Goal: Task Accomplishment & Management: Manage account settings

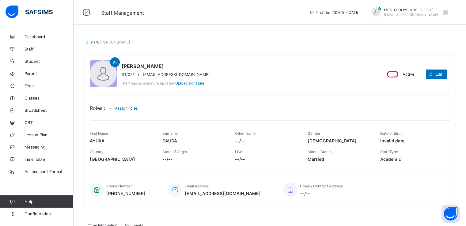
scroll to position [19, 0]
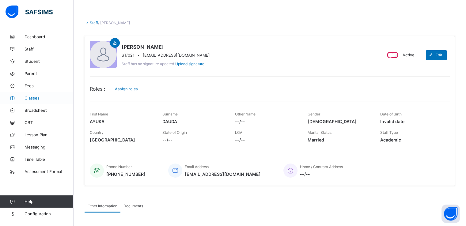
click at [31, 101] on link "Classes" at bounding box center [37, 98] width 74 height 12
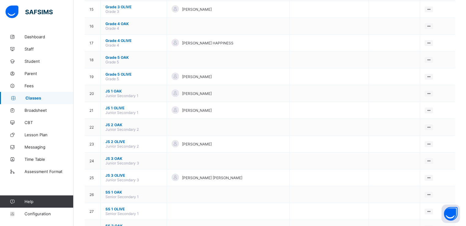
scroll to position [386, 0]
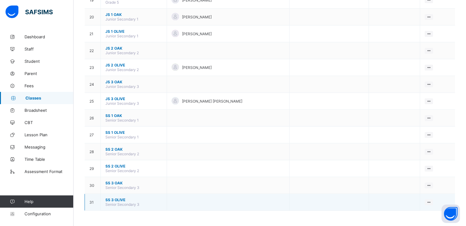
click at [116, 200] on span "SS 3 OLIVE" at bounding box center [133, 200] width 57 height 5
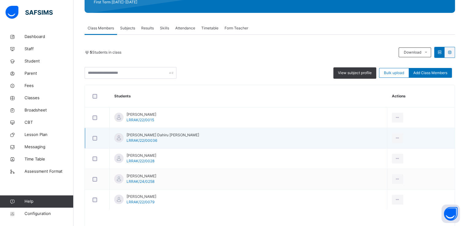
scroll to position [93, 0]
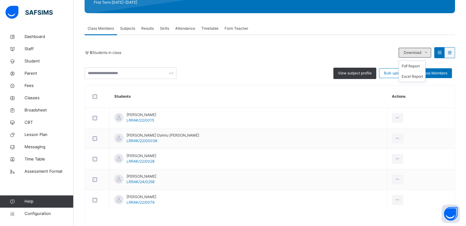
click at [428, 52] on icon at bounding box center [426, 52] width 5 height 5
click at [414, 66] on li "Pdf Report" at bounding box center [412, 66] width 26 height 10
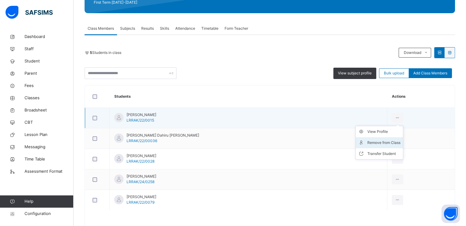
click at [367, 141] on div "Remove from Class" at bounding box center [383, 143] width 33 height 6
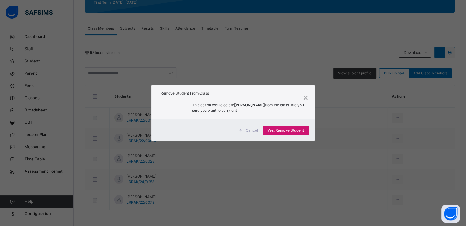
click at [284, 128] on span "Yes, Remove Student" at bounding box center [286, 131] width 36 height 6
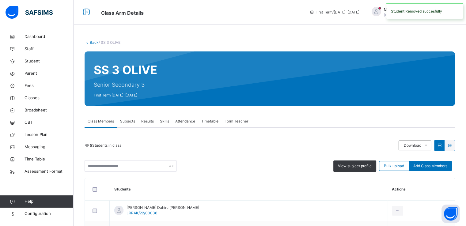
scroll to position [90, 0]
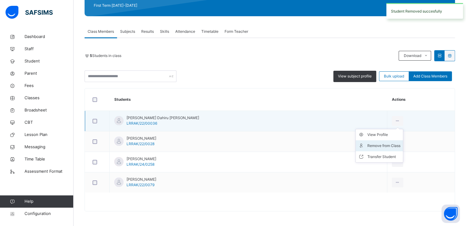
click at [367, 145] on div "Remove from Class" at bounding box center [383, 146] width 33 height 6
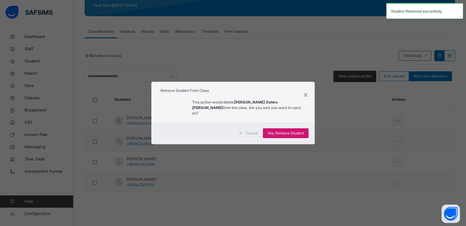
click at [286, 131] on span "Yes, Remove Student" at bounding box center [286, 134] width 36 height 6
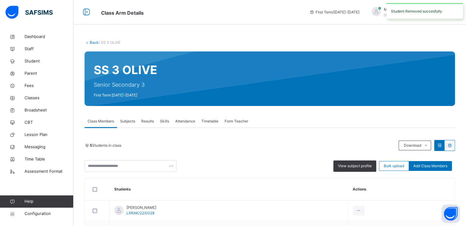
scroll to position [70, 0]
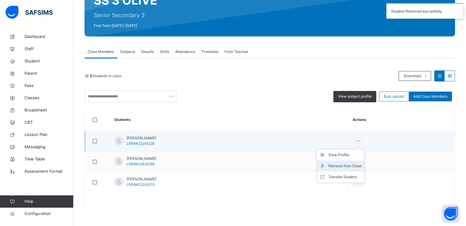
click at [360, 166] on div "Remove from Class" at bounding box center [345, 166] width 33 height 6
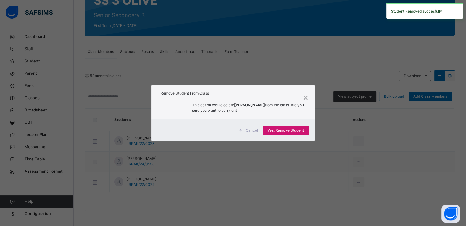
click at [290, 131] on span "Yes, Remove Student" at bounding box center [286, 131] width 36 height 6
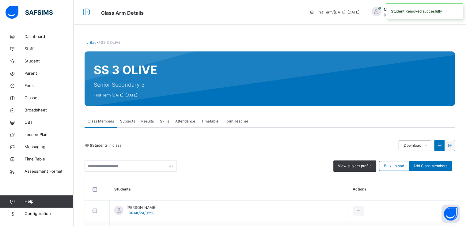
scroll to position [49, 0]
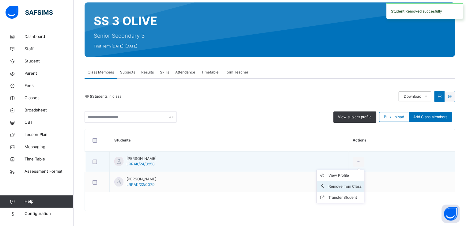
click at [353, 185] on div "Remove from Class" at bounding box center [345, 187] width 33 height 6
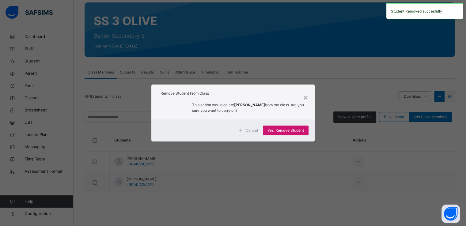
click at [276, 131] on span "Yes, Remove Student" at bounding box center [286, 131] width 36 height 6
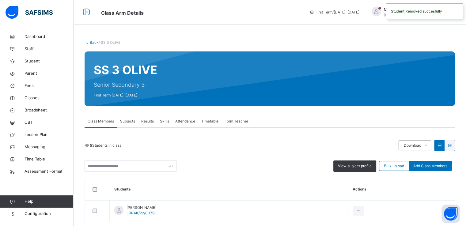
scroll to position [29, 0]
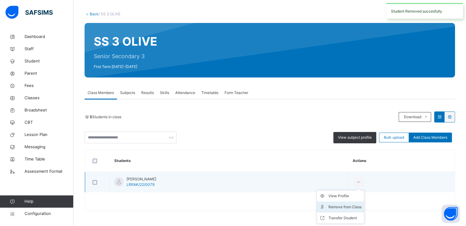
click at [336, 206] on div "Remove from Class" at bounding box center [345, 207] width 33 height 6
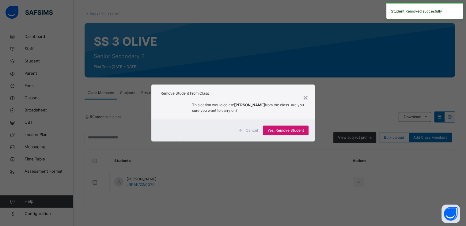
click at [277, 133] on span "Yes, Remove Student" at bounding box center [286, 131] width 36 height 6
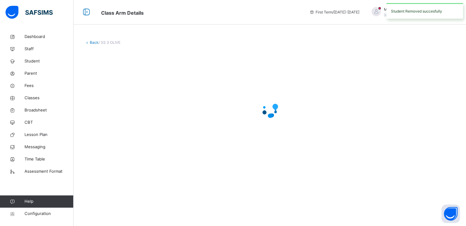
scroll to position [0, 0]
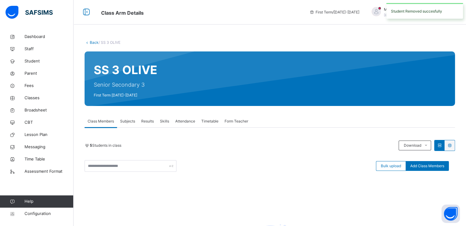
click at [93, 43] on link "Back" at bounding box center [94, 42] width 9 height 5
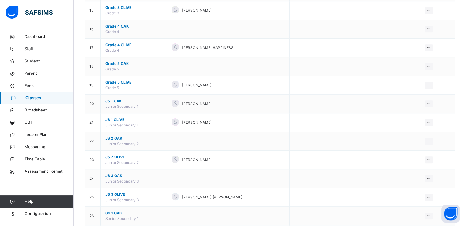
scroll to position [440, 0]
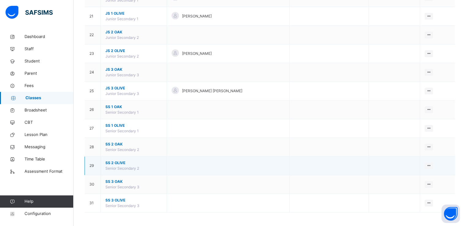
click at [113, 160] on span "SS 2 OLIVE" at bounding box center [133, 163] width 57 height 6
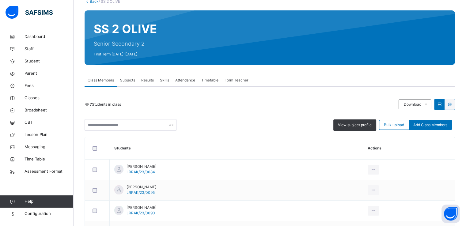
scroll to position [40, 0]
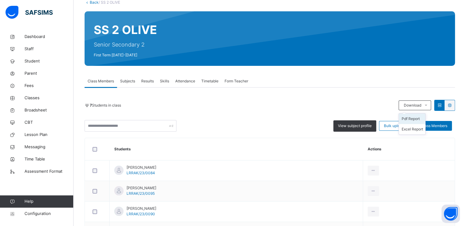
click at [411, 120] on li "Pdf Report" at bounding box center [412, 119] width 26 height 10
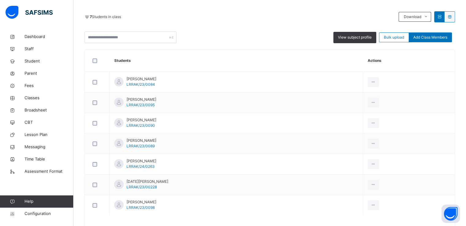
scroll to position [131, 0]
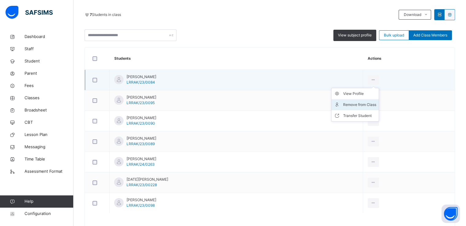
click at [367, 105] on div "Remove from Class" at bounding box center [359, 105] width 33 height 6
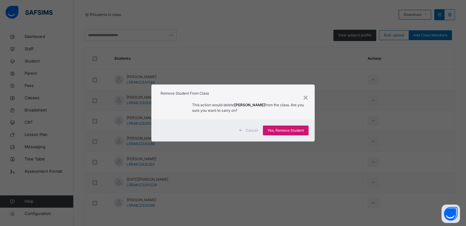
click at [276, 130] on span "Yes, Remove Student" at bounding box center [286, 131] width 36 height 6
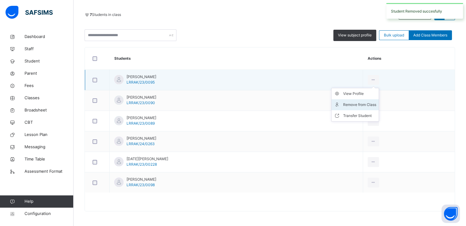
click at [376, 101] on li "Remove from Class" at bounding box center [355, 104] width 47 height 11
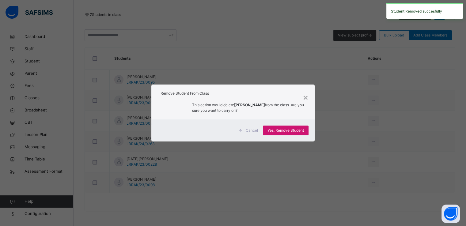
click at [277, 130] on span "Yes, Remove Student" at bounding box center [286, 131] width 36 height 6
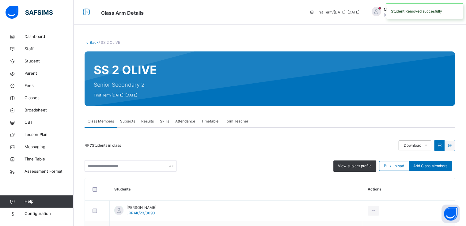
scroll to position [110, 0]
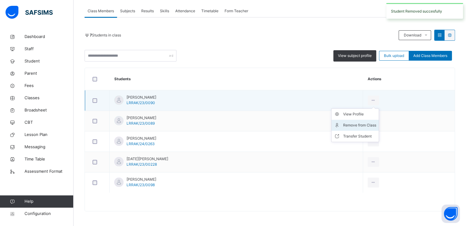
click at [370, 125] on div "Remove from Class" at bounding box center [359, 125] width 33 height 6
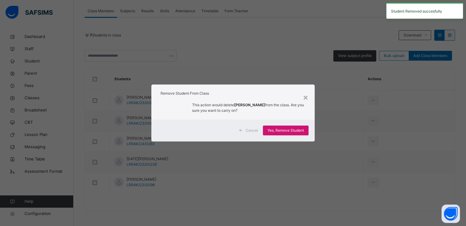
click at [279, 128] on span "Yes, Remove Student" at bounding box center [286, 131] width 36 height 6
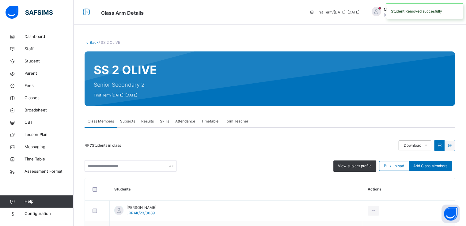
scroll to position [90, 0]
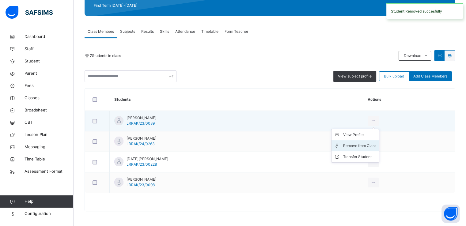
click at [370, 145] on div "Remove from Class" at bounding box center [359, 146] width 33 height 6
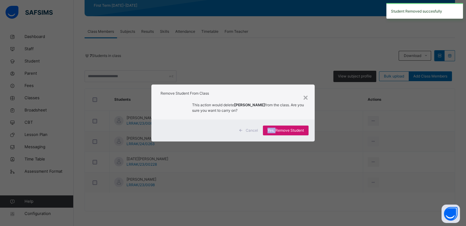
drag, startPoint x: 276, startPoint y: 124, endPoint x: 276, endPoint y: 129, distance: 4.9
click at [276, 129] on div "Cancel Yes, Remove Student" at bounding box center [232, 131] width 163 height 22
click at [276, 129] on span "Yes, Remove Student" at bounding box center [286, 131] width 36 height 6
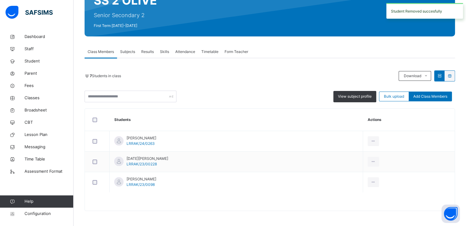
scroll to position [69, 0]
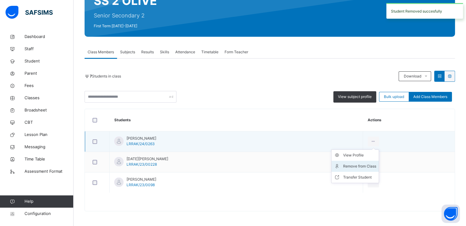
click at [362, 167] on div "Remove from Class" at bounding box center [359, 166] width 33 height 6
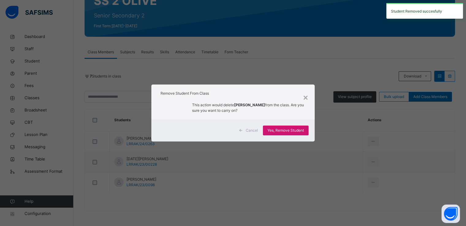
click at [280, 130] on span "Yes, Remove Student" at bounding box center [286, 131] width 36 height 6
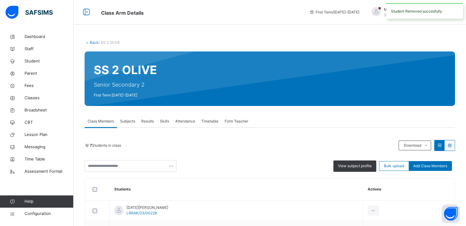
scroll to position [49, 0]
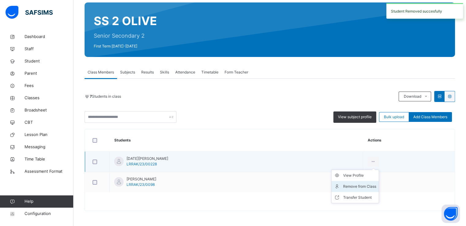
click at [369, 185] on div "Remove from Class" at bounding box center [359, 187] width 33 height 6
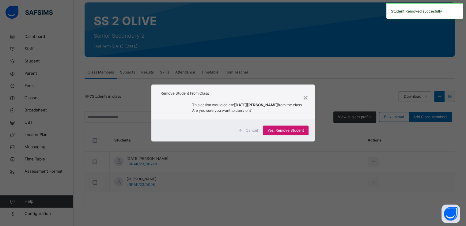
click at [283, 131] on span "Yes, Remove Student" at bounding box center [286, 131] width 36 height 6
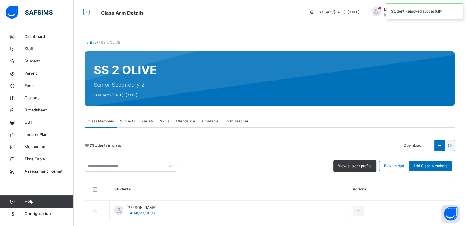
scroll to position [29, 0]
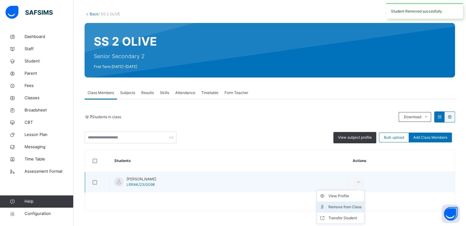
click at [362, 205] on div "Remove from Class" at bounding box center [345, 207] width 33 height 6
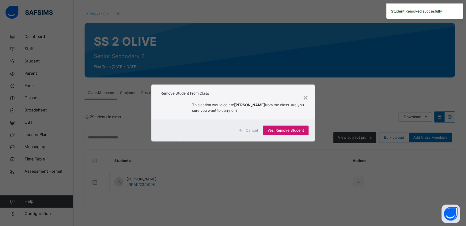
click at [273, 130] on span "Yes, Remove Student" at bounding box center [286, 131] width 36 height 6
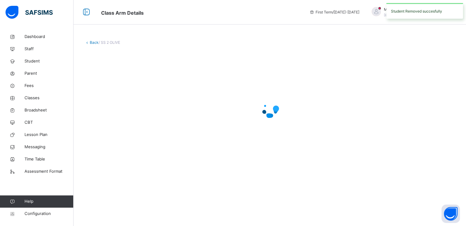
scroll to position [0, 0]
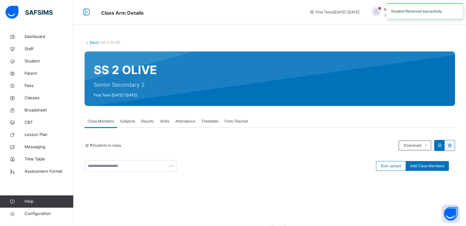
click at [92, 42] on link "Back" at bounding box center [94, 42] width 9 height 5
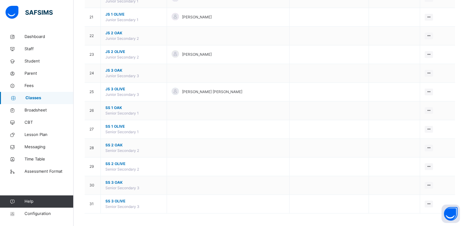
scroll to position [440, 0]
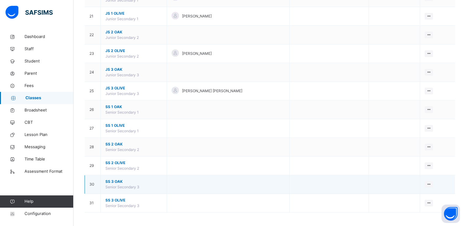
click at [116, 179] on span "SS 3 OAK" at bounding box center [133, 182] width 57 height 6
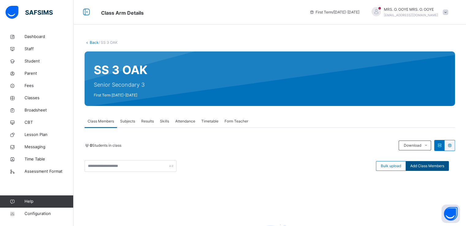
click at [432, 166] on span "Add Class Members" at bounding box center [427, 166] width 34 height 6
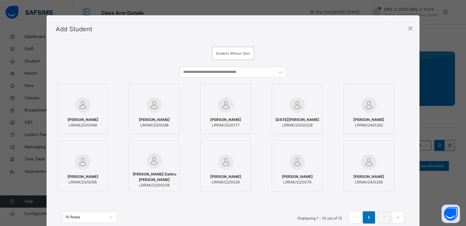
scroll to position [47, 0]
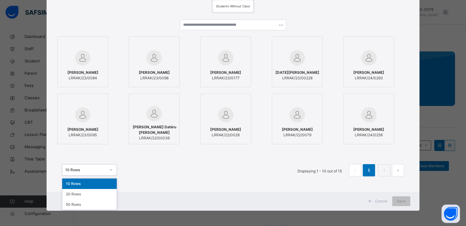
click at [106, 171] on div at bounding box center [111, 170] width 10 height 10
click at [75, 194] on div "20 Rows" at bounding box center [89, 194] width 55 height 10
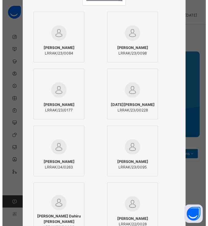
scroll to position [72, 0]
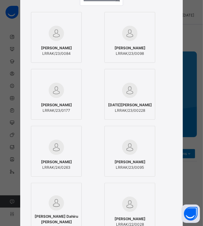
click at [51, 50] on span "[PERSON_NAME]" at bounding box center [56, 48] width 31 height 6
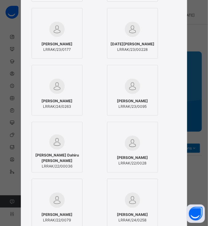
scroll to position [133, 0]
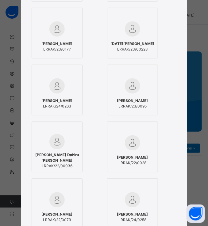
click at [125, 96] on div "Auwal Haruna LRRAK/23/0095" at bounding box center [132, 103] width 44 height 17
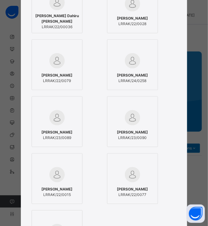
scroll to position [273, 0]
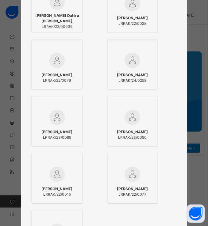
click at [119, 128] on div "Fadimatu Abdulnasir LRRAK/23/0090" at bounding box center [132, 134] width 44 height 17
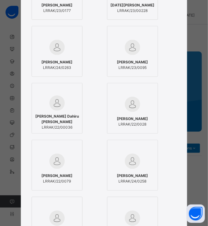
scroll to position [174, 0]
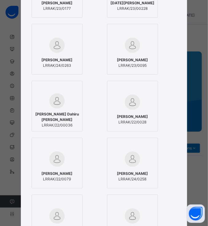
click at [56, 64] on span "LRRAK/24/0263" at bounding box center [56, 66] width 31 height 6
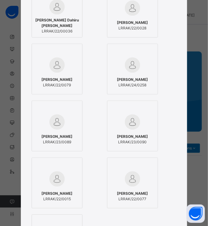
scroll to position [292, 0]
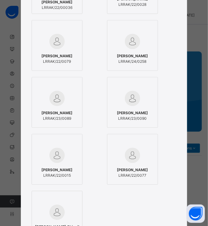
click at [52, 107] on div "[PERSON_NAME] LRRAK/23/0089" at bounding box center [57, 115] width 44 height 17
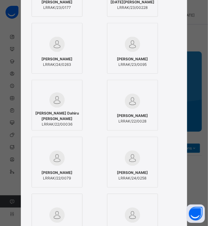
scroll to position [107, 0]
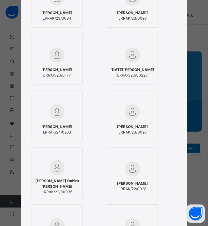
click at [128, 54] on img at bounding box center [132, 55] width 15 height 15
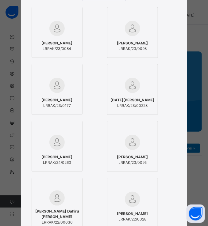
scroll to position [76, 0]
click at [121, 31] on div at bounding box center [132, 29] width 44 height 18
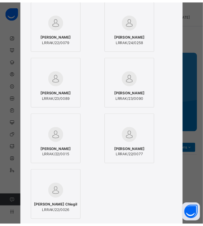
scroll to position [408, 0]
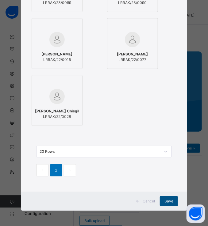
click at [168, 202] on span "Save" at bounding box center [168, 202] width 9 height 6
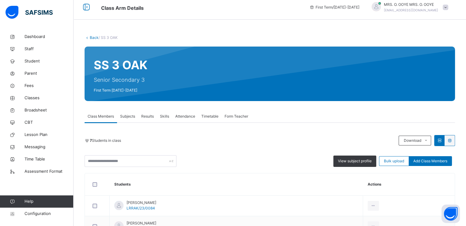
scroll to position [4, 0]
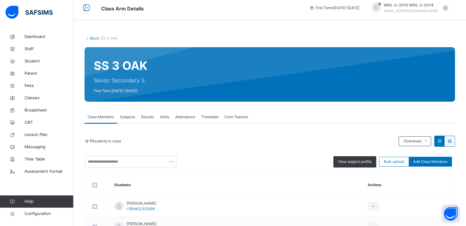
click at [94, 38] on link "Back" at bounding box center [94, 38] width 9 height 5
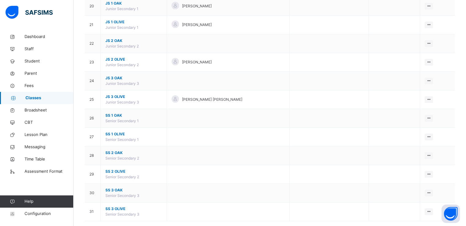
scroll to position [440, 0]
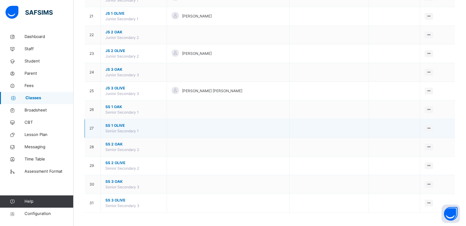
click at [120, 123] on span "SS 1 OLIVE" at bounding box center [133, 126] width 57 height 6
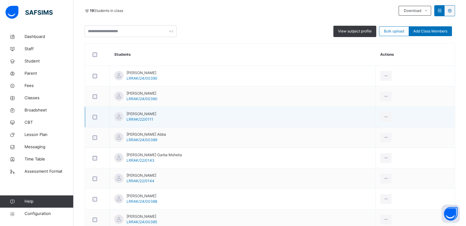
scroll to position [134, 0]
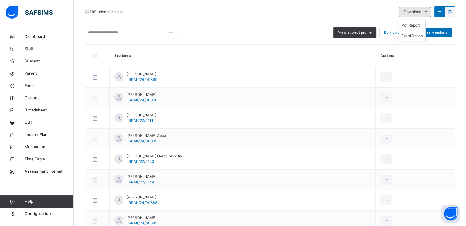
click at [431, 16] on span at bounding box center [426, 12] width 10 height 10
click at [415, 25] on li "Pdf Report" at bounding box center [412, 25] width 26 height 10
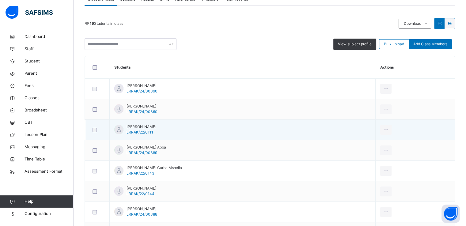
scroll to position [121, 0]
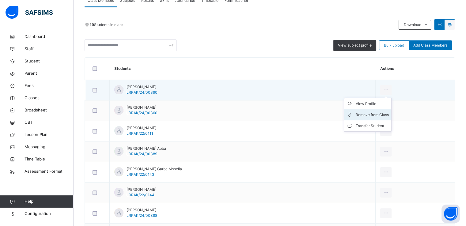
click at [358, 113] on div "Remove from Class" at bounding box center [372, 115] width 33 height 6
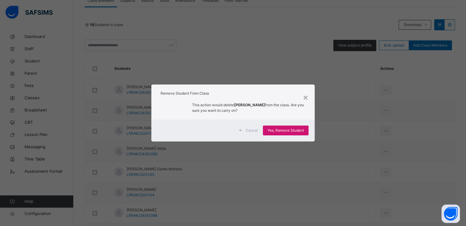
click at [289, 129] on span "Yes, Remove Student" at bounding box center [286, 131] width 36 height 6
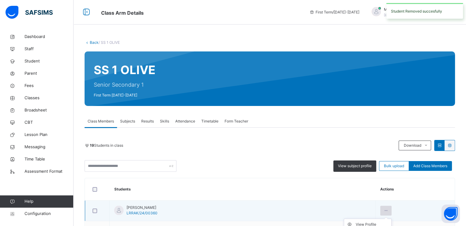
scroll to position [182, 0]
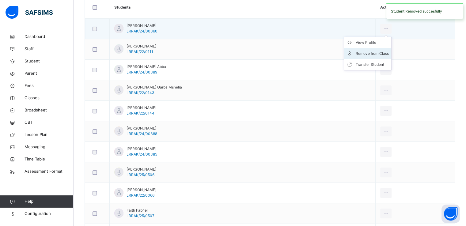
click at [360, 54] on div "Remove from Class" at bounding box center [372, 54] width 33 height 6
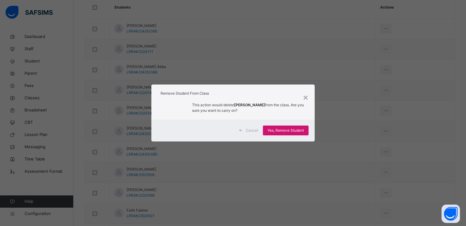
click at [281, 131] on span "Yes, Remove Student" at bounding box center [286, 131] width 36 height 6
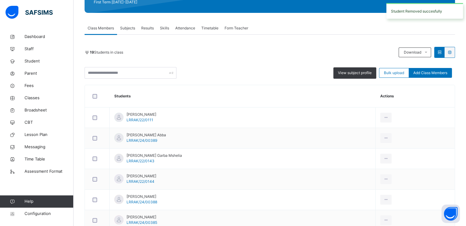
scroll to position [141, 0]
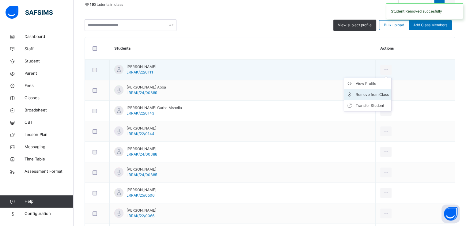
click at [364, 93] on div "Remove from Class" at bounding box center [372, 95] width 33 height 6
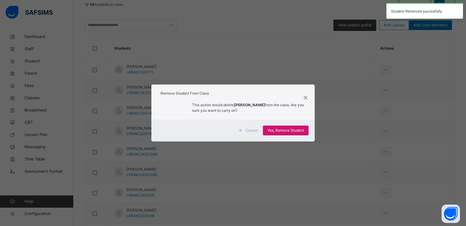
click at [278, 130] on span "Yes, Remove Student" at bounding box center [286, 131] width 36 height 6
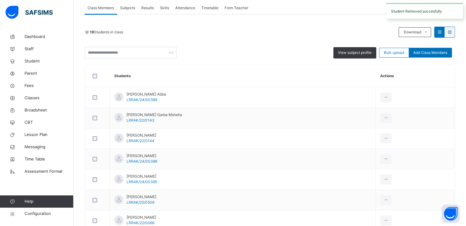
scroll to position [116, 0]
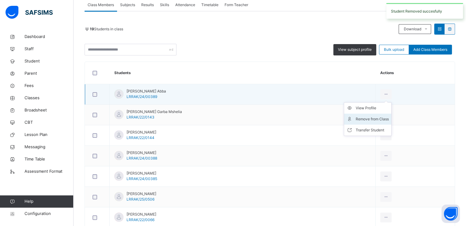
click at [360, 117] on div "Remove from Class" at bounding box center [372, 119] width 33 height 6
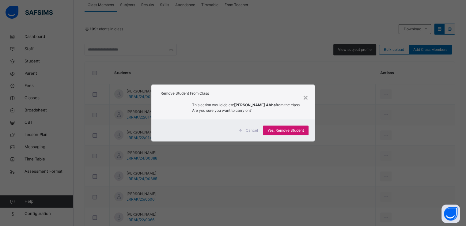
click at [275, 128] on span "Yes, Remove Student" at bounding box center [286, 131] width 36 height 6
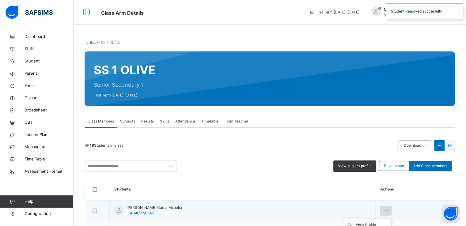
scroll to position [141, 0]
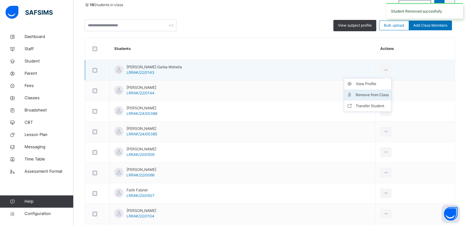
click at [360, 96] on div "Remove from Class" at bounding box center [372, 95] width 33 height 6
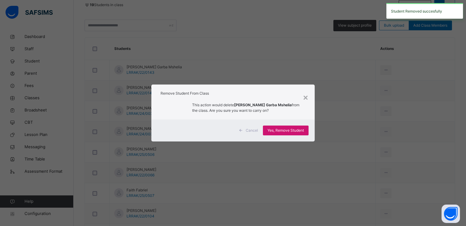
click at [283, 133] on span "Yes, Remove Student" at bounding box center [286, 131] width 36 height 6
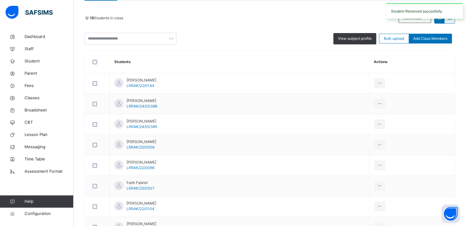
scroll to position [154, 0]
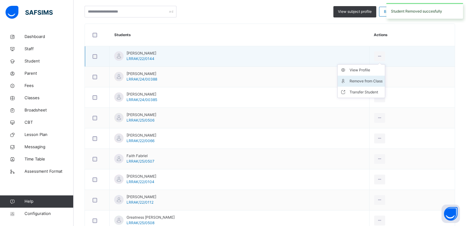
click at [359, 82] on div "Remove from Class" at bounding box center [365, 81] width 33 height 6
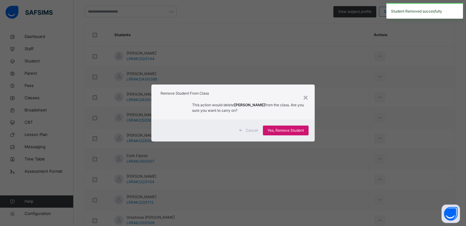
click at [277, 130] on span "Yes, Remove Student" at bounding box center [286, 131] width 36 height 6
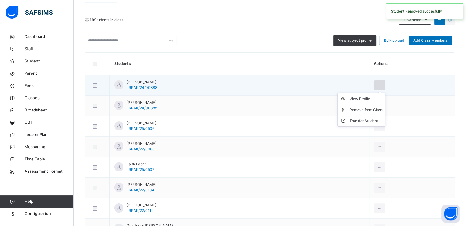
scroll to position [152, 0]
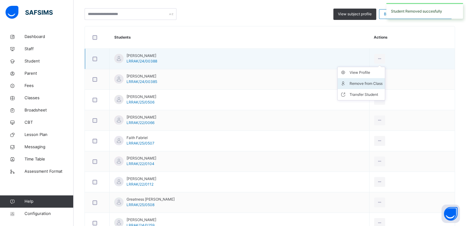
click at [362, 85] on div "Remove from Class" at bounding box center [365, 84] width 33 height 6
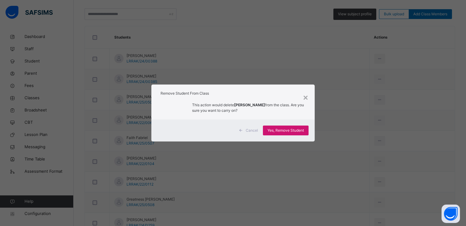
click at [281, 129] on span "Yes, Remove Student" at bounding box center [286, 131] width 36 height 6
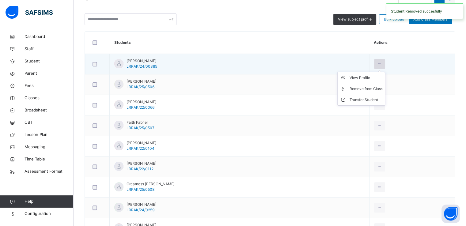
scroll to position [148, 0]
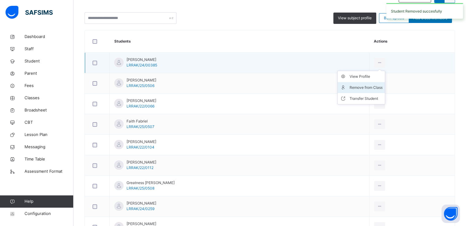
click at [363, 85] on div "Remove from Class" at bounding box center [365, 88] width 33 height 6
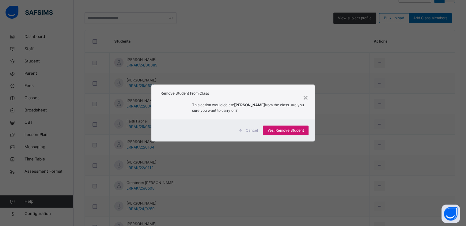
click at [289, 131] on span "Yes, Remove Student" at bounding box center [286, 131] width 36 height 6
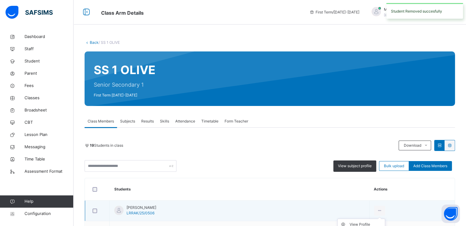
scroll to position [130, 0]
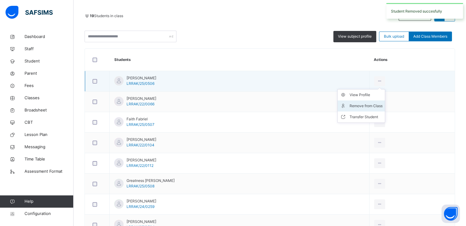
click at [365, 104] on div "Remove from Class" at bounding box center [365, 106] width 33 height 6
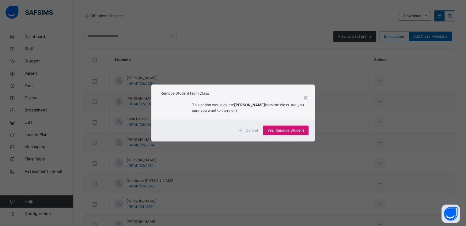
click at [283, 130] on span "Yes, Remove Student" at bounding box center [286, 131] width 36 height 6
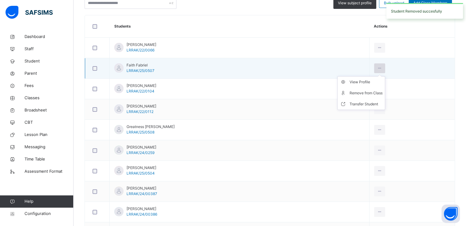
scroll to position [162, 0]
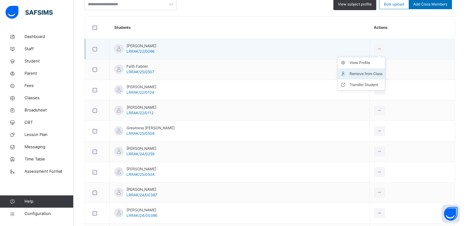
click at [364, 72] on div "Remove from Class" at bounding box center [365, 74] width 33 height 6
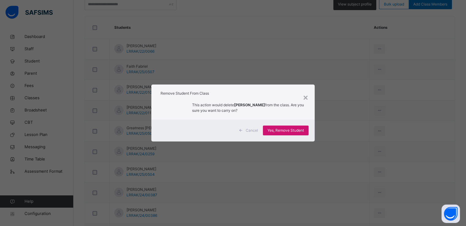
click at [277, 131] on span "Yes, Remove Student" at bounding box center [286, 131] width 36 height 6
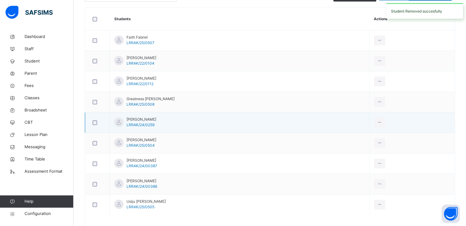
scroll to position [172, 0]
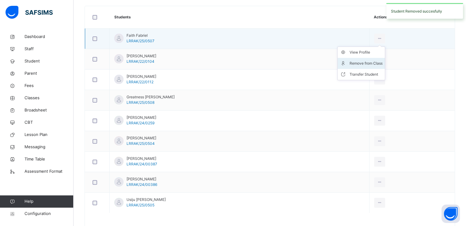
click at [361, 63] on div "Remove from Class" at bounding box center [365, 63] width 33 height 6
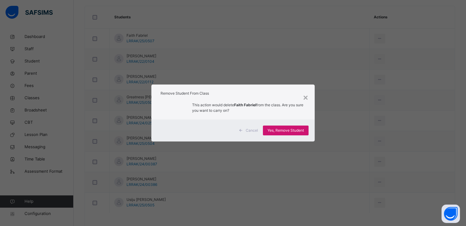
click at [278, 131] on span "Yes, Remove Student" at bounding box center [286, 131] width 36 height 6
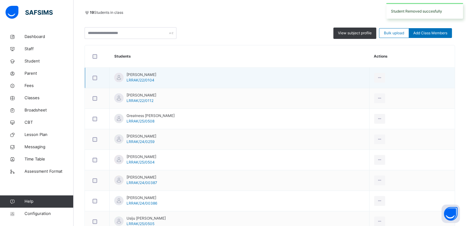
scroll to position [134, 0]
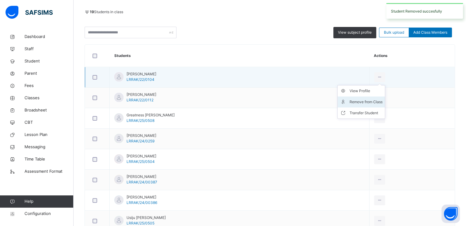
click at [358, 101] on div "Remove from Class" at bounding box center [365, 102] width 33 height 6
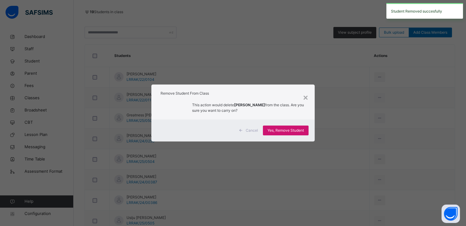
click at [279, 131] on span "Yes, Remove Student" at bounding box center [286, 131] width 36 height 6
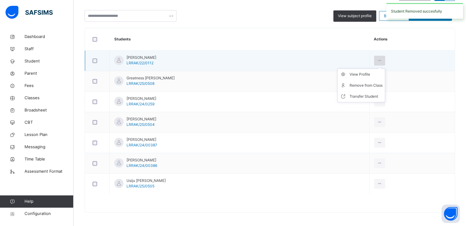
scroll to position [151, 0]
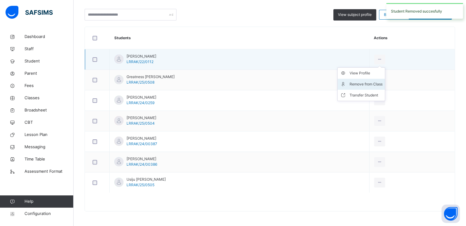
click at [362, 84] on div "Remove from Class" at bounding box center [365, 84] width 33 height 6
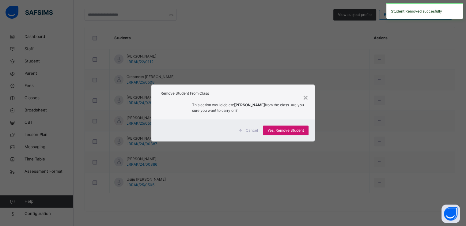
click at [278, 131] on span "Yes, Remove Student" at bounding box center [286, 131] width 36 height 6
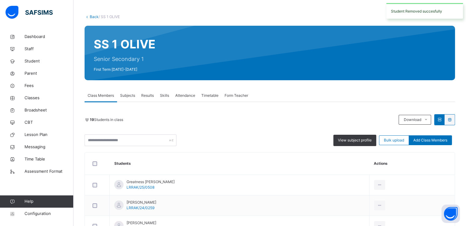
scroll to position [131, 0]
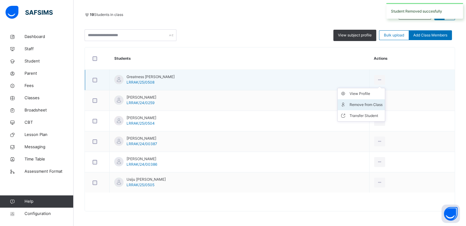
click at [358, 104] on div "Remove from Class" at bounding box center [365, 105] width 33 height 6
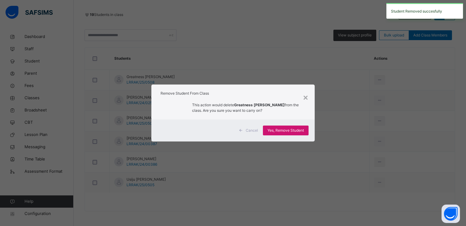
click at [286, 130] on span "Yes, Remove Student" at bounding box center [286, 131] width 36 height 6
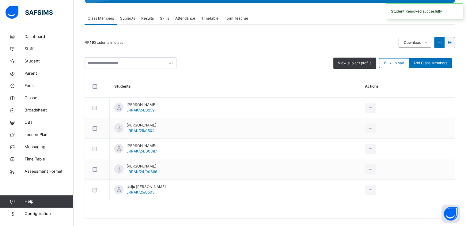
scroll to position [110, 0]
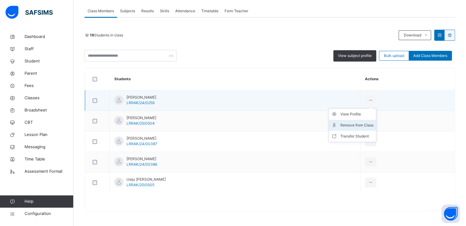
click at [354, 127] on div "Remove from Class" at bounding box center [357, 125] width 33 height 6
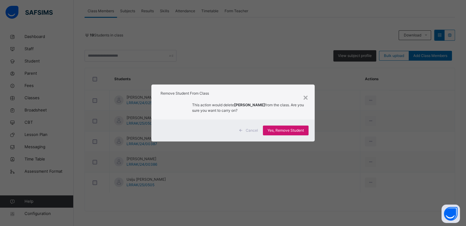
click at [296, 131] on span "Yes, Remove Student" at bounding box center [286, 131] width 36 height 6
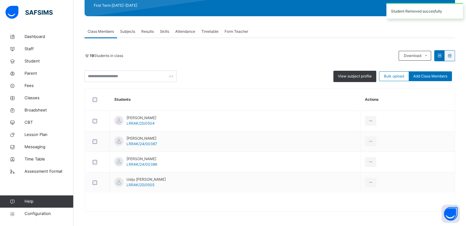
scroll to position [89, 0]
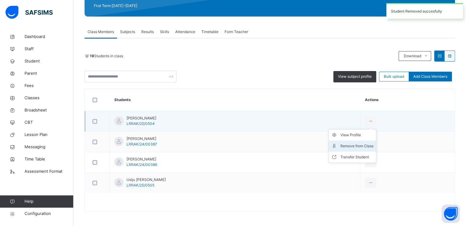
click at [359, 146] on div "Remove from Class" at bounding box center [357, 146] width 33 height 6
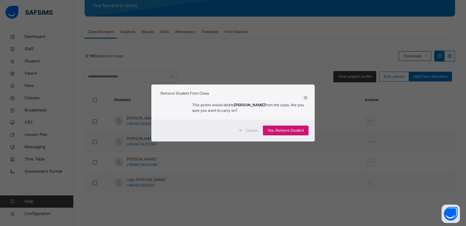
click at [282, 128] on span "Yes, Remove Student" at bounding box center [286, 131] width 36 height 6
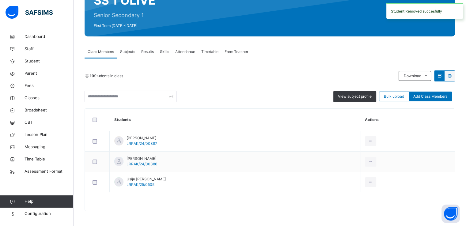
scroll to position [69, 0]
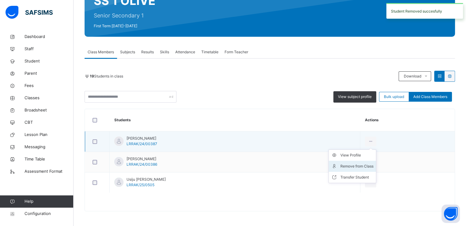
click at [351, 164] on div "Remove from Class" at bounding box center [357, 166] width 33 height 6
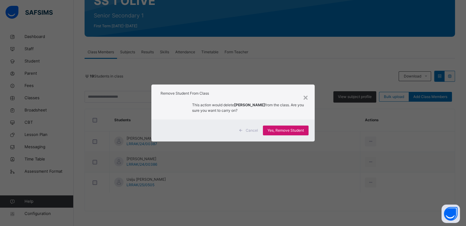
click at [286, 129] on span "Yes, Remove Student" at bounding box center [286, 131] width 36 height 6
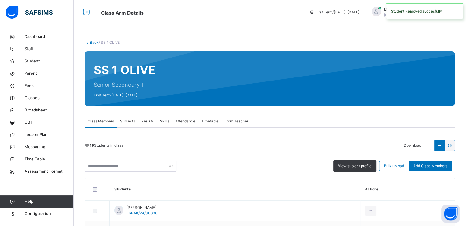
scroll to position [49, 0]
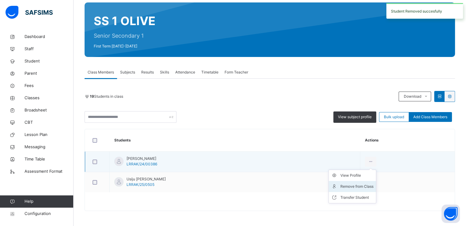
click at [349, 184] on div "Remove from Class" at bounding box center [357, 187] width 33 height 6
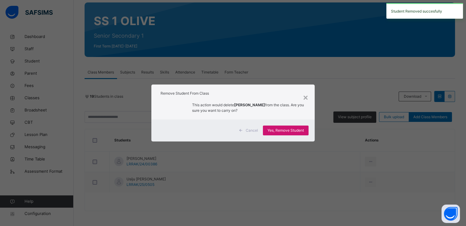
click at [282, 128] on span "Yes, Remove Student" at bounding box center [286, 131] width 36 height 6
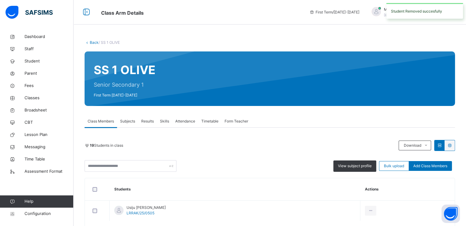
scroll to position [29, 0]
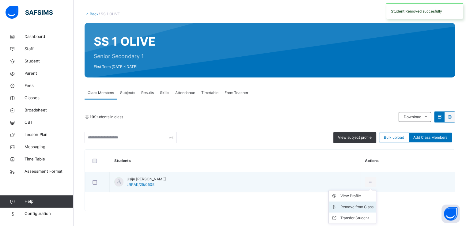
click at [356, 207] on div "Remove from Class" at bounding box center [357, 207] width 33 height 6
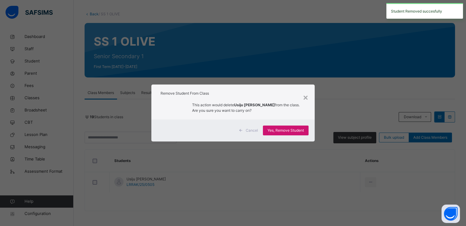
click at [283, 128] on span "Yes, Remove Student" at bounding box center [286, 131] width 36 height 6
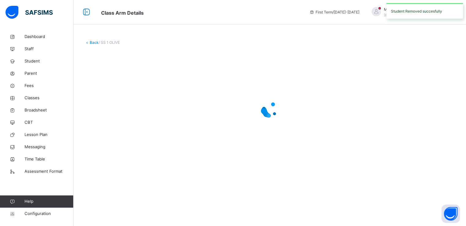
scroll to position [0, 0]
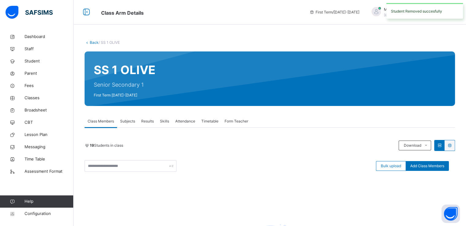
click at [91, 42] on link "Back" at bounding box center [94, 42] width 9 height 5
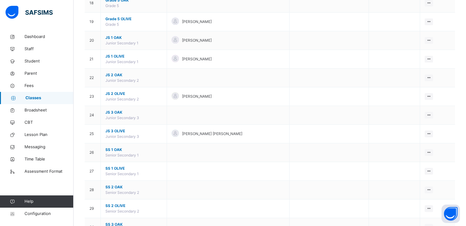
scroll to position [440, 0]
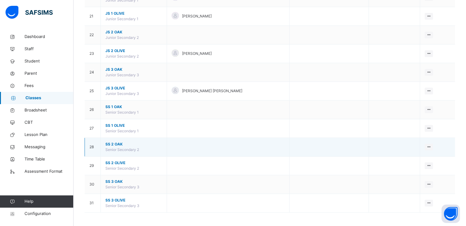
click at [115, 142] on span "SS 2 OAK" at bounding box center [133, 145] width 57 height 6
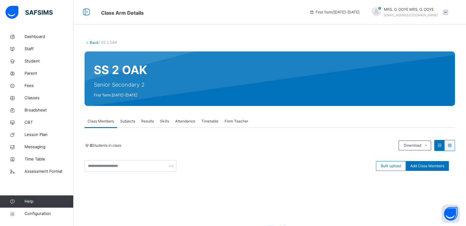
scroll to position [85, 0]
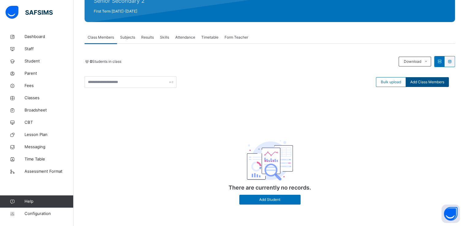
click at [424, 84] on div "Add Class Members" at bounding box center [427, 82] width 43 height 10
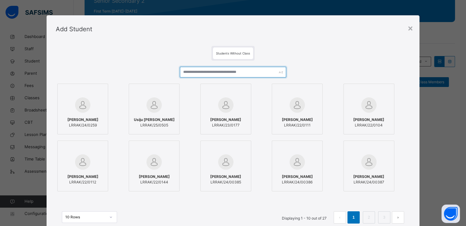
click at [215, 75] on input "text" at bounding box center [233, 72] width 106 height 11
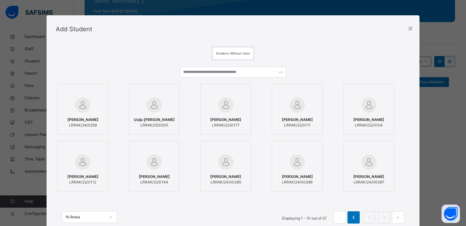
click at [298, 108] on img at bounding box center [297, 104] width 15 height 15
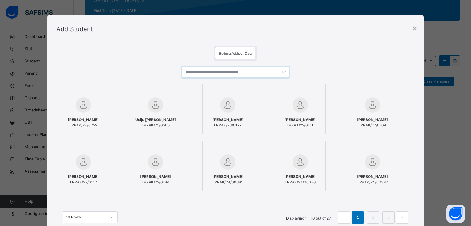
click at [230, 71] on input "text" at bounding box center [236, 72] width 108 height 11
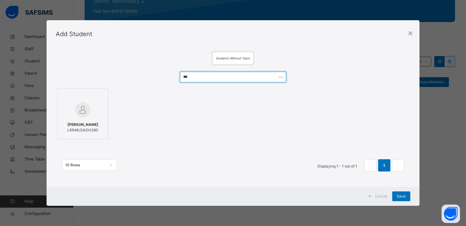
type input "***"
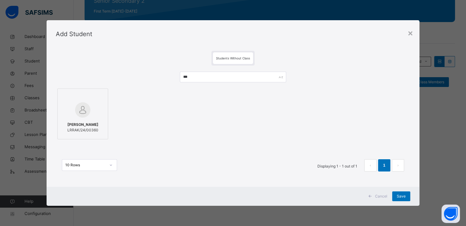
click at [88, 101] on div at bounding box center [83, 110] width 44 height 18
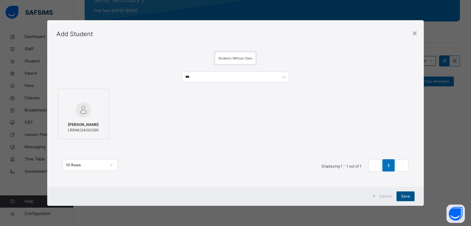
click at [408, 196] on span "Save" at bounding box center [405, 197] width 9 height 6
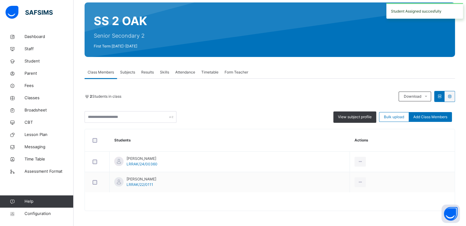
scroll to position [34, 0]
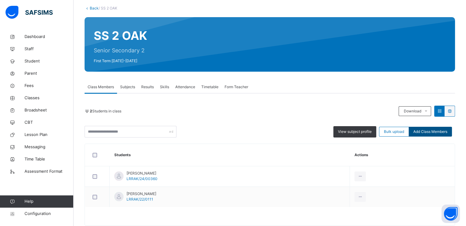
click at [429, 131] on span "Add Class Members" at bounding box center [430, 132] width 34 height 6
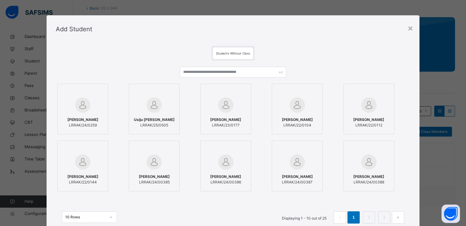
scroll to position [47, 0]
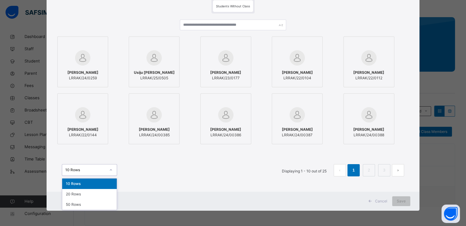
click at [84, 171] on div "10 Rows" at bounding box center [85, 170] width 40 height 6
click at [67, 203] on div "50 Rows" at bounding box center [89, 205] width 55 height 10
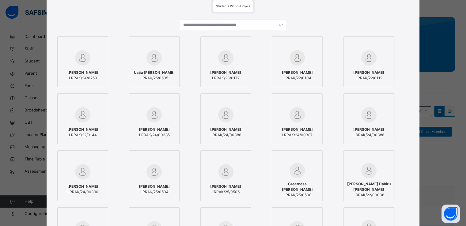
click at [75, 169] on img at bounding box center [82, 171] width 15 height 15
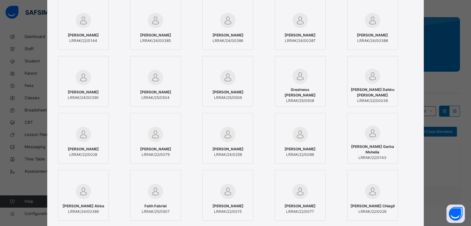
scroll to position [218, 0]
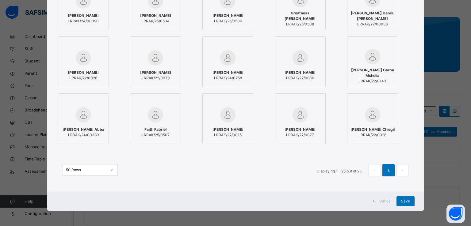
click at [83, 101] on div at bounding box center [83, 101] width 44 height 9
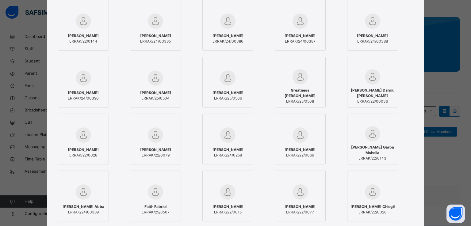
scroll to position [142, 0]
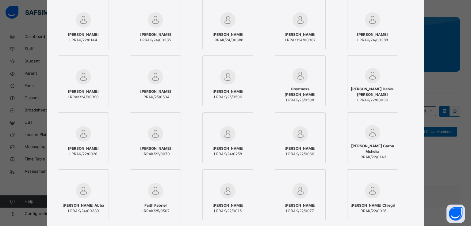
click at [367, 136] on img at bounding box center [372, 132] width 15 height 15
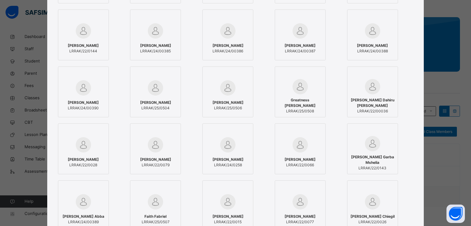
scroll to position [107, 0]
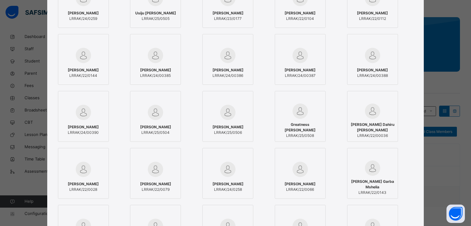
click at [85, 48] on img at bounding box center [83, 55] width 15 height 15
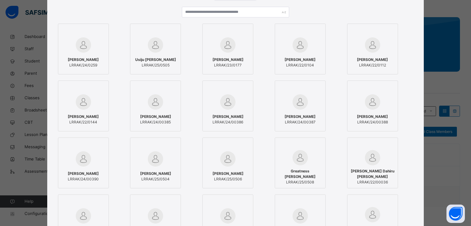
scroll to position [64, 0]
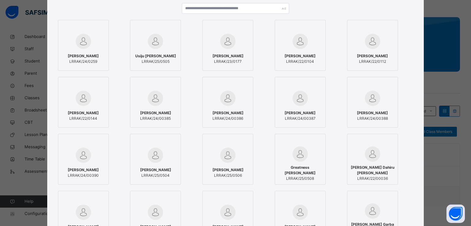
click at [360, 112] on span "[PERSON_NAME]" at bounding box center [372, 113] width 31 height 6
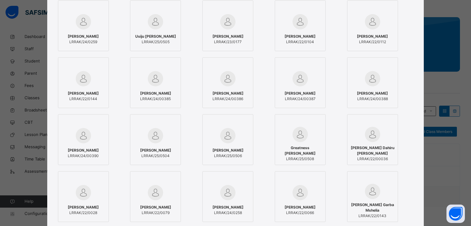
scroll to position [86, 0]
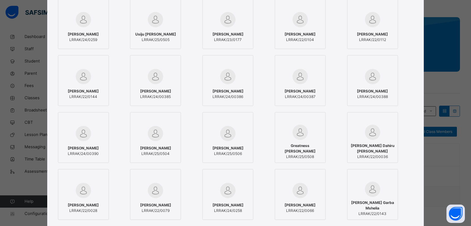
click at [172, 81] on div at bounding box center [155, 77] width 44 height 18
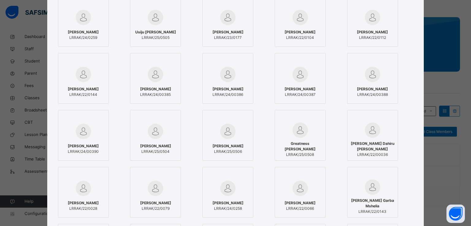
click at [222, 137] on img at bounding box center [227, 131] width 15 height 15
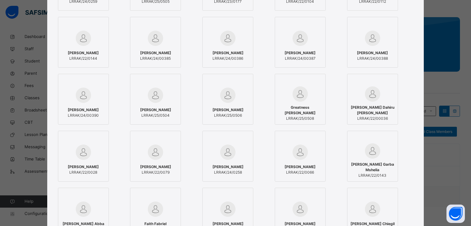
scroll to position [124, 0]
click at [303, 162] on div "[PERSON_NAME] LRRAK/22/0066" at bounding box center [300, 169] width 44 height 17
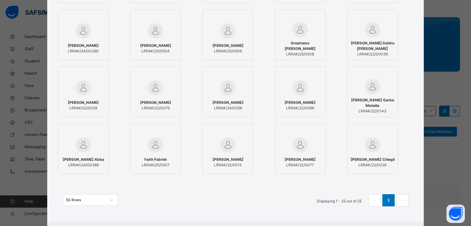
scroll to position [189, 0]
click at [168, 147] on div at bounding box center [155, 144] width 44 height 18
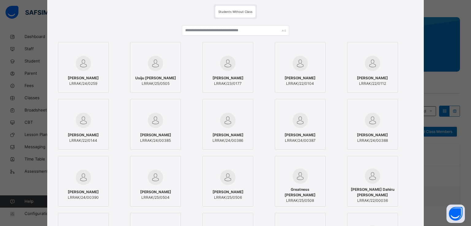
scroll to position [37, 0]
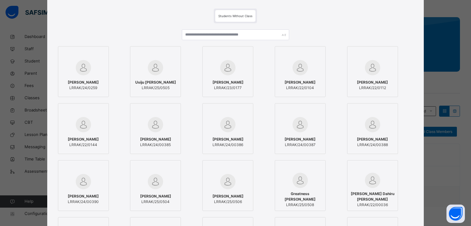
click at [284, 87] on span "LRRAK/22/0104" at bounding box center [299, 88] width 31 height 6
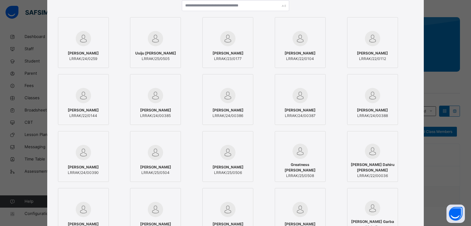
scroll to position [65, 0]
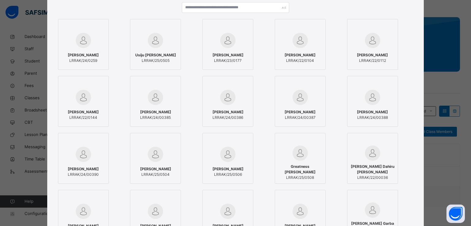
click at [362, 52] on span "[PERSON_NAME]" at bounding box center [372, 55] width 31 height 6
click at [304, 148] on img at bounding box center [299, 153] width 15 height 15
click at [81, 49] on div at bounding box center [83, 41] width 44 height 18
click at [156, 156] on img at bounding box center [155, 154] width 15 height 15
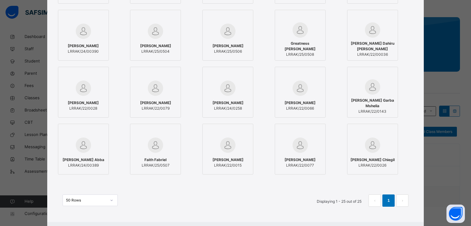
scroll to position [187, 0]
click at [89, 86] on img at bounding box center [83, 88] width 15 height 15
click at [102, 74] on icon at bounding box center [102, 74] width 0 height 0
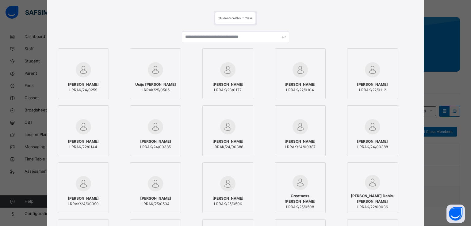
scroll to position [38, 0]
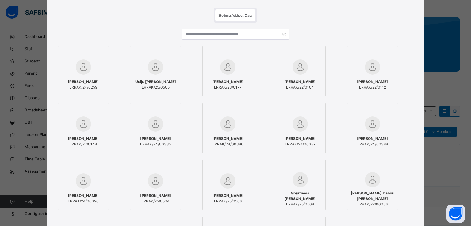
click at [279, 116] on div at bounding box center [300, 124] width 44 height 18
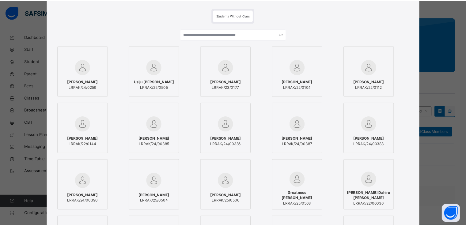
scroll to position [218, 0]
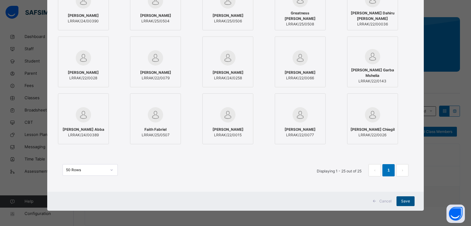
click at [402, 199] on span "Save" at bounding box center [405, 202] width 9 height 6
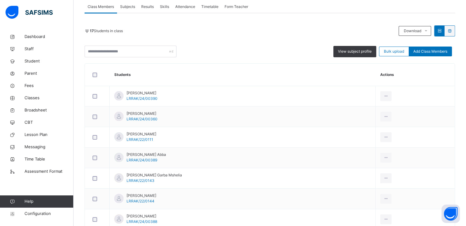
scroll to position [0, 0]
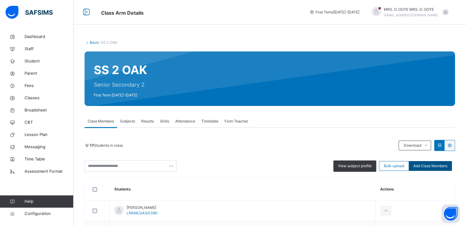
click at [434, 167] on span "Add Class Members" at bounding box center [430, 166] width 34 height 6
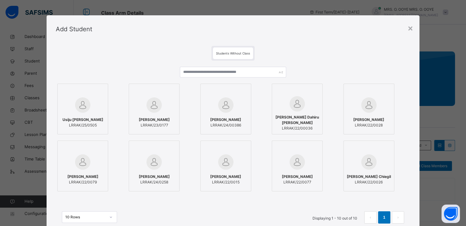
scroll to position [47, 0]
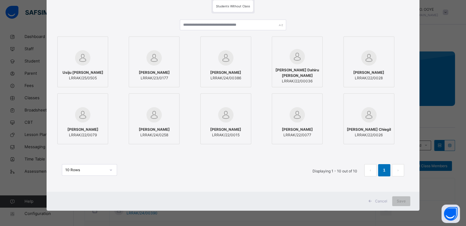
click at [379, 200] on span "Cancel" at bounding box center [381, 202] width 12 height 6
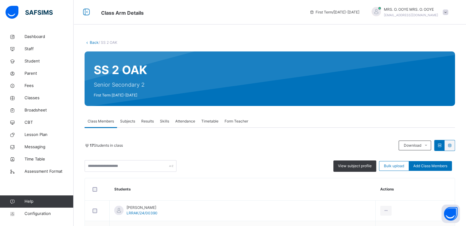
click at [93, 42] on link "Back" at bounding box center [94, 42] width 9 height 5
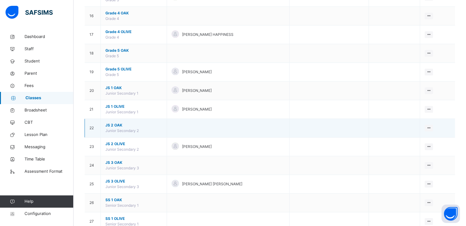
scroll to position [440, 0]
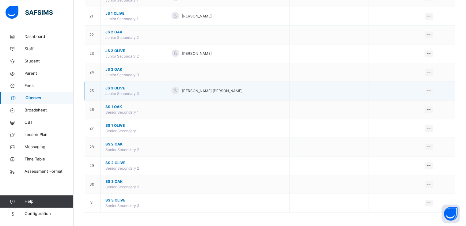
click at [113, 86] on span "JS 3 OLIVE" at bounding box center [133, 89] width 57 height 6
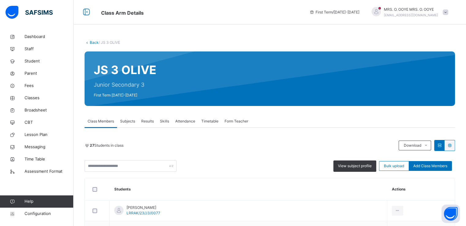
click at [93, 42] on link "Back" at bounding box center [94, 42] width 9 height 5
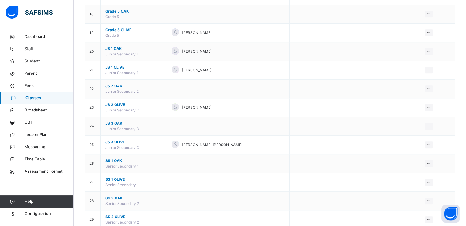
scroll to position [440, 0]
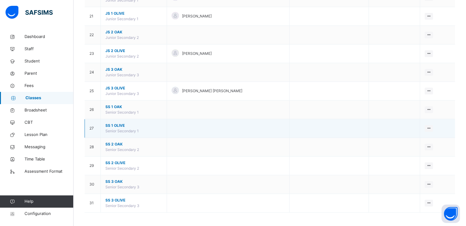
click at [115, 125] on span "SS 1 OLIVE" at bounding box center [133, 126] width 57 height 6
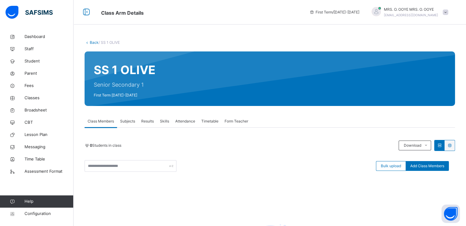
click at [92, 42] on link "Back" at bounding box center [94, 42] width 9 height 5
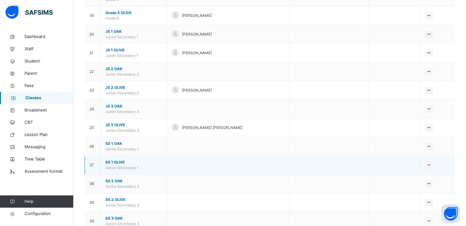
scroll to position [440, 0]
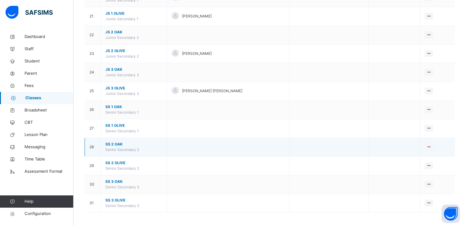
click at [113, 143] on span "SS 2 OAK" at bounding box center [133, 145] width 57 height 6
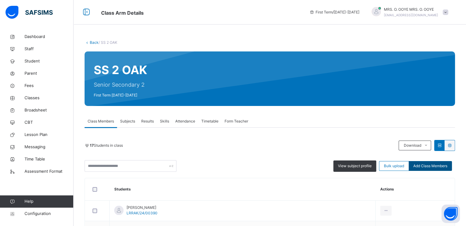
click at [434, 164] on span "Add Class Members" at bounding box center [430, 166] width 34 height 6
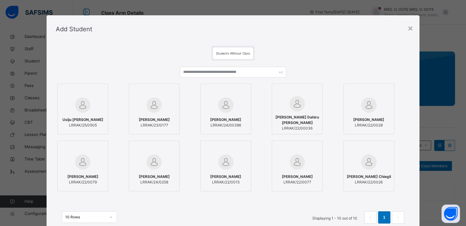
scroll to position [39, 0]
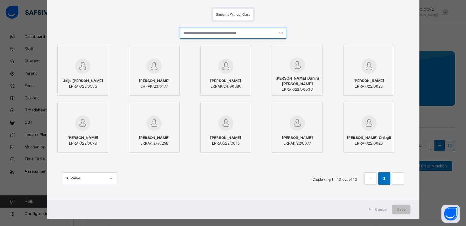
click at [211, 31] on input "text" at bounding box center [233, 33] width 106 height 11
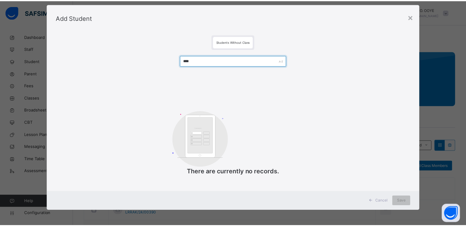
scroll to position [11, 0]
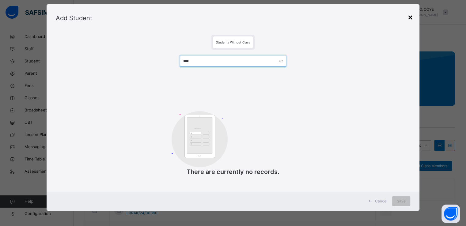
type input "****"
click at [409, 15] on div "×" at bounding box center [411, 16] width 6 height 13
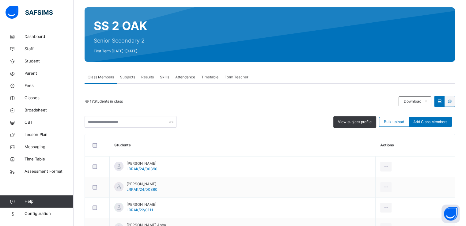
scroll to position [0, 0]
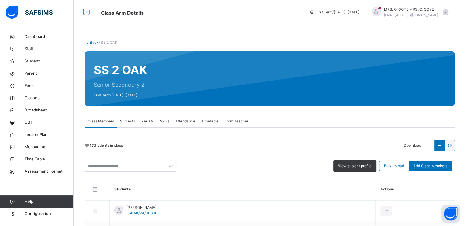
click at [92, 42] on link "Back" at bounding box center [94, 42] width 9 height 5
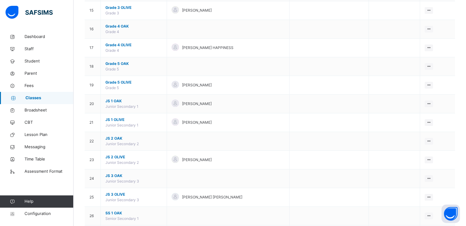
scroll to position [440, 0]
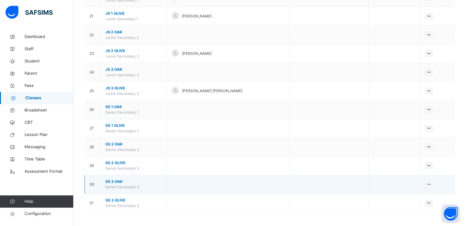
click at [113, 181] on span "SS 3 OAK" at bounding box center [133, 182] width 57 height 6
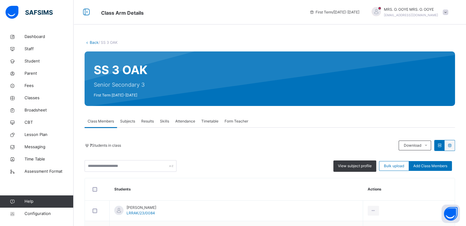
click at [92, 42] on link "Back" at bounding box center [94, 42] width 9 height 5
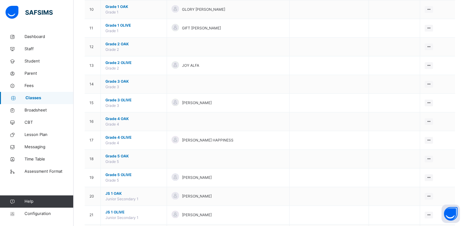
scroll to position [440, 0]
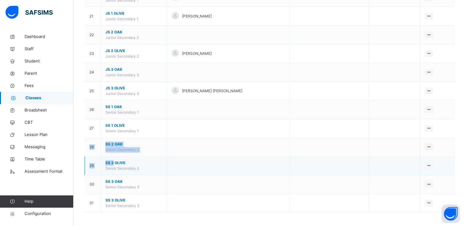
drag, startPoint x: 194, startPoint y: 135, endPoint x: 112, endPoint y: 162, distance: 85.7
click at [112, 162] on span "SS 2 OLIVE" at bounding box center [133, 163] width 57 height 6
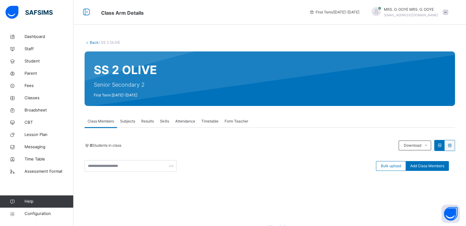
click at [92, 42] on link "Back" at bounding box center [94, 42] width 9 height 5
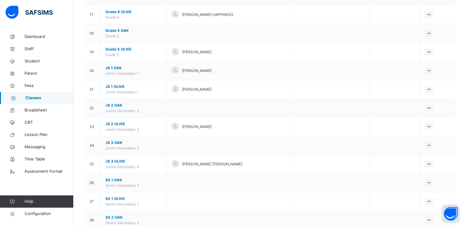
scroll to position [440, 0]
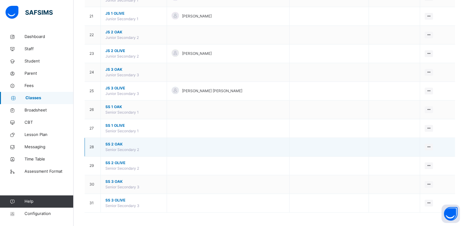
click at [115, 142] on span "SS 2 OAK" at bounding box center [133, 145] width 57 height 6
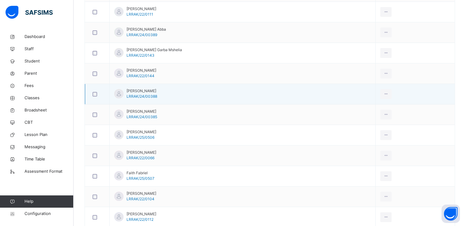
scroll to position [242, 0]
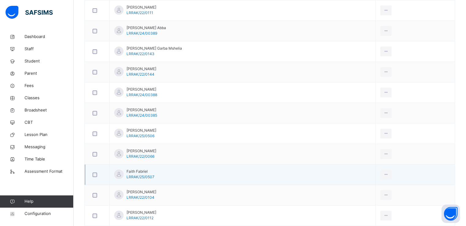
click at [97, 174] on div at bounding box center [97, 175] width 12 height 5
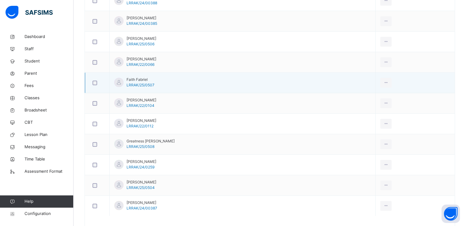
scroll to position [347, 0]
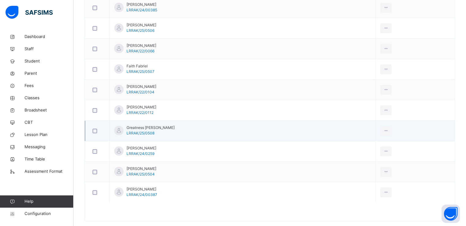
click at [91, 126] on div at bounding box center [97, 130] width 15 height 13
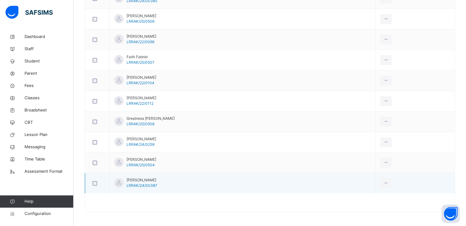
click at [99, 182] on div at bounding box center [97, 183] width 12 height 5
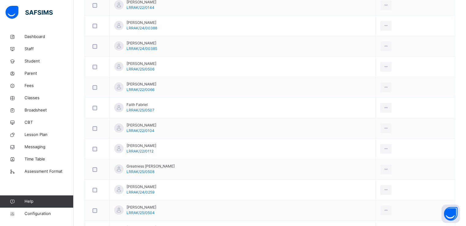
scroll to position [309, 0]
click at [33, 98] on span "Classes" at bounding box center [49, 98] width 49 height 6
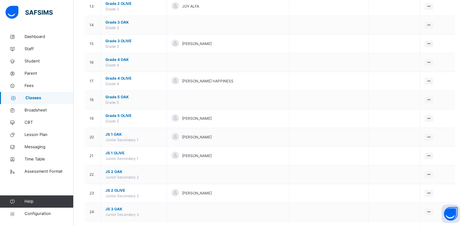
scroll to position [440, 0]
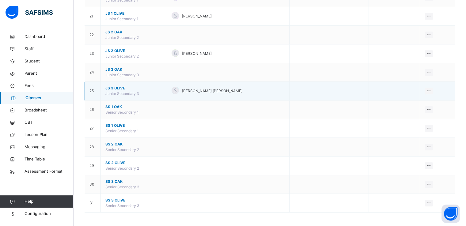
click at [111, 86] on span "JS 3 OLIVE" at bounding box center [133, 89] width 57 height 6
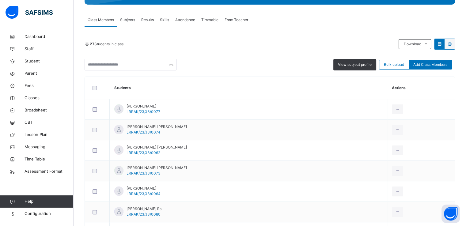
scroll to position [101, 0]
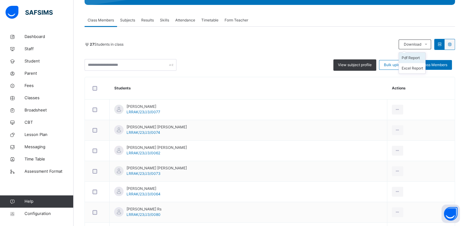
click at [414, 58] on li "Pdf Report" at bounding box center [412, 58] width 26 height 10
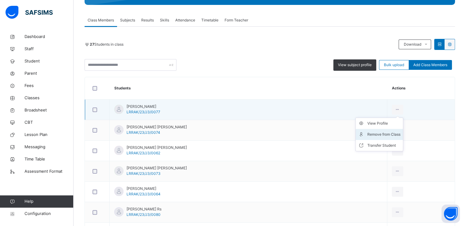
click at [371, 134] on div "Remove from Class" at bounding box center [383, 134] width 33 height 6
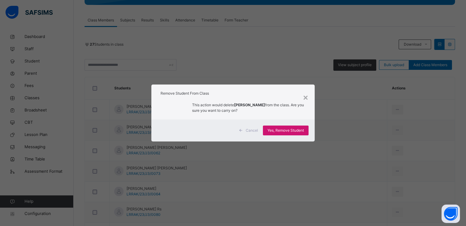
click at [275, 129] on span "Yes, Remove Student" at bounding box center [286, 131] width 36 height 6
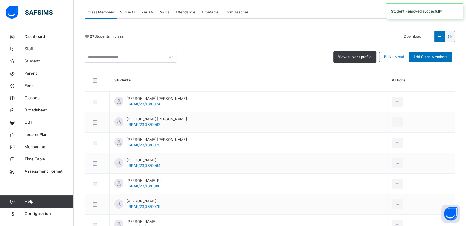
scroll to position [116, 0]
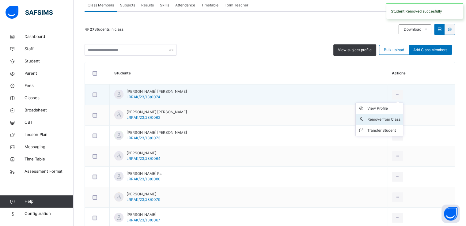
click at [368, 117] on div "Remove from Class" at bounding box center [383, 119] width 33 height 6
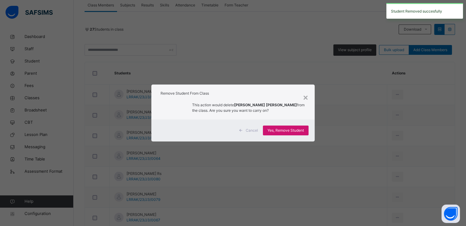
click at [264, 129] on div "Yes, Remove Student" at bounding box center [286, 131] width 46 height 10
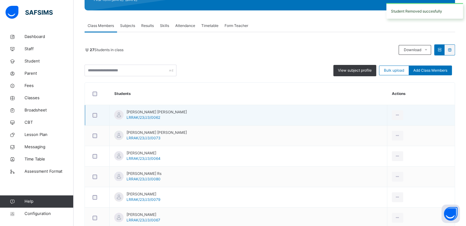
scroll to position [97, 0]
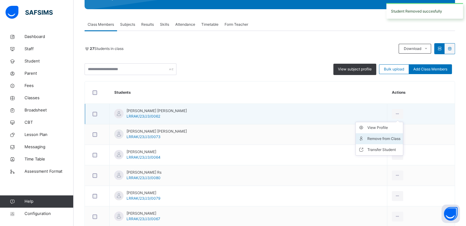
click at [371, 137] on div "Remove from Class" at bounding box center [383, 139] width 33 height 6
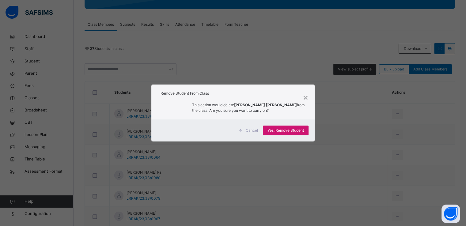
click at [288, 135] on div "Yes, Remove Student" at bounding box center [286, 131] width 46 height 10
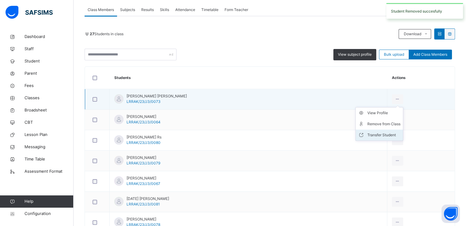
scroll to position [112, 0]
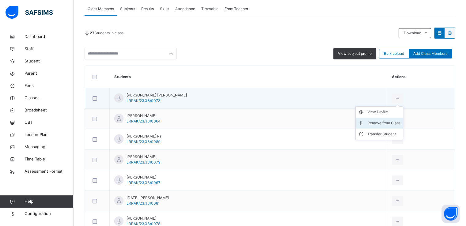
click at [373, 125] on div "Remove from Class" at bounding box center [383, 123] width 33 height 6
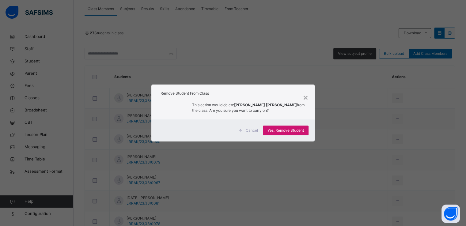
click at [281, 131] on span "Yes, Remove Student" at bounding box center [286, 131] width 36 height 6
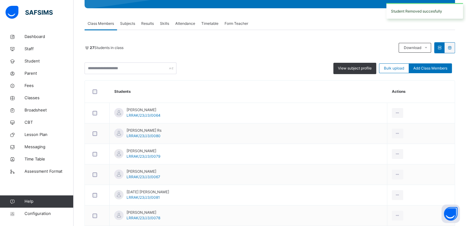
scroll to position [102, 0]
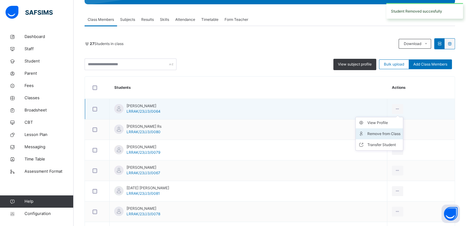
click at [369, 131] on div "Remove from Class" at bounding box center [383, 134] width 33 height 6
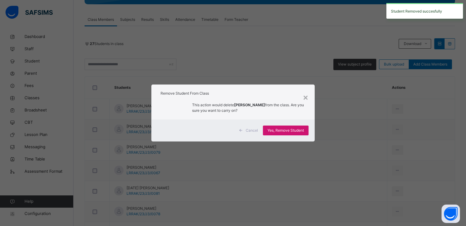
click at [286, 130] on span "Yes, Remove Student" at bounding box center [286, 131] width 36 height 6
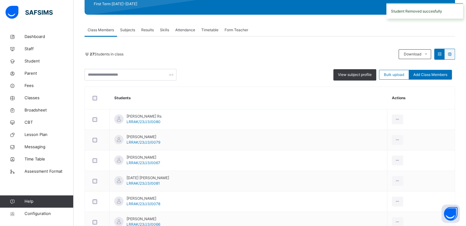
scroll to position [103, 0]
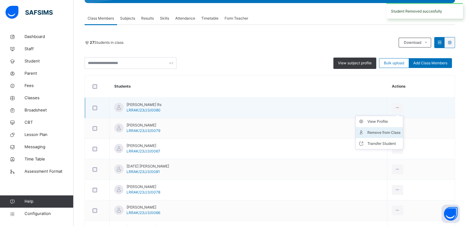
click at [367, 134] on div "Remove from Class" at bounding box center [383, 133] width 33 height 6
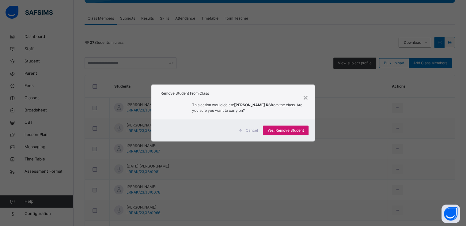
click at [272, 132] on span "Yes, Remove Student" at bounding box center [286, 131] width 36 height 6
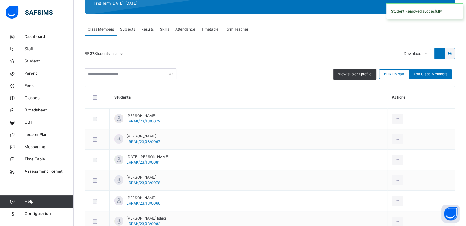
scroll to position [113, 0]
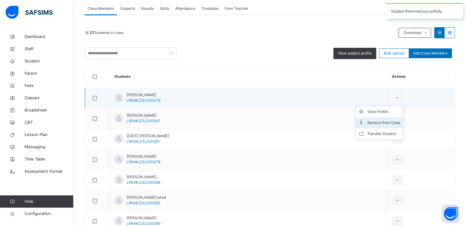
click at [370, 120] on div "Remove from Class" at bounding box center [383, 123] width 33 height 6
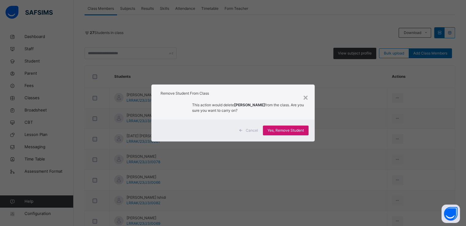
click at [289, 131] on span "Yes, Remove Student" at bounding box center [286, 131] width 36 height 6
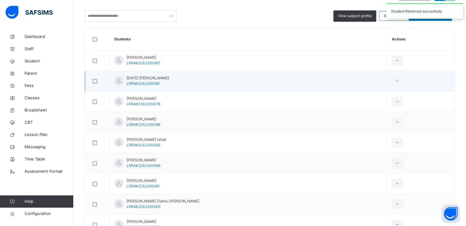
scroll to position [152, 0]
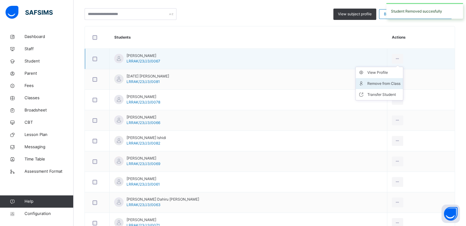
click at [367, 85] on div "Remove from Class" at bounding box center [383, 84] width 33 height 6
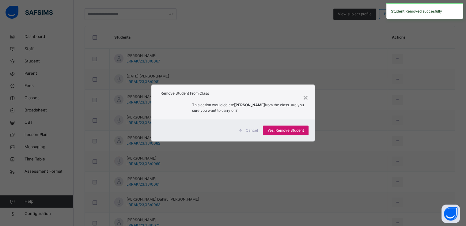
click at [282, 130] on span "Yes, Remove Student" at bounding box center [286, 131] width 36 height 6
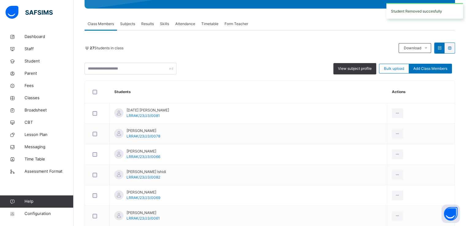
scroll to position [137, 0]
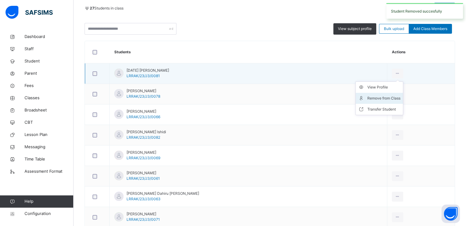
click at [367, 97] on div "Remove from Class" at bounding box center [383, 98] width 33 height 6
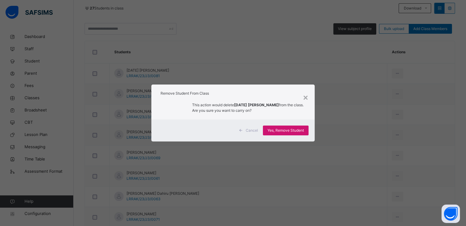
click at [285, 133] on span "Yes, Remove Student" at bounding box center [286, 131] width 36 height 6
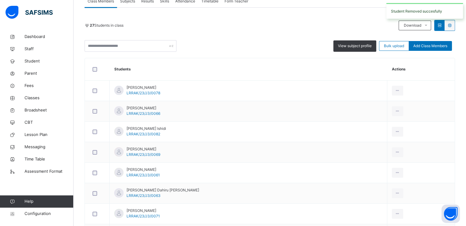
scroll to position [121, 0]
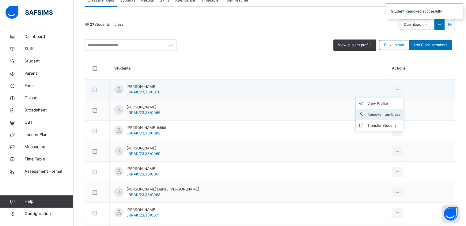
click at [369, 113] on div "Remove from Class" at bounding box center [383, 115] width 33 height 6
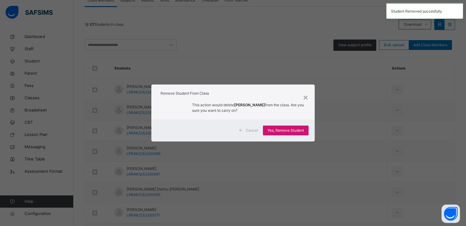
click at [281, 131] on span "Yes, Remove Student" at bounding box center [286, 131] width 36 height 6
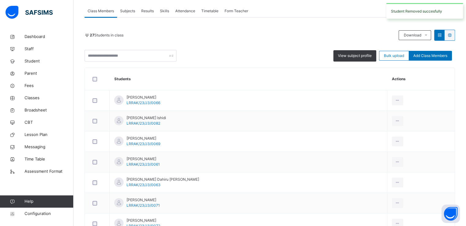
scroll to position [120, 0]
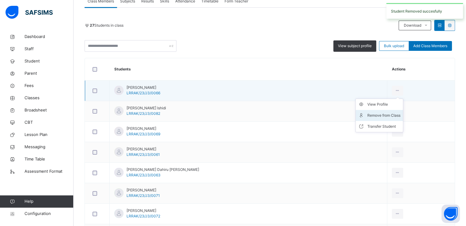
click at [367, 114] on div "Remove from Class" at bounding box center [383, 115] width 33 height 6
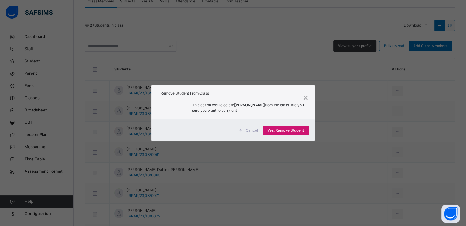
click at [285, 131] on span "Yes, Remove Student" at bounding box center [286, 131] width 36 height 6
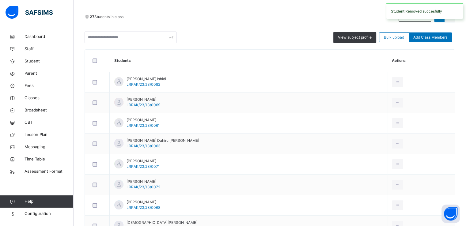
scroll to position [136, 0]
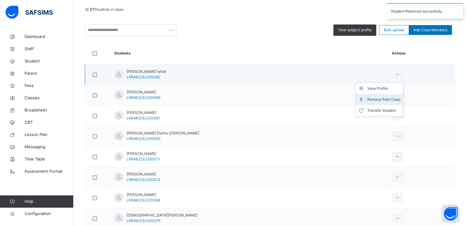
click at [367, 99] on div "Remove from Class" at bounding box center [383, 100] width 33 height 6
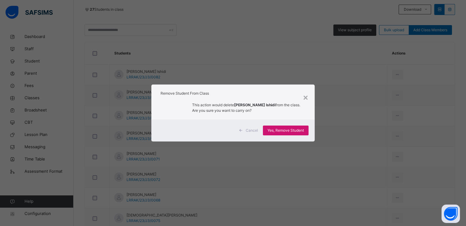
click at [272, 131] on span "Yes, Remove Student" at bounding box center [286, 131] width 36 height 6
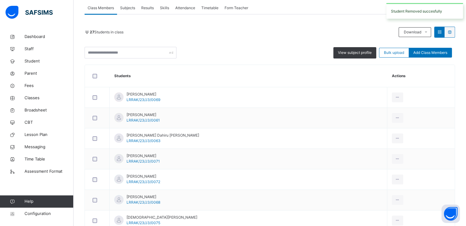
scroll to position [125, 0]
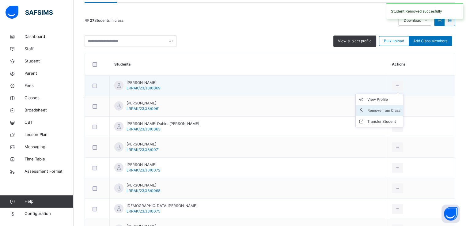
click at [367, 111] on div "Remove from Class" at bounding box center [383, 111] width 33 height 6
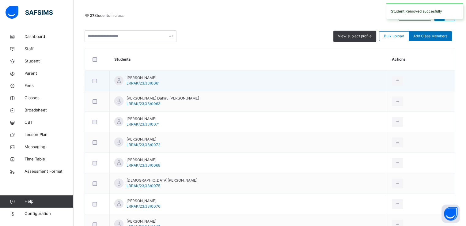
scroll to position [131, 0]
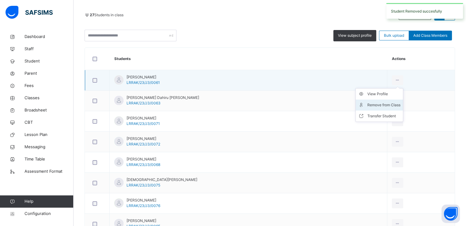
click at [367, 105] on div "Remove from Class" at bounding box center [383, 105] width 33 height 6
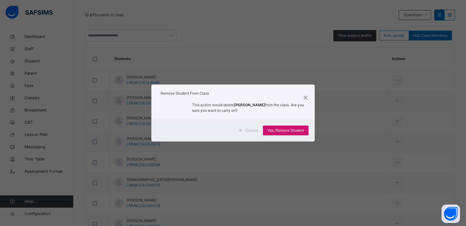
click at [278, 131] on span "Yes, Remove Student" at bounding box center [286, 131] width 36 height 6
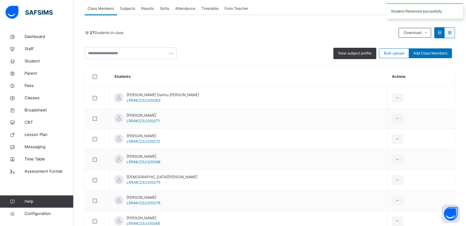
scroll to position [120, 0]
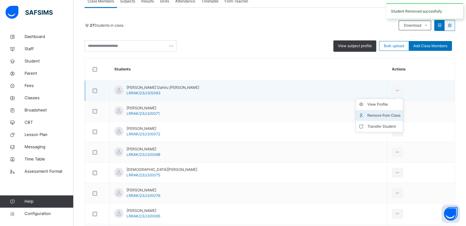
click at [367, 116] on div "Remove from Class" at bounding box center [383, 115] width 33 height 6
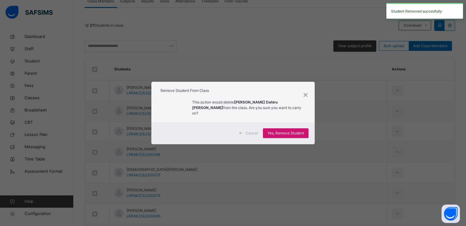
click at [277, 131] on span "Yes, Remove Student" at bounding box center [286, 134] width 36 height 6
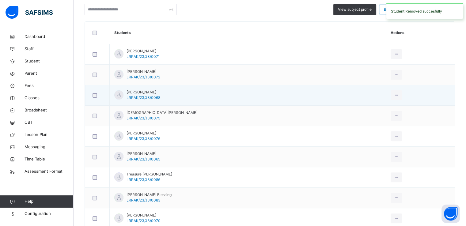
scroll to position [158, 0]
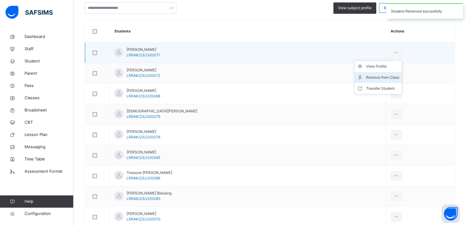
click at [360, 81] on li "Remove from Class" at bounding box center [378, 77] width 47 height 11
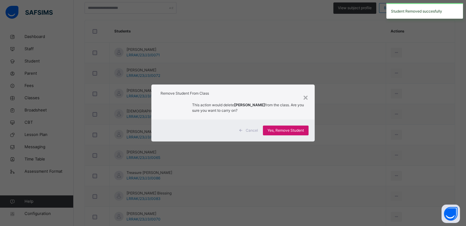
click at [279, 130] on span "Yes, Remove Student" at bounding box center [286, 131] width 36 height 6
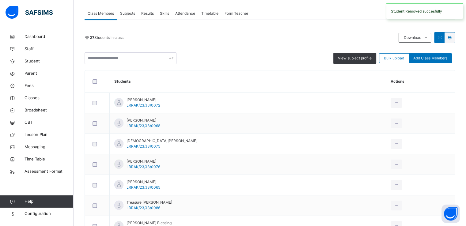
scroll to position [118, 0]
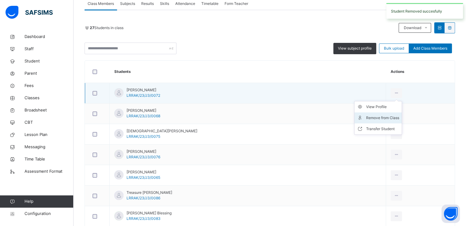
click at [366, 116] on div "Remove from Class" at bounding box center [382, 118] width 33 height 6
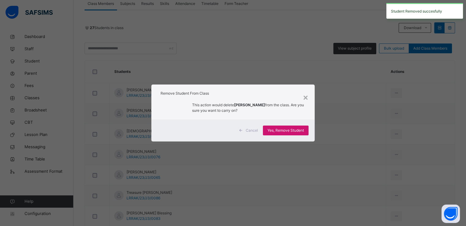
click at [284, 130] on span "Yes, Remove Student" at bounding box center [286, 131] width 36 height 6
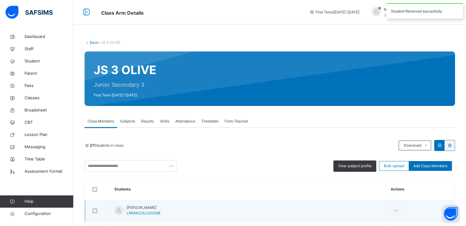
scroll to position [103, 0]
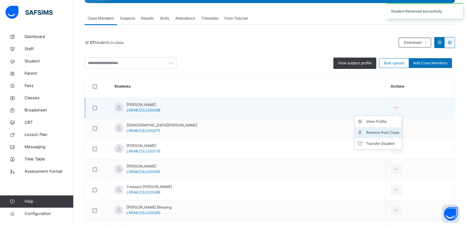
click at [366, 130] on div "Remove from Class" at bounding box center [382, 133] width 33 height 6
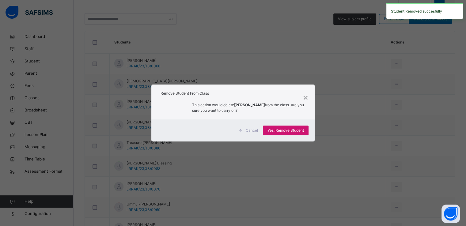
click at [274, 131] on span "Yes, Remove Student" at bounding box center [286, 131] width 36 height 6
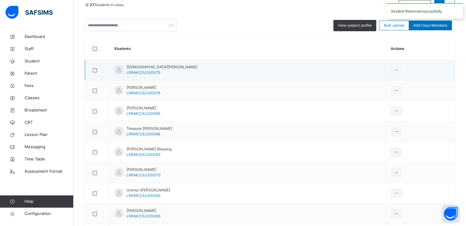
scroll to position [143, 0]
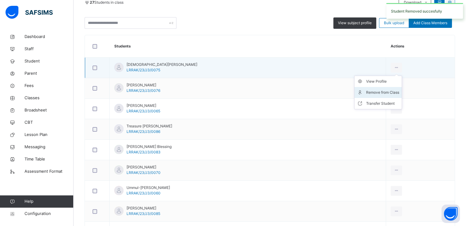
click at [357, 93] on icon at bounding box center [361, 92] width 9 height 6
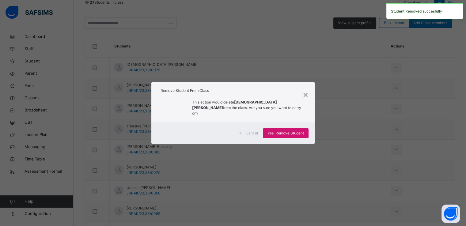
click at [279, 131] on span "Yes, Remove Student" at bounding box center [286, 134] width 36 height 6
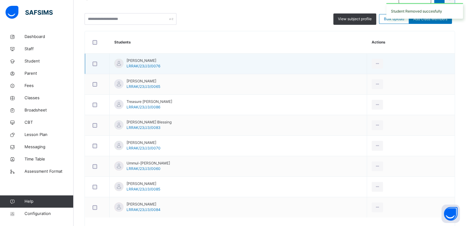
scroll to position [148, 0]
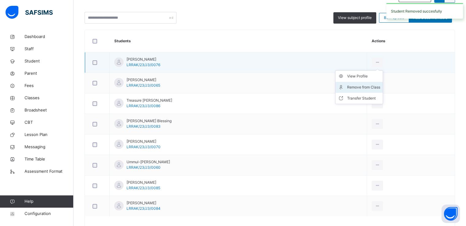
click at [357, 89] on div "Remove from Class" at bounding box center [363, 87] width 33 height 6
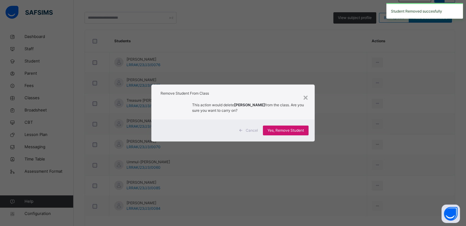
click at [279, 129] on span "Yes, Remove Student" at bounding box center [286, 131] width 36 height 6
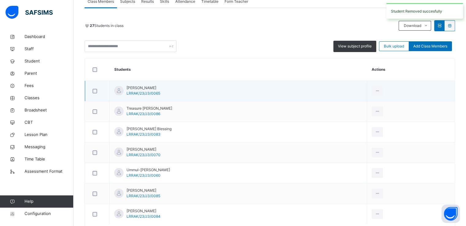
scroll to position [123, 0]
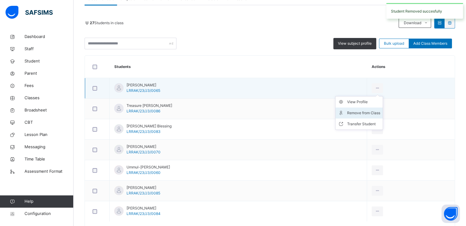
click at [356, 112] on div "Remove from Class" at bounding box center [363, 113] width 33 height 6
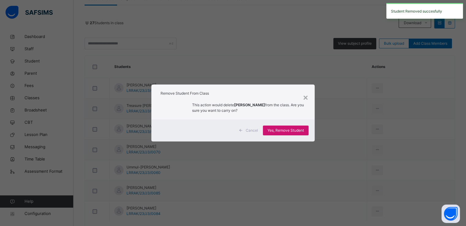
click at [280, 131] on span "Yes, Remove Student" at bounding box center [286, 131] width 36 height 6
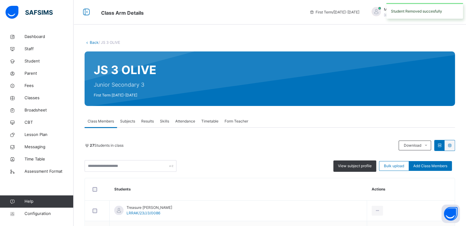
scroll to position [131, 0]
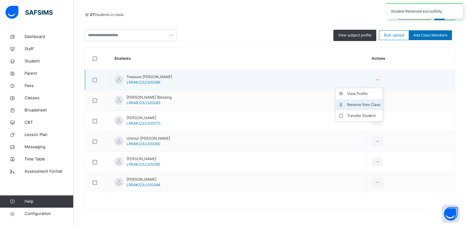
click at [357, 106] on div "Remove from Class" at bounding box center [363, 105] width 33 height 6
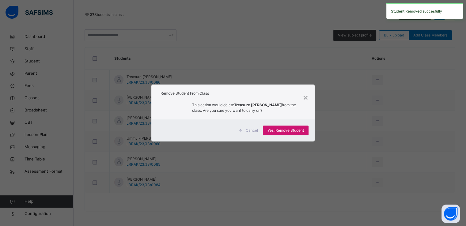
click at [287, 128] on span "Yes, Remove Student" at bounding box center [286, 131] width 36 height 6
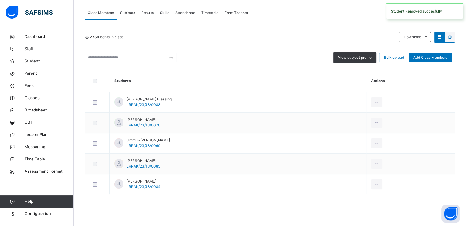
scroll to position [110, 0]
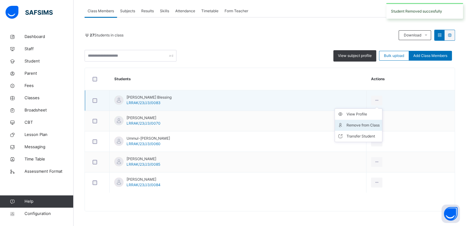
click at [363, 121] on li "Remove from Class" at bounding box center [358, 125] width 47 height 11
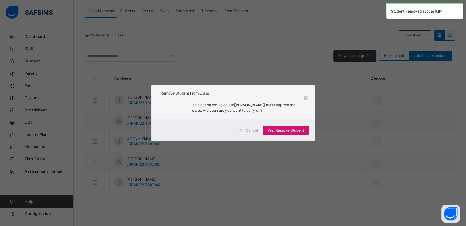
click at [284, 130] on span "Yes, Remove Student" at bounding box center [286, 131] width 36 height 6
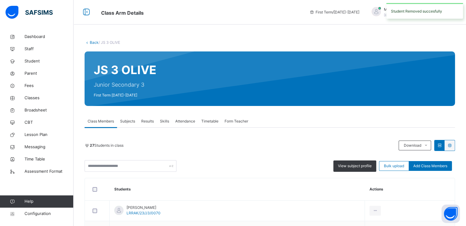
scroll to position [90, 0]
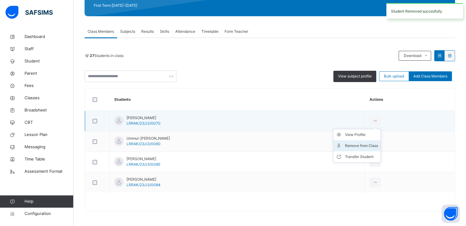
click at [357, 144] on div "Remove from Class" at bounding box center [361, 146] width 33 height 6
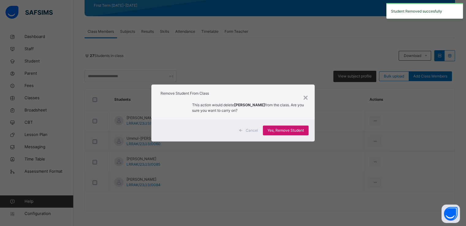
click at [282, 131] on span "Yes, Remove Student" at bounding box center [286, 131] width 36 height 6
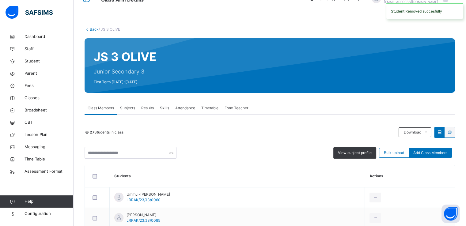
scroll to position [70, 0]
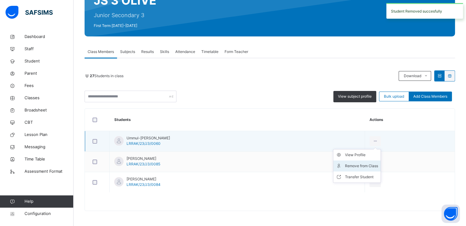
click at [363, 165] on div "Remove from Class" at bounding box center [361, 166] width 33 height 6
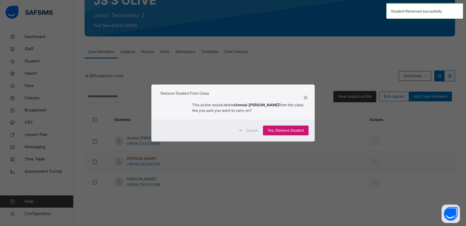
click at [275, 131] on span "Yes, Remove Student" at bounding box center [286, 131] width 36 height 6
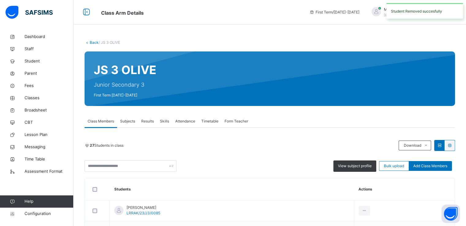
scroll to position [49, 0]
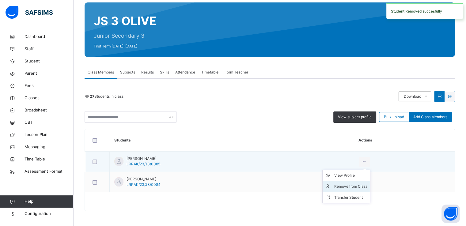
click at [353, 185] on div "Remove from Class" at bounding box center [350, 187] width 33 height 6
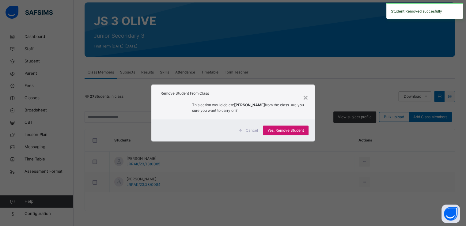
click at [275, 127] on div "Yes, Remove Student" at bounding box center [286, 131] width 46 height 10
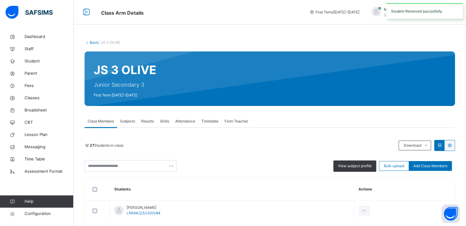
scroll to position [29, 0]
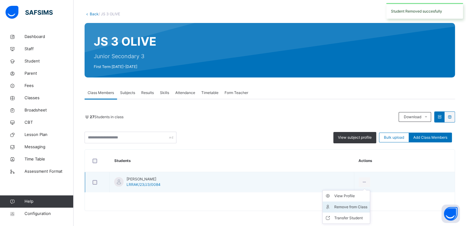
click at [348, 207] on div "Remove from Class" at bounding box center [350, 207] width 33 height 6
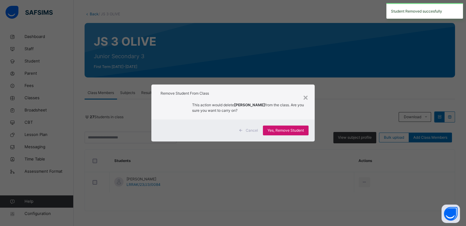
click at [278, 130] on span "Yes, Remove Student" at bounding box center [286, 131] width 36 height 6
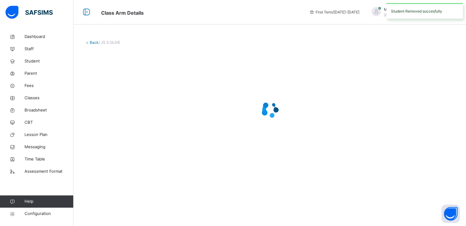
scroll to position [0, 0]
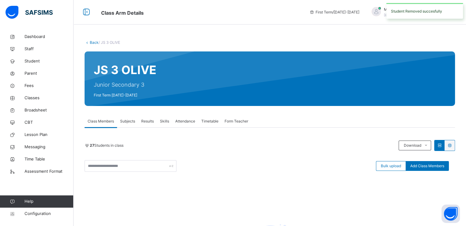
click at [90, 43] on link "Back" at bounding box center [94, 42] width 9 height 5
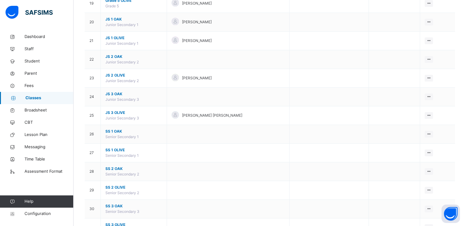
scroll to position [416, 0]
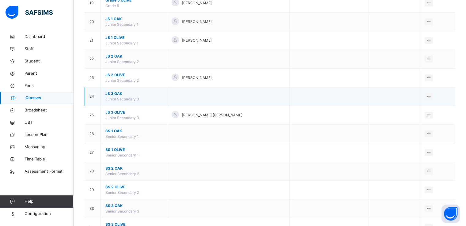
click at [115, 93] on span "JS 3 OAK" at bounding box center [133, 94] width 57 height 6
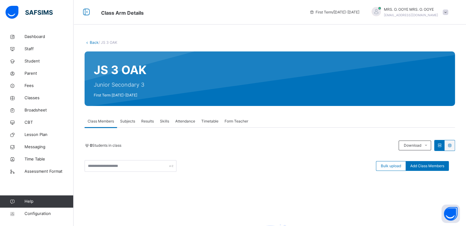
click at [92, 43] on link "Back" at bounding box center [94, 42] width 9 height 5
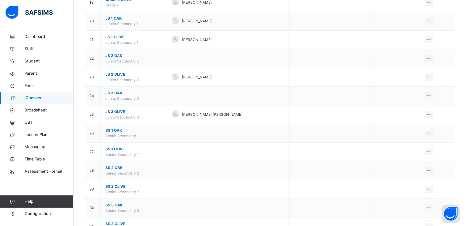
scroll to position [416, 0]
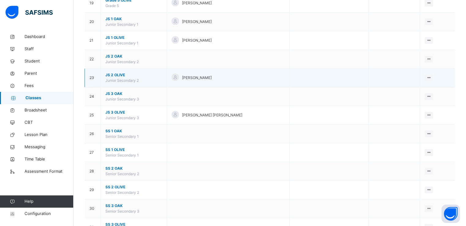
click at [119, 75] on span "JS 2 OLIVE" at bounding box center [133, 75] width 57 height 6
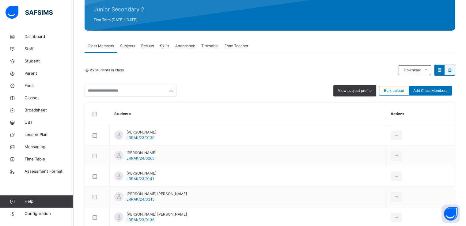
scroll to position [71, 0]
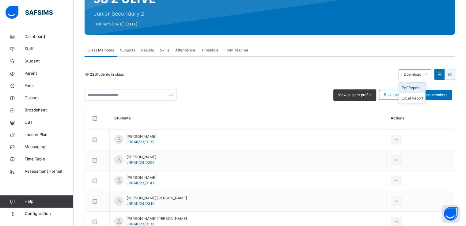
click at [414, 88] on li "Pdf Report" at bounding box center [412, 88] width 26 height 10
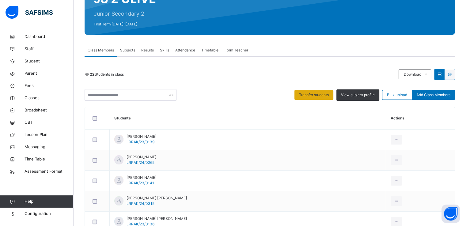
click at [309, 94] on span "Transfer students" at bounding box center [314, 95] width 30 height 6
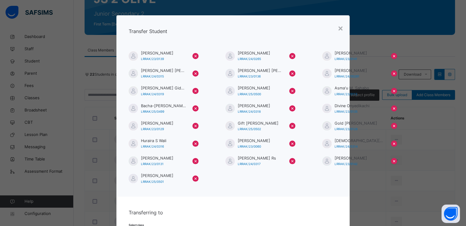
scroll to position [42, 0]
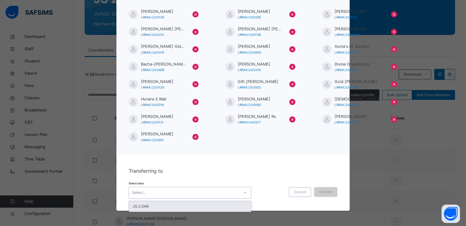
click at [206, 194] on div "Select..." at bounding box center [184, 193] width 110 height 10
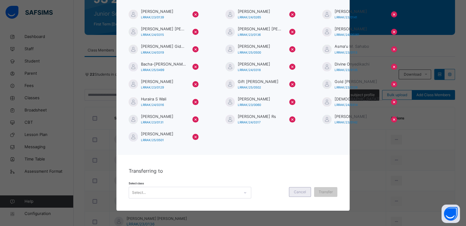
click at [295, 194] on span "Cancel" at bounding box center [300, 192] width 12 height 6
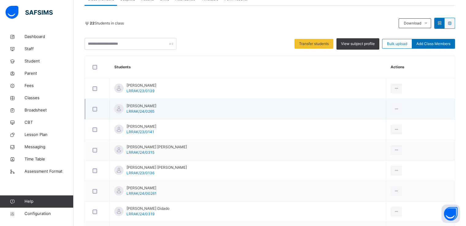
scroll to position [124, 0]
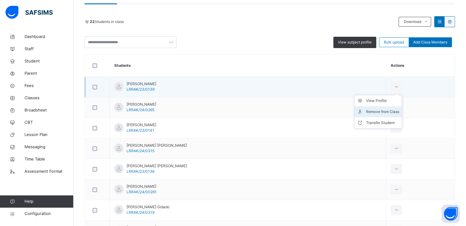
click at [366, 112] on div "Remove from Class" at bounding box center [382, 112] width 33 height 6
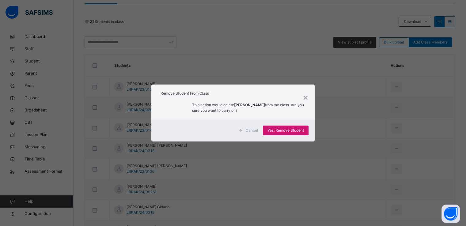
click at [284, 129] on span "Yes, Remove Student" at bounding box center [286, 131] width 36 height 6
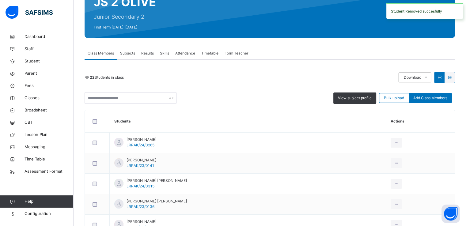
scroll to position [68, 0]
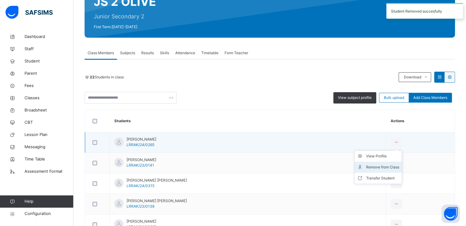
click at [368, 164] on div "Remove from Class" at bounding box center [382, 167] width 33 height 6
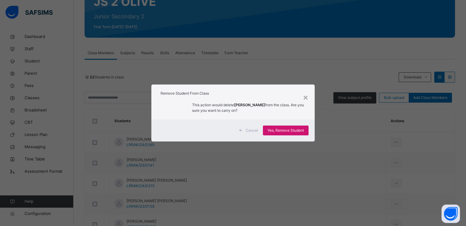
click at [282, 132] on span "Yes, Remove Student" at bounding box center [286, 131] width 36 height 6
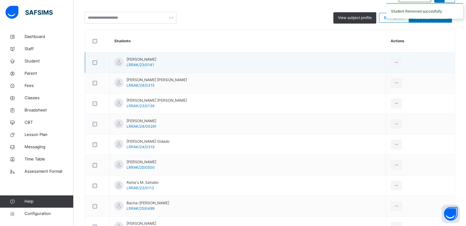
scroll to position [148, 0]
click at [370, 86] on div "Remove from Class" at bounding box center [382, 87] width 33 height 6
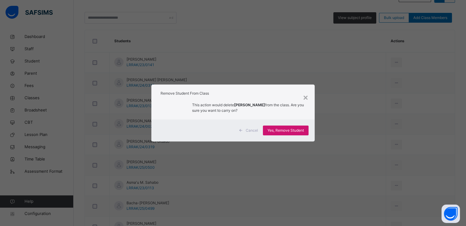
click at [270, 131] on span "Yes, Remove Student" at bounding box center [286, 131] width 36 height 6
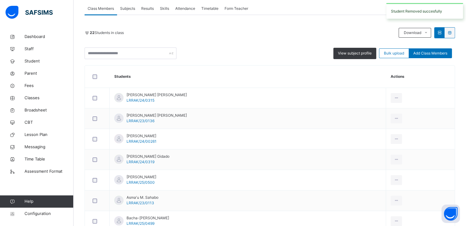
scroll to position [114, 0]
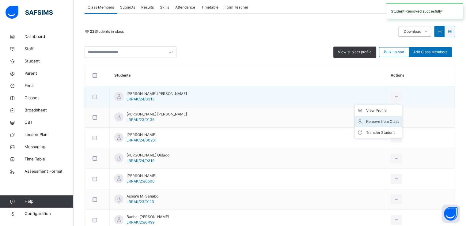
click at [366, 123] on div "Remove from Class" at bounding box center [382, 122] width 33 height 6
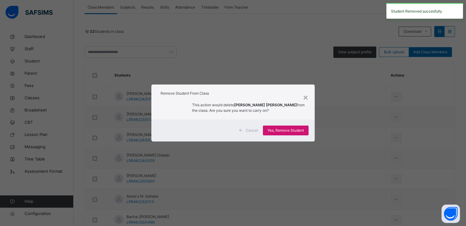
click at [288, 134] on div "Yes, Remove Student" at bounding box center [286, 131] width 46 height 10
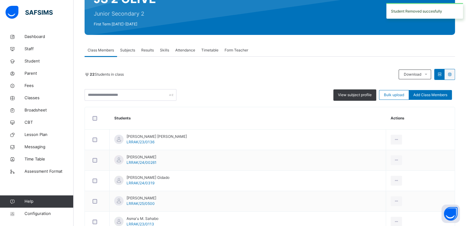
scroll to position [75, 0]
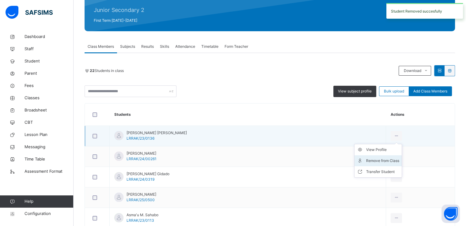
click at [366, 159] on div "Remove from Class" at bounding box center [382, 161] width 33 height 6
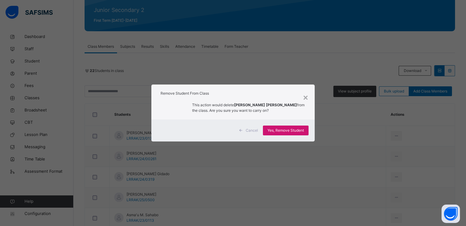
click at [280, 133] on span "Yes, Remove Student" at bounding box center [286, 131] width 36 height 6
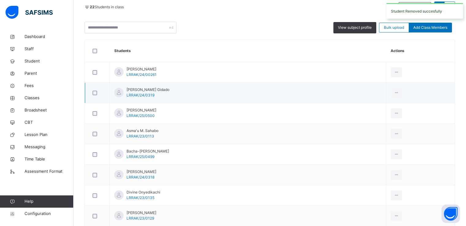
scroll to position [140, 0]
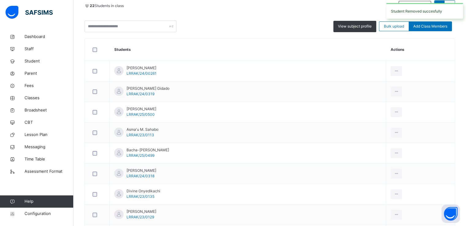
click at [0, 0] on div "Remove from Class" at bounding box center [0, 0] width 0 height 0
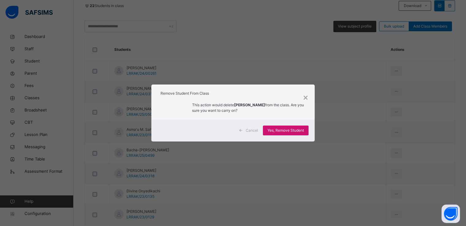
click at [281, 132] on span "Yes, Remove Student" at bounding box center [286, 131] width 36 height 6
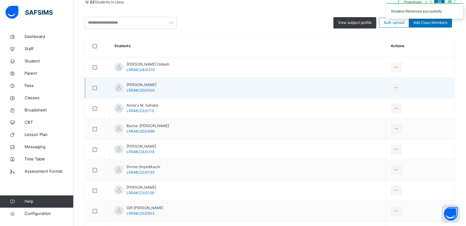
scroll to position [147, 0]
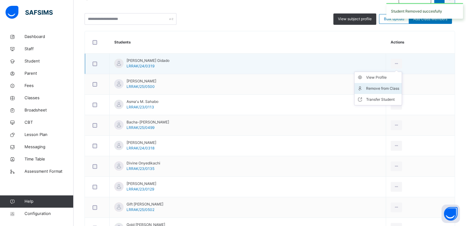
click at [372, 88] on div "Remove from Class" at bounding box center [382, 89] width 33 height 6
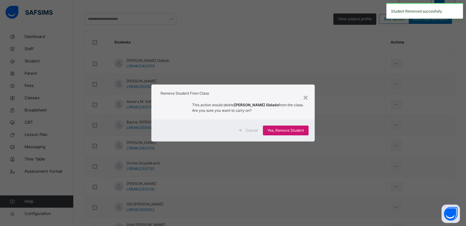
click at [280, 132] on span "Yes, Remove Student" at bounding box center [286, 131] width 36 height 6
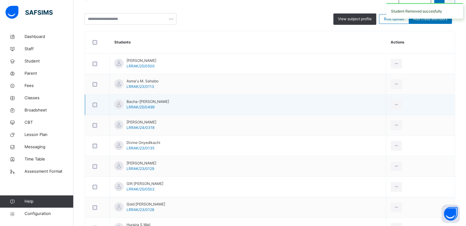
scroll to position [153, 0]
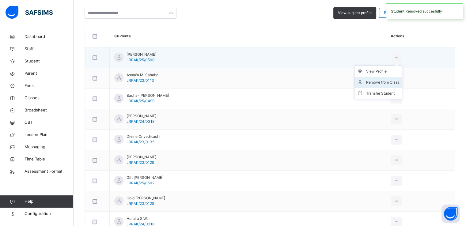
click at [368, 78] on li "Remove from Class" at bounding box center [378, 82] width 47 height 11
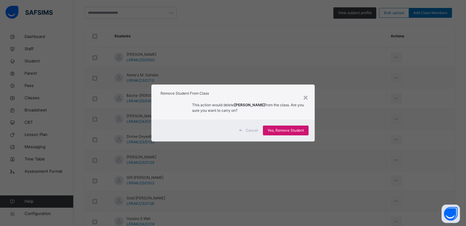
click at [300, 130] on span "Yes, Remove Student" at bounding box center [286, 131] width 36 height 6
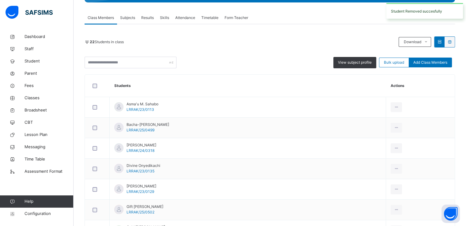
scroll to position [130, 0]
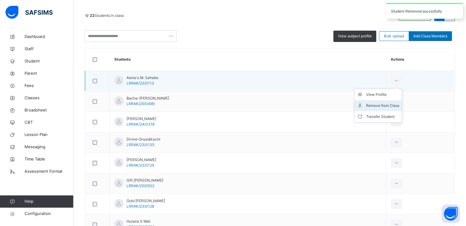
click at [370, 104] on div "Remove from Class" at bounding box center [382, 106] width 33 height 6
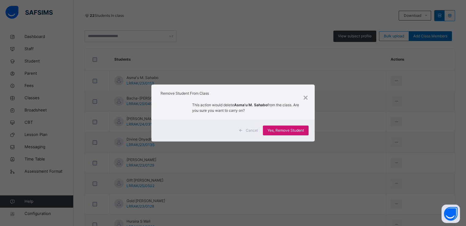
click at [285, 129] on span "Yes, Remove Student" at bounding box center [286, 131] width 36 height 6
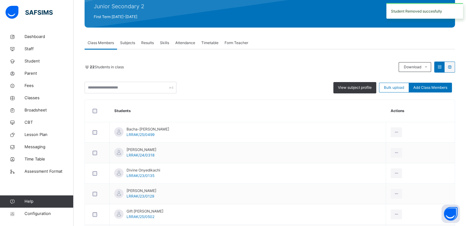
scroll to position [80, 0]
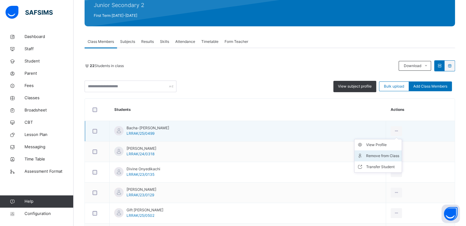
click at [371, 156] on div "Remove from Class" at bounding box center [382, 156] width 33 height 6
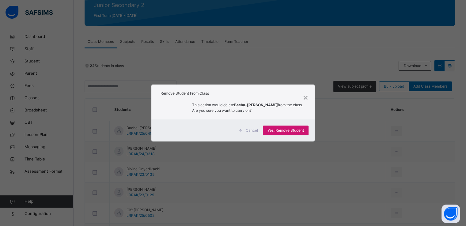
click at [284, 133] on span "Yes, Remove Student" at bounding box center [286, 131] width 36 height 6
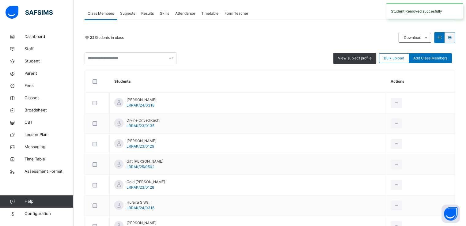
scroll to position [110, 0]
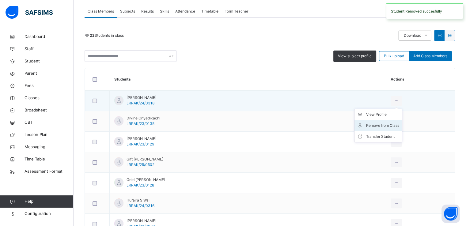
click at [366, 126] on div "Remove from Class" at bounding box center [382, 126] width 33 height 6
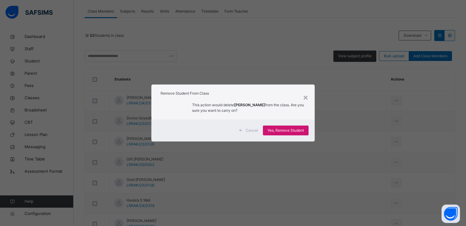
click at [289, 131] on span "Yes, Remove Student" at bounding box center [286, 131] width 36 height 6
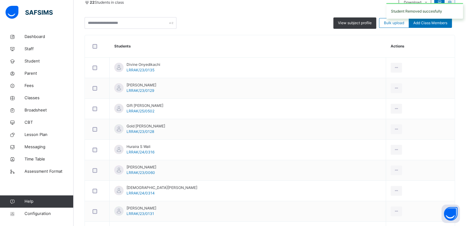
scroll to position [161, 0]
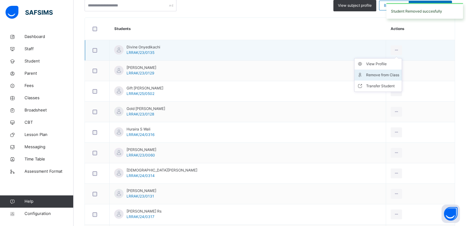
click at [366, 72] on div "Remove from Class" at bounding box center [382, 75] width 33 height 6
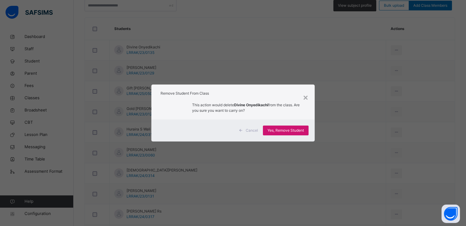
click at [289, 133] on span "Yes, Remove Student" at bounding box center [286, 131] width 36 height 6
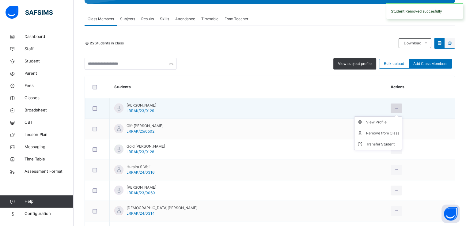
scroll to position [150, 0]
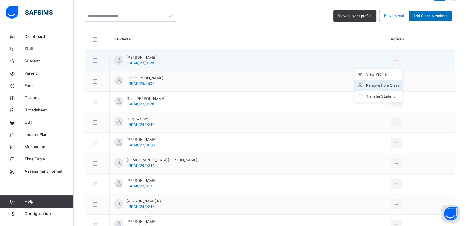
click at [367, 83] on div "Remove from Class" at bounding box center [382, 85] width 33 height 6
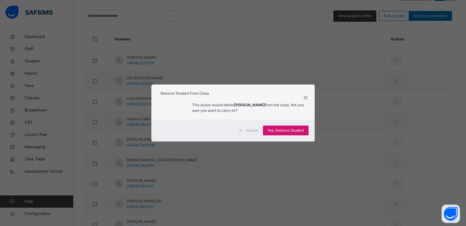
click at [274, 130] on span "Yes, Remove Student" at bounding box center [286, 131] width 36 height 6
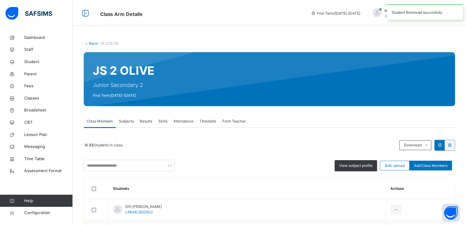
scroll to position [101, 0]
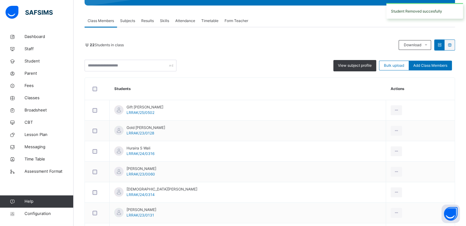
click at [0, 0] on div "Remove from Class" at bounding box center [0, 0] width 0 height 0
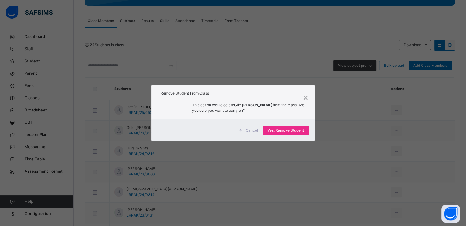
scroll to position [104, 0]
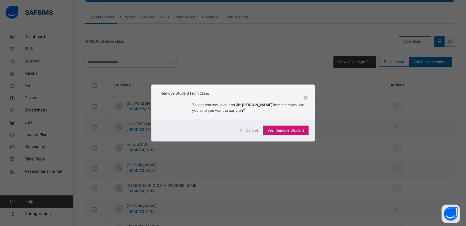
click at [277, 131] on span "Yes, Remove Student" at bounding box center [286, 131] width 36 height 6
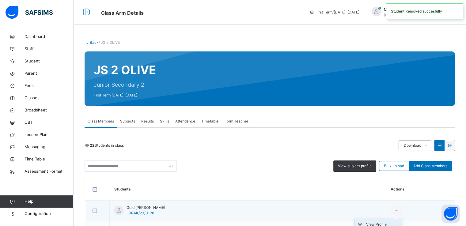
scroll to position [163, 0]
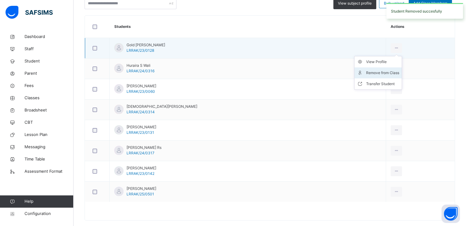
click at [366, 71] on div "Remove from Class" at bounding box center [382, 73] width 33 height 6
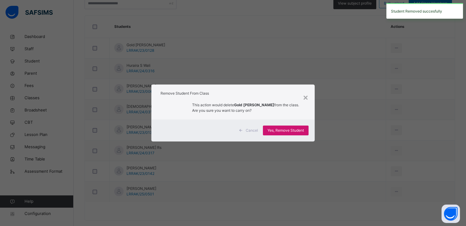
click at [279, 131] on span "Yes, Remove Student" at bounding box center [286, 131] width 36 height 6
click at [278, 131] on div "Yes, Remove Student" at bounding box center [286, 131] width 46 height 10
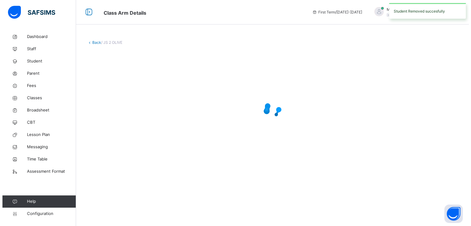
scroll to position [0, 0]
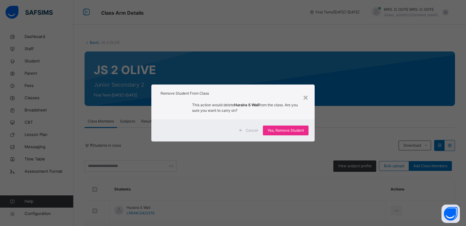
click at [282, 130] on span "Yes, Remove Student" at bounding box center [286, 131] width 36 height 6
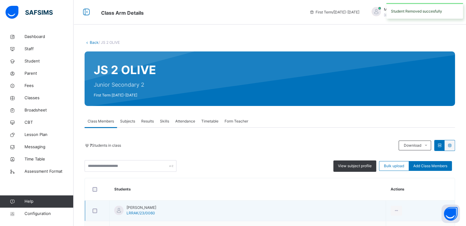
scroll to position [114, 0]
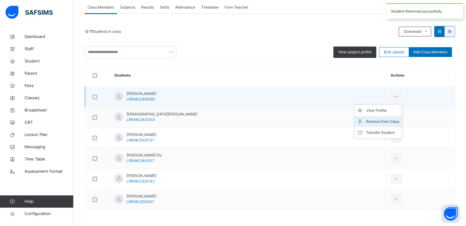
click at [366, 120] on div "Remove from Class" at bounding box center [382, 122] width 33 height 6
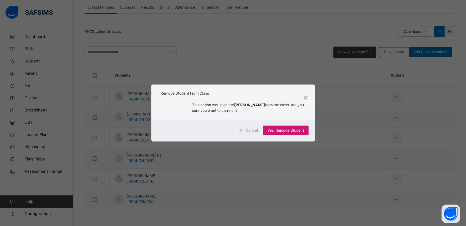
click at [298, 129] on span "Yes, Remove Student" at bounding box center [286, 131] width 36 height 6
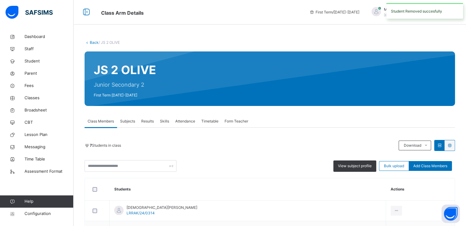
scroll to position [110, 0]
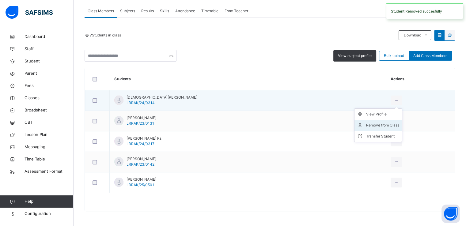
click at [366, 127] on div "Remove from Class" at bounding box center [382, 125] width 33 height 6
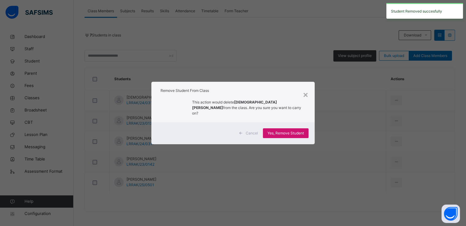
click at [281, 131] on span "Yes, Remove Student" at bounding box center [286, 134] width 36 height 6
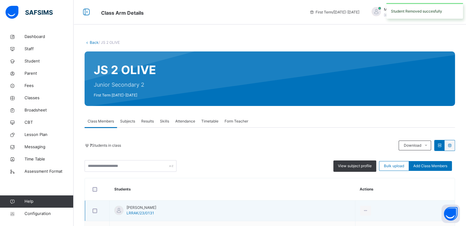
scroll to position [90, 0]
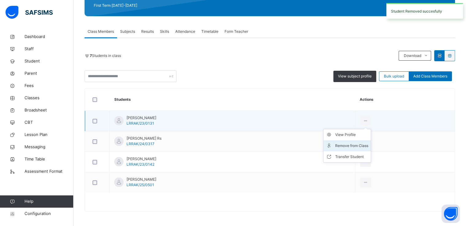
click at [354, 145] on div "Remove from Class" at bounding box center [351, 146] width 33 height 6
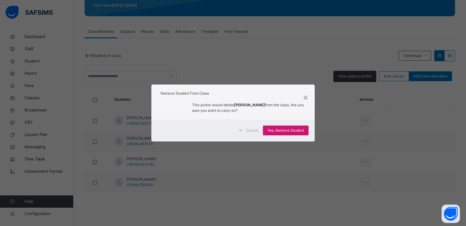
click at [277, 132] on span "Yes, Remove Student" at bounding box center [286, 131] width 36 height 6
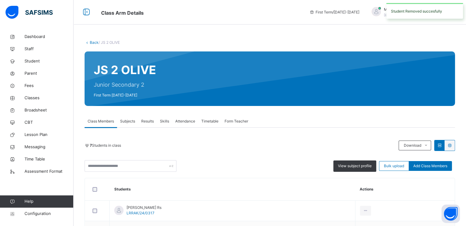
scroll to position [70, 0]
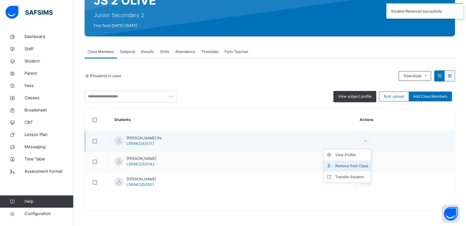
click at [351, 164] on div "Remove from Class" at bounding box center [351, 166] width 33 height 6
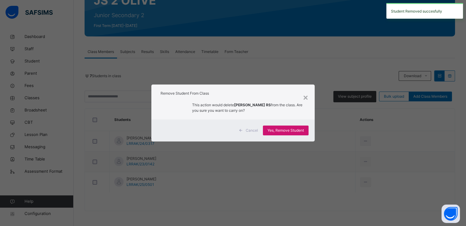
click at [272, 129] on span "Yes, Remove Student" at bounding box center [286, 131] width 36 height 6
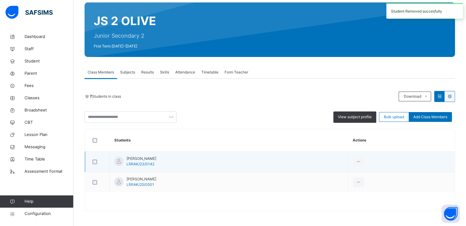
scroll to position [49, 0]
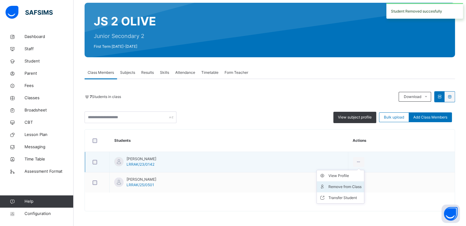
click at [346, 186] on div "Remove from Class" at bounding box center [345, 187] width 33 height 6
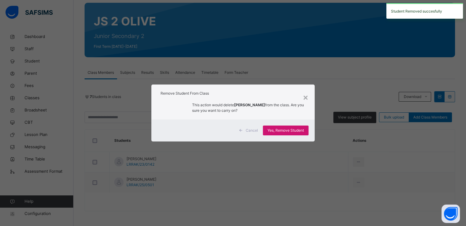
click at [282, 133] on span "Yes, Remove Student" at bounding box center [286, 131] width 36 height 6
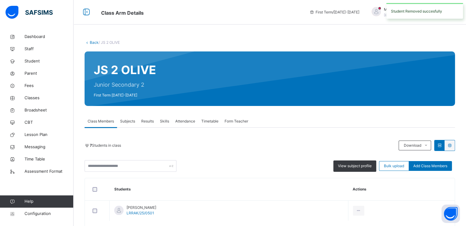
scroll to position [29, 0]
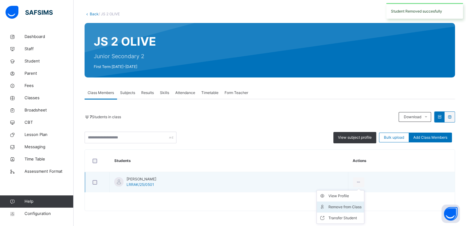
click at [350, 204] on div "Remove from Class" at bounding box center [345, 207] width 33 height 6
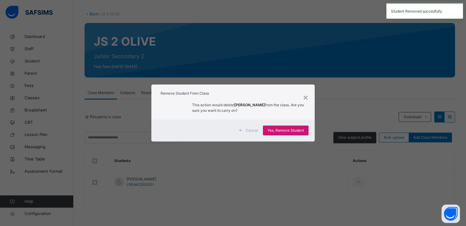
click at [280, 130] on span "Yes, Remove Student" at bounding box center [286, 131] width 36 height 6
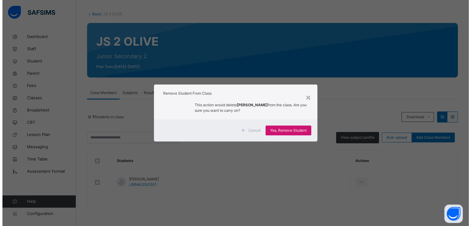
scroll to position [0, 0]
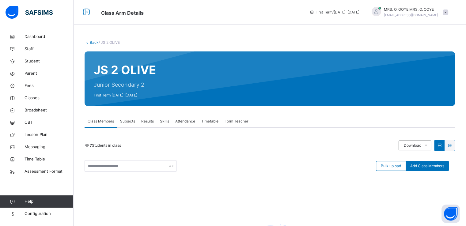
click at [93, 44] on link "Back" at bounding box center [94, 42] width 9 height 5
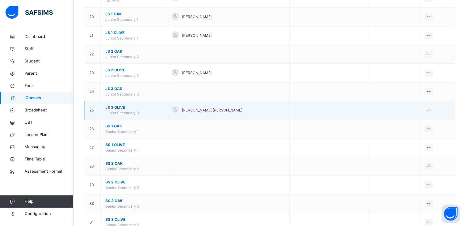
scroll to position [422, 0]
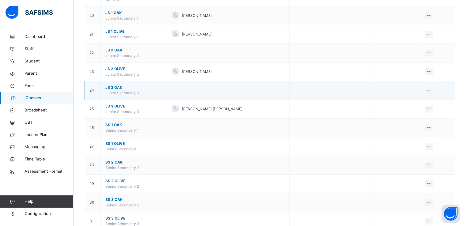
click at [115, 88] on span "JS 3 OAK" at bounding box center [133, 88] width 57 height 6
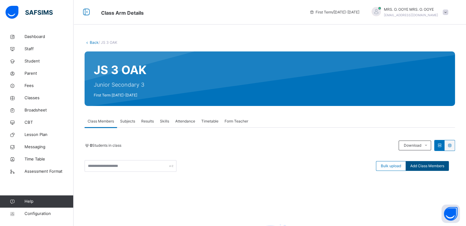
click at [422, 165] on span "Add Class Members" at bounding box center [427, 166] width 34 height 6
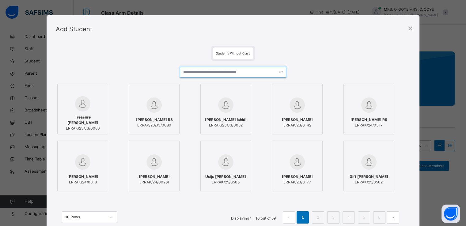
click at [232, 71] on input "text" at bounding box center [233, 72] width 106 height 11
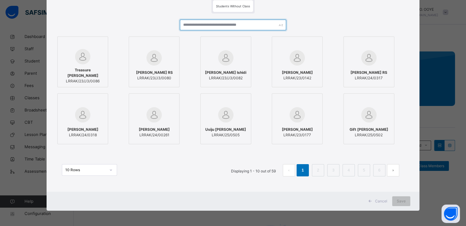
click at [206, 24] on input "text" at bounding box center [233, 25] width 106 height 11
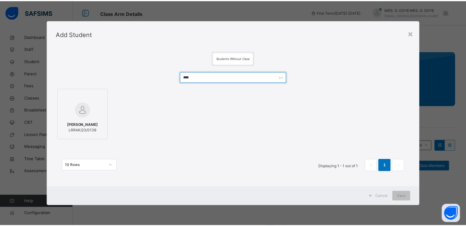
scroll to position [0, 0]
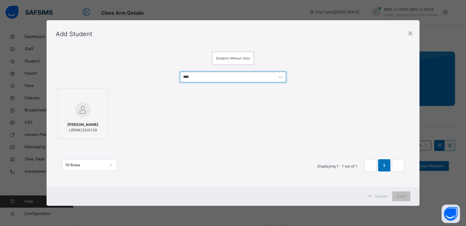
type input "****"
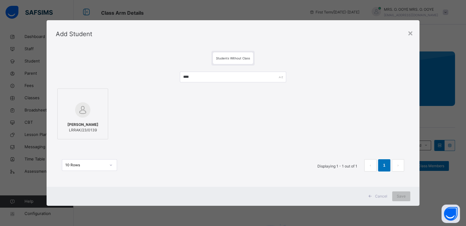
click at [88, 103] on img at bounding box center [82, 109] width 15 height 15
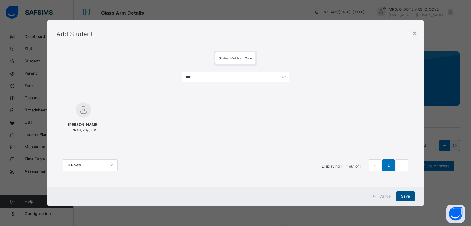
click at [406, 196] on span "Save" at bounding box center [405, 197] width 9 height 6
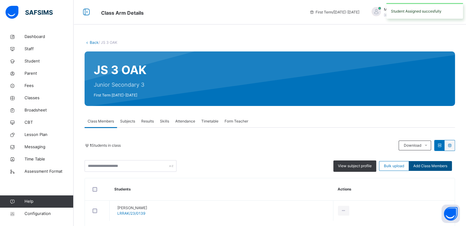
click at [441, 167] on span "Add Class Members" at bounding box center [430, 166] width 34 height 6
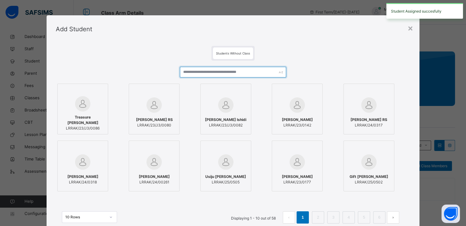
click at [194, 74] on input "text" at bounding box center [233, 72] width 106 height 11
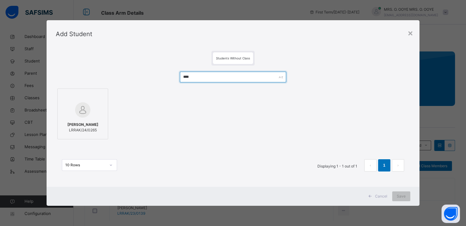
type input "****"
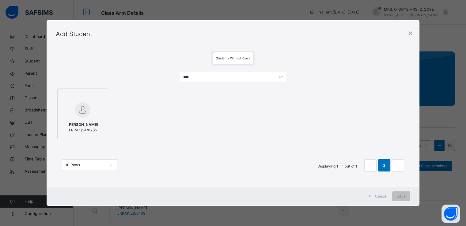
click at [61, 107] on div at bounding box center [83, 110] width 44 height 18
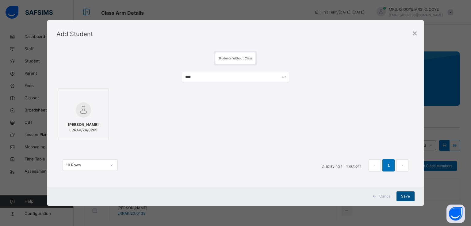
click at [401, 194] on span "Save" at bounding box center [405, 197] width 9 height 6
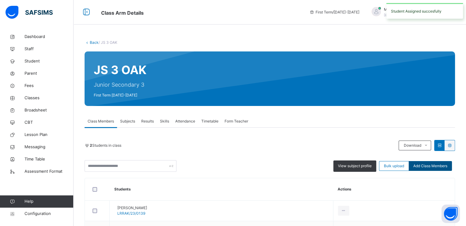
click at [425, 167] on span "Add Class Members" at bounding box center [430, 166] width 34 height 6
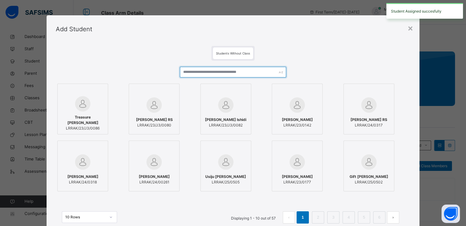
click at [196, 72] on input "text" at bounding box center [233, 72] width 106 height 11
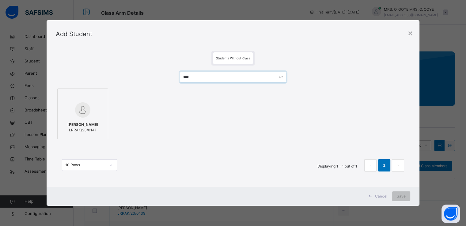
scroll to position [49, 0]
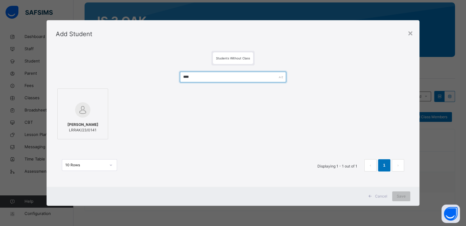
type input "****"
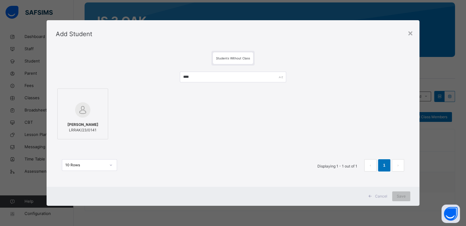
click at [76, 106] on img at bounding box center [82, 109] width 15 height 15
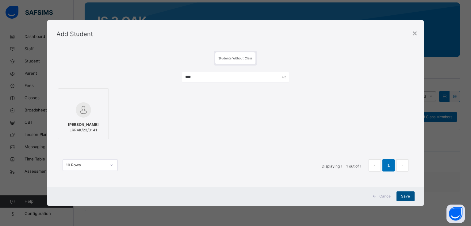
click at [407, 196] on span "Save" at bounding box center [405, 197] width 9 height 6
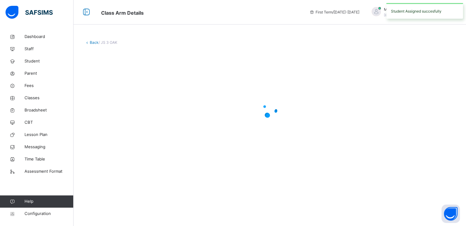
scroll to position [0, 0]
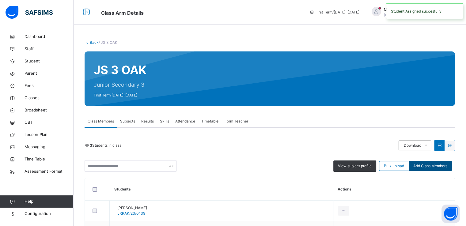
click at [430, 168] on span "Add Class Members" at bounding box center [430, 166] width 34 height 6
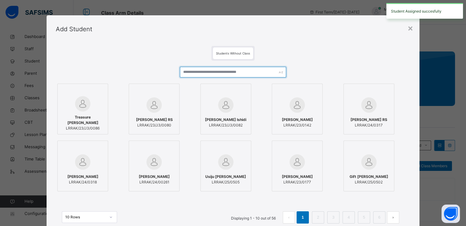
click at [197, 70] on input "text" at bounding box center [233, 72] width 106 height 11
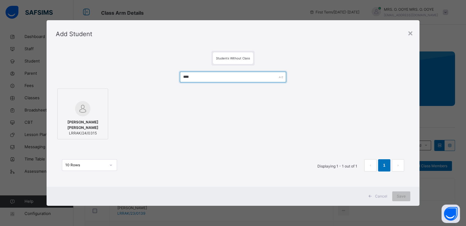
scroll to position [70, 0]
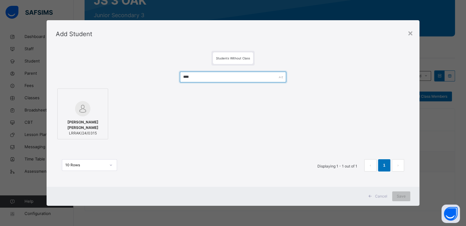
type input "****"
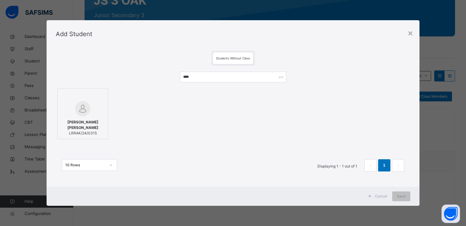
click at [75, 108] on img at bounding box center [82, 108] width 15 height 15
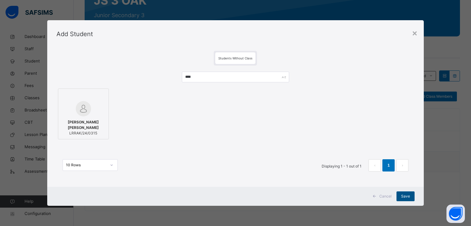
click at [403, 192] on div "Save" at bounding box center [405, 197] width 18 height 10
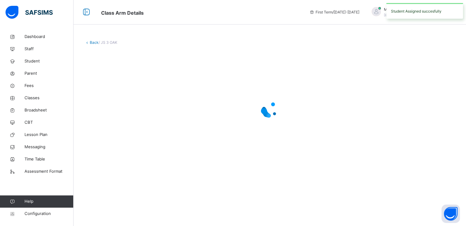
scroll to position [0, 0]
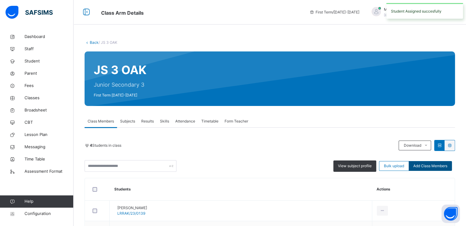
click at [438, 167] on span "Add Class Members" at bounding box center [430, 166] width 34 height 6
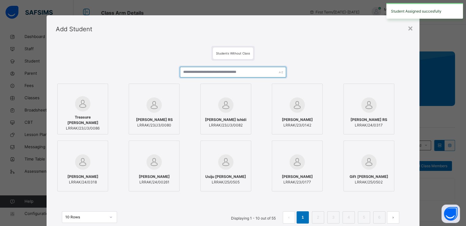
click at [238, 71] on input "text" at bounding box center [233, 72] width 106 height 11
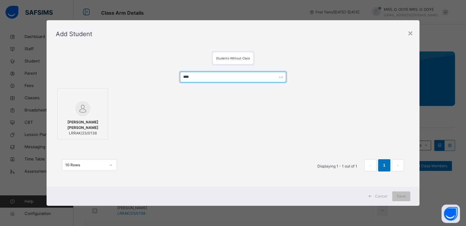
type input "****"
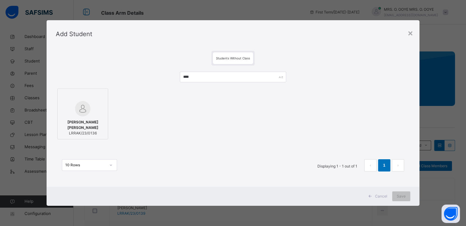
click at [82, 95] on div at bounding box center [83, 96] width 44 height 9
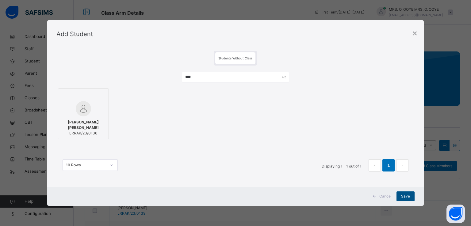
click at [401, 198] on span "Save" at bounding box center [405, 197] width 9 height 6
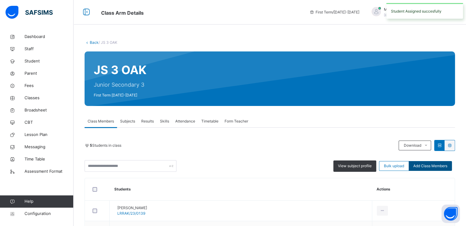
click at [428, 169] on div "Add Class Members" at bounding box center [430, 166] width 43 height 10
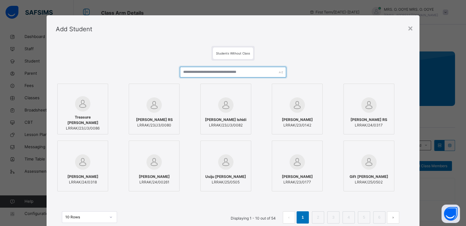
click at [212, 71] on input "text" at bounding box center [233, 72] width 106 height 11
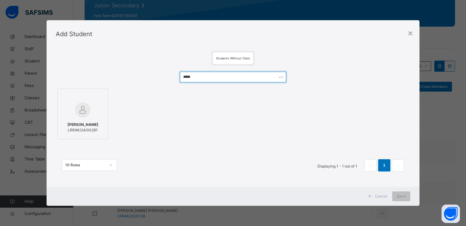
scroll to position [80, 0]
type input "*****"
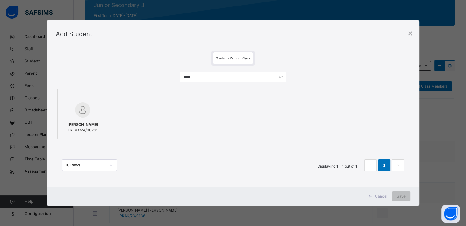
click at [96, 109] on div at bounding box center [83, 110] width 44 height 18
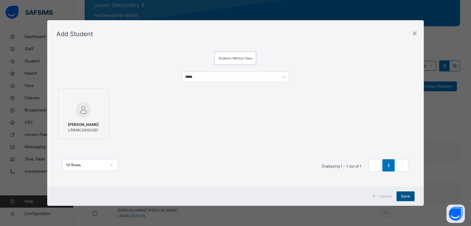
click at [406, 196] on span "Save" at bounding box center [405, 197] width 9 height 6
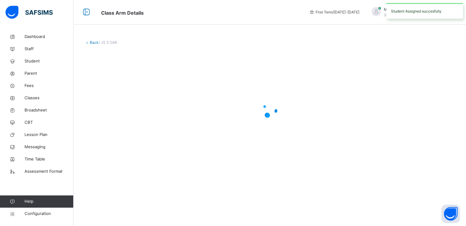
scroll to position [0, 0]
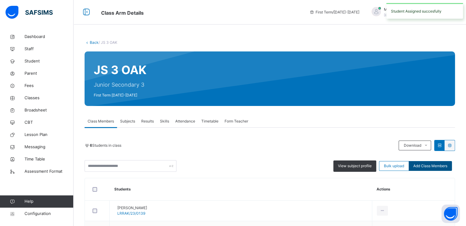
click at [442, 165] on span "Add Class Members" at bounding box center [430, 166] width 34 height 6
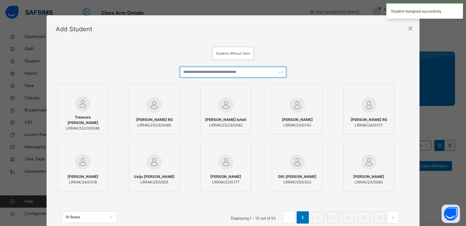
click at [238, 73] on input "text" at bounding box center [233, 72] width 106 height 11
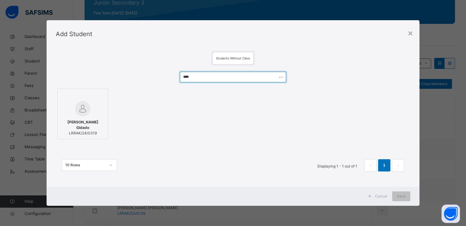
scroll to position [83, 0]
type input "****"
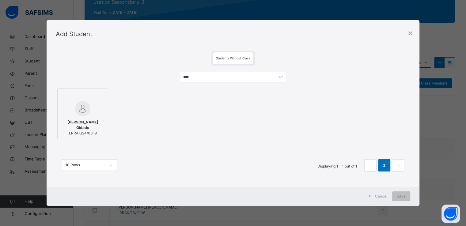
click at [94, 97] on div at bounding box center [83, 96] width 44 height 9
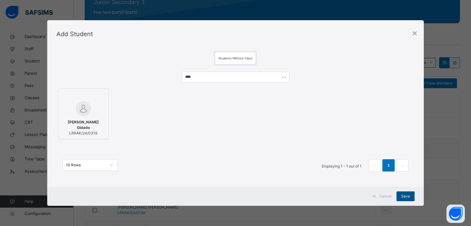
click at [406, 196] on span "Save" at bounding box center [405, 197] width 9 height 6
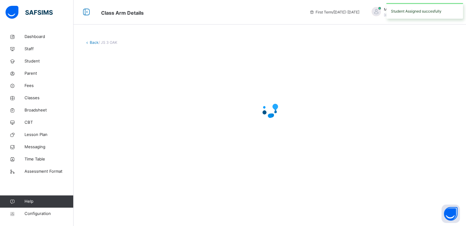
scroll to position [0, 0]
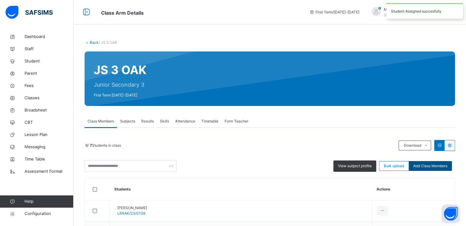
click at [428, 167] on span "Add Class Members" at bounding box center [430, 166] width 34 height 6
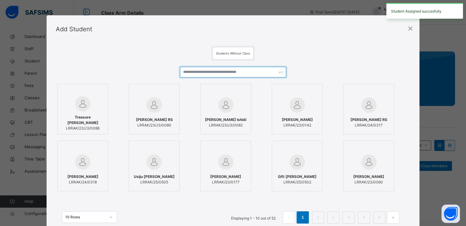
click at [211, 73] on input "text" at bounding box center [233, 72] width 106 height 11
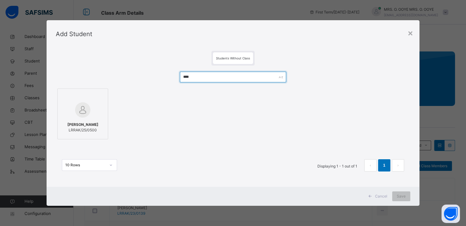
type input "****"
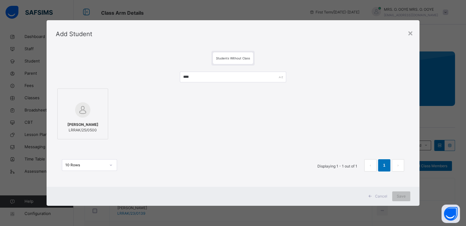
click at [90, 107] on div at bounding box center [83, 110] width 44 height 18
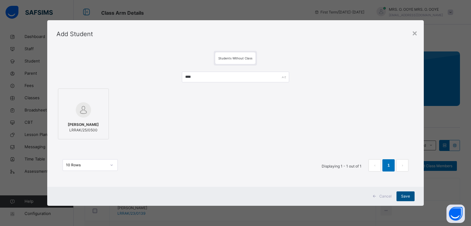
click at [405, 197] on span "Save" at bounding box center [405, 197] width 9 height 6
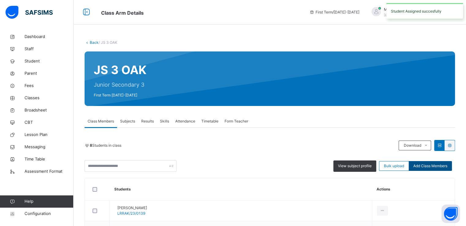
click at [435, 167] on span "Add Class Members" at bounding box center [430, 166] width 34 height 6
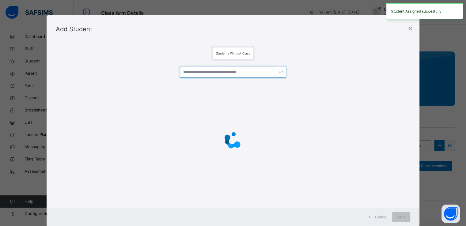
click at [231, 73] on input "text" at bounding box center [233, 72] width 106 height 11
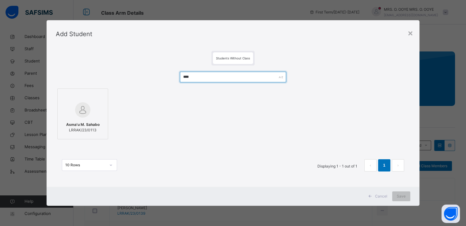
type input "****"
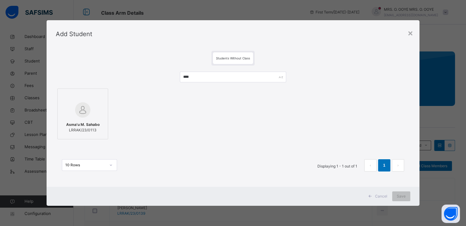
click at [86, 102] on img at bounding box center [82, 109] width 15 height 15
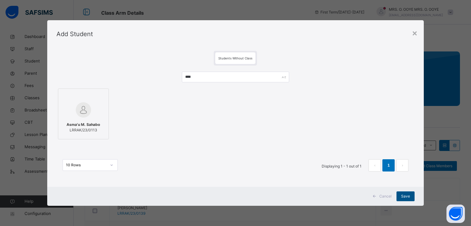
click at [405, 196] on span "Save" at bounding box center [405, 197] width 9 height 6
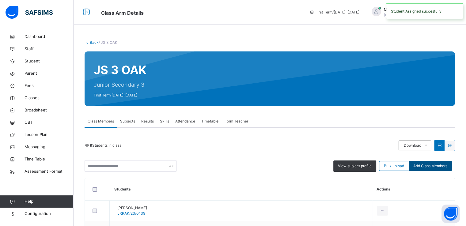
click at [430, 166] on span "Add Class Members" at bounding box center [430, 166] width 34 height 6
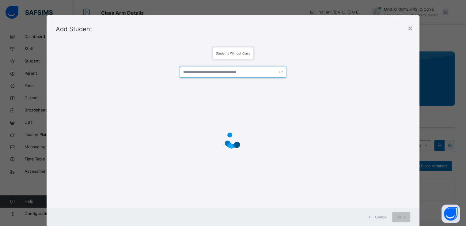
click at [249, 74] on input "text" at bounding box center [233, 72] width 106 height 11
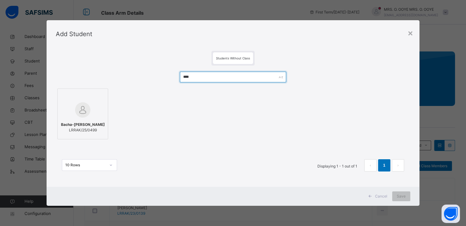
type input "****"
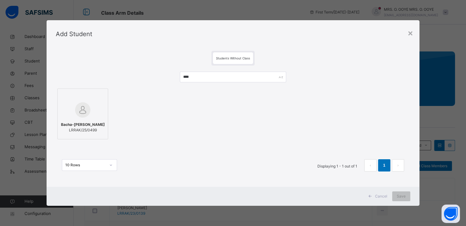
click at [92, 99] on div at bounding box center [83, 96] width 44 height 9
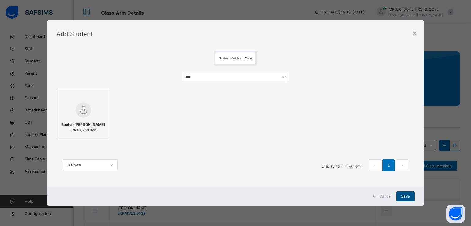
click at [405, 198] on span "Save" at bounding box center [405, 197] width 9 height 6
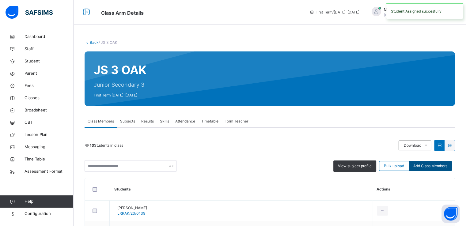
click at [438, 166] on span "Add Class Members" at bounding box center [430, 166] width 34 height 6
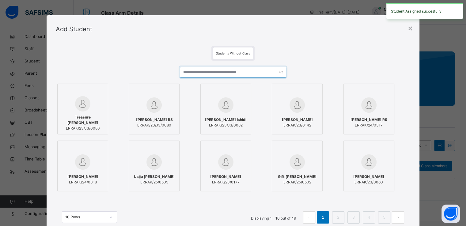
click at [251, 74] on input "text" at bounding box center [233, 72] width 106 height 11
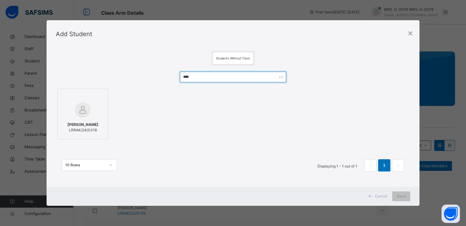
type input "****"
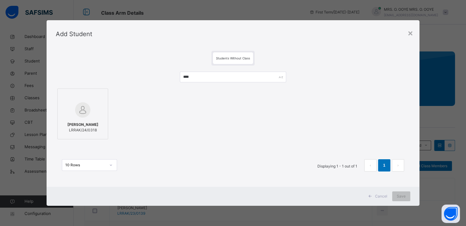
click at [86, 93] on div at bounding box center [83, 96] width 44 height 9
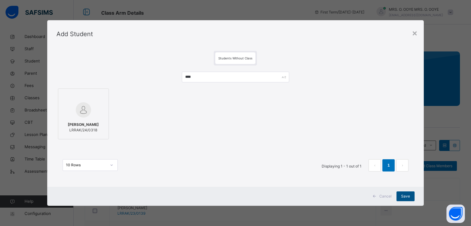
click at [403, 196] on span "Save" at bounding box center [405, 197] width 9 height 6
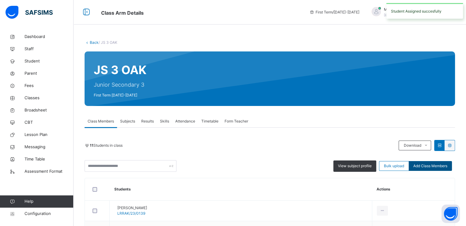
click at [437, 166] on span "Add Class Members" at bounding box center [430, 166] width 34 height 6
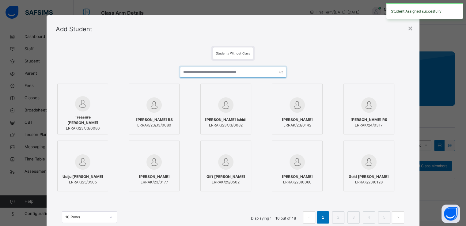
click at [213, 71] on input "text" at bounding box center [233, 72] width 106 height 11
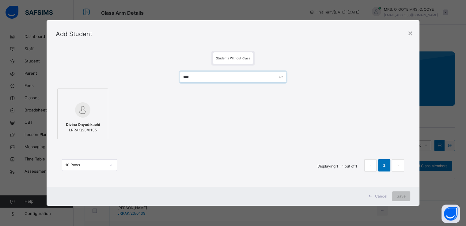
type input "****"
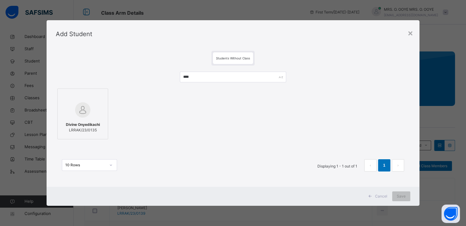
click at [98, 105] on div at bounding box center [83, 110] width 44 height 18
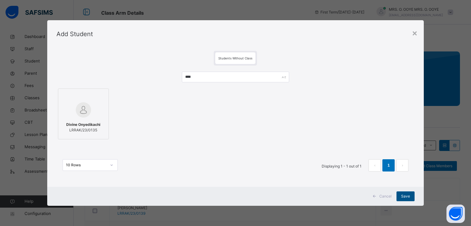
click at [406, 196] on span "Save" at bounding box center [405, 197] width 9 height 6
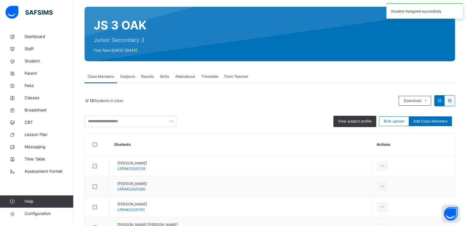
scroll to position [48, 0]
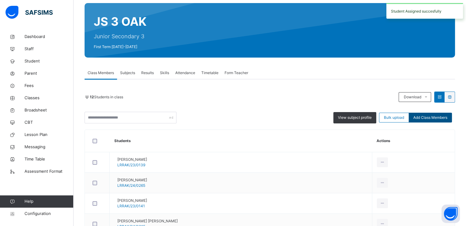
click at [427, 117] on span "Add Class Members" at bounding box center [430, 118] width 34 height 6
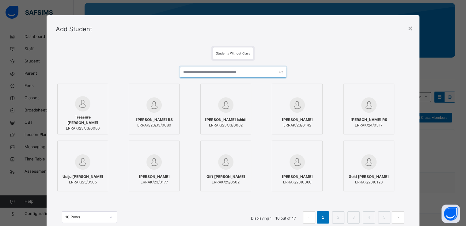
click at [196, 69] on input "text" at bounding box center [233, 72] width 106 height 11
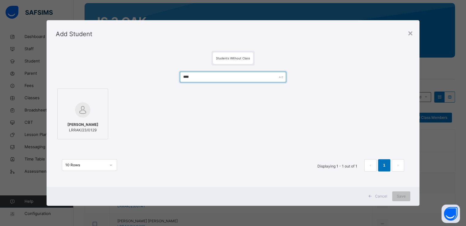
type input "****"
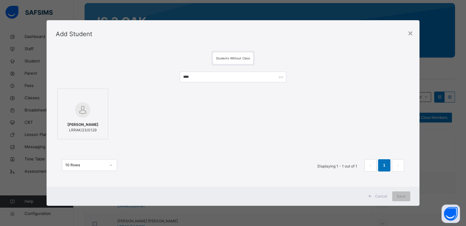
click at [75, 105] on img at bounding box center [82, 109] width 15 height 15
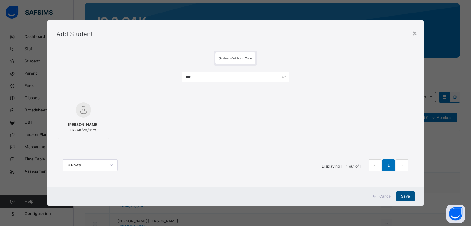
click at [402, 198] on span "Save" at bounding box center [405, 197] width 9 height 6
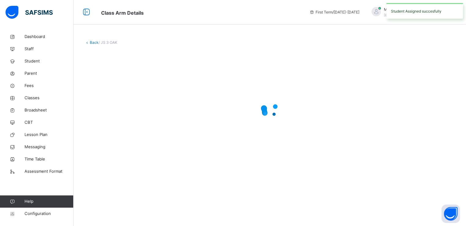
scroll to position [0, 0]
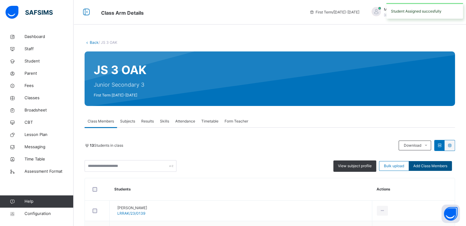
click at [437, 163] on span "Add Class Members" at bounding box center [430, 166] width 34 height 6
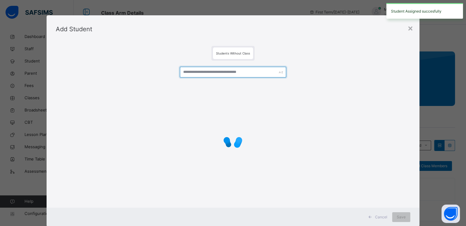
click at [238, 71] on input "text" at bounding box center [233, 72] width 106 height 11
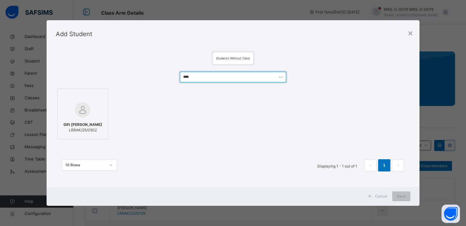
type input "****"
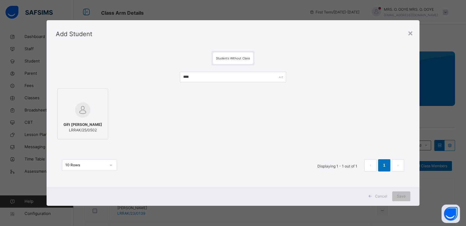
click at [77, 108] on img at bounding box center [82, 109] width 15 height 15
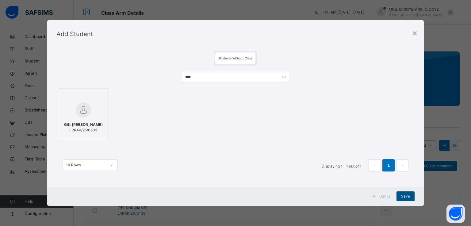
click at [402, 198] on span "Save" at bounding box center [405, 197] width 9 height 6
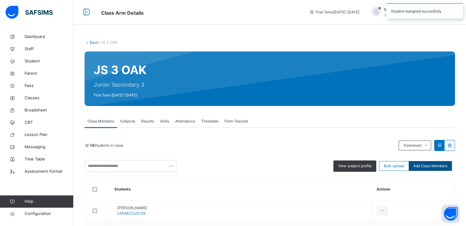
click at [433, 165] on span "Add Class Members" at bounding box center [430, 166] width 34 height 6
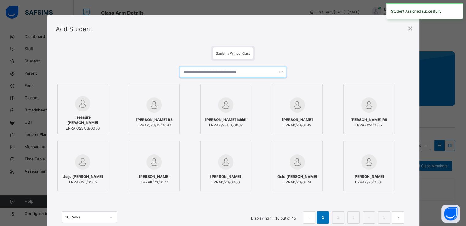
click at [230, 74] on input "text" at bounding box center [233, 72] width 106 height 11
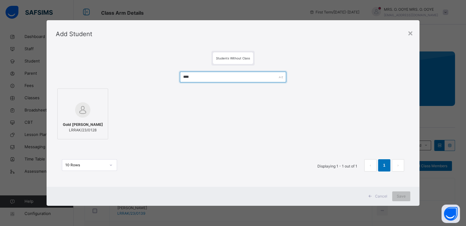
type input "****"
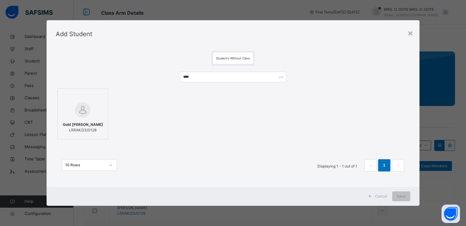
click at [82, 95] on div at bounding box center [83, 96] width 44 height 9
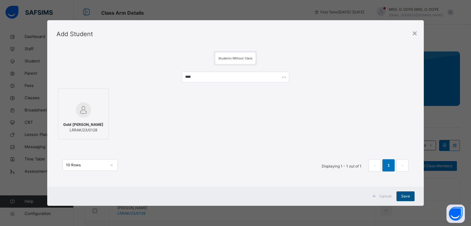
click at [407, 198] on span "Save" at bounding box center [405, 197] width 9 height 6
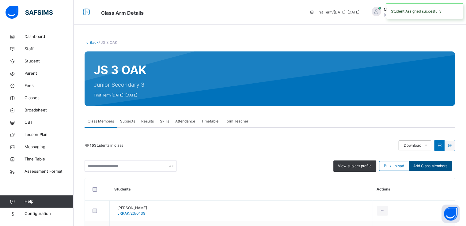
click at [430, 165] on span "Add Class Members" at bounding box center [430, 166] width 34 height 6
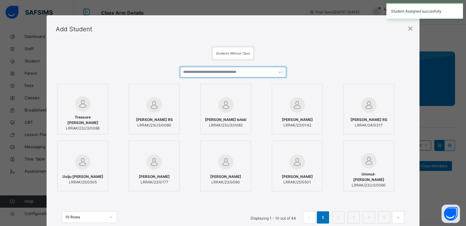
click at [249, 72] on input "text" at bounding box center [233, 72] width 106 height 11
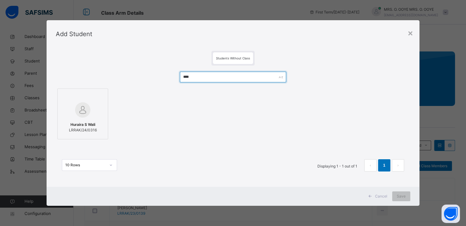
type input "****"
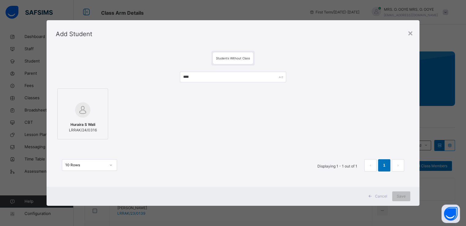
click at [87, 95] on div at bounding box center [83, 96] width 44 height 9
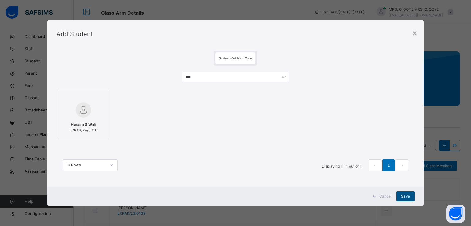
click at [399, 198] on div "Save" at bounding box center [405, 197] width 18 height 10
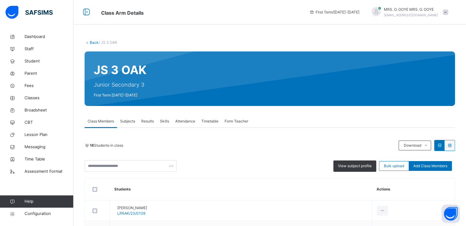
scroll to position [80, 0]
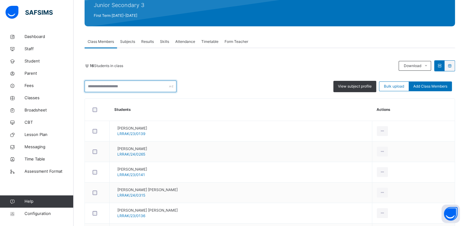
click at [121, 86] on input "text" at bounding box center [131, 87] width 92 height 12
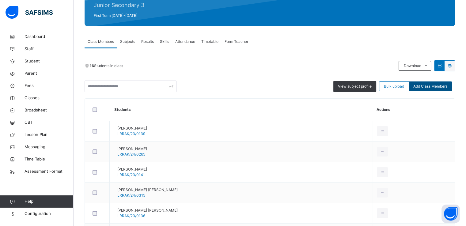
click at [434, 89] on div "Add Class Members" at bounding box center [430, 87] width 43 height 10
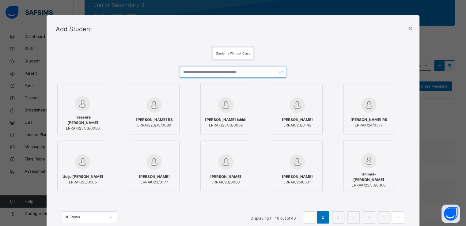
click at [236, 70] on input "text" at bounding box center [233, 72] width 106 height 11
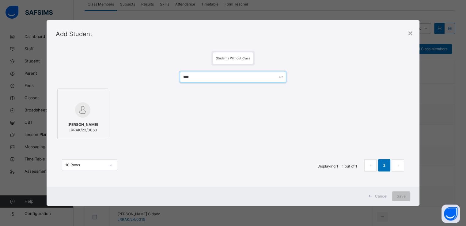
scroll to position [117, 0]
type input "****"
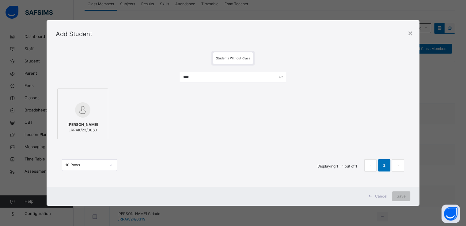
click at [85, 108] on img at bounding box center [82, 109] width 15 height 15
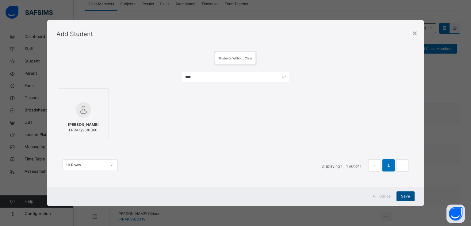
click at [405, 197] on span "Save" at bounding box center [405, 197] width 9 height 6
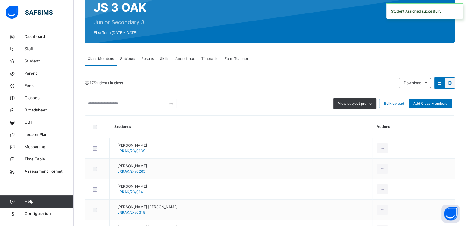
scroll to position [0, 0]
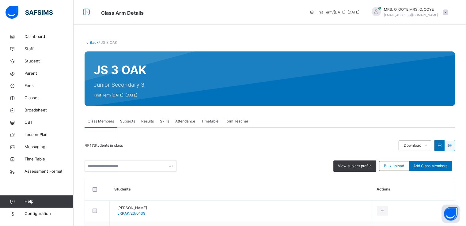
click at [93, 43] on link "Back" at bounding box center [94, 42] width 9 height 5
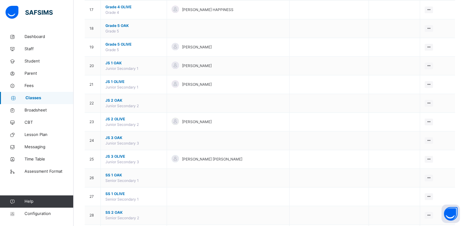
scroll to position [376, 0]
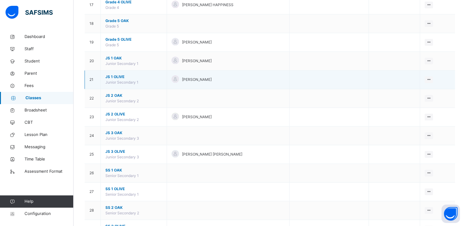
click at [116, 75] on span "JS 1 OLIVE" at bounding box center [133, 77] width 57 height 6
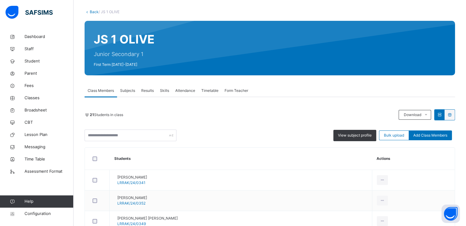
scroll to position [29, 0]
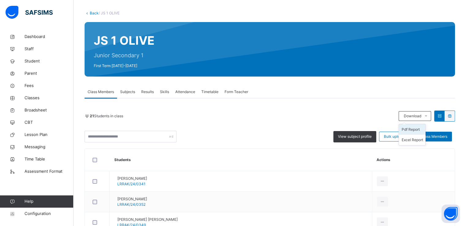
click at [411, 128] on li "Pdf Report" at bounding box center [412, 129] width 26 height 10
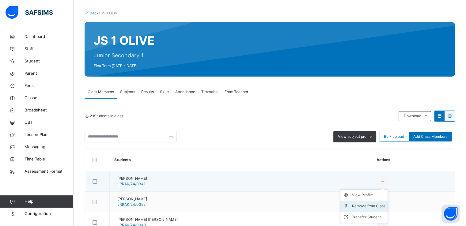
click at [367, 203] on div "Remove from Class" at bounding box center [368, 206] width 33 height 6
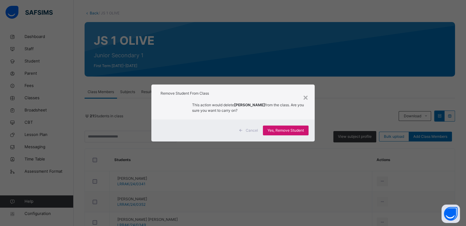
click at [287, 130] on span "Yes, Remove Student" at bounding box center [286, 131] width 36 height 6
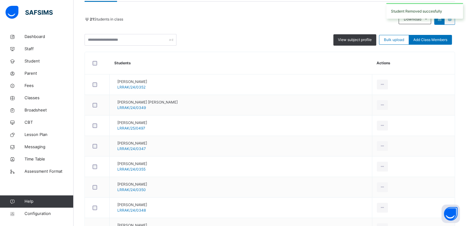
scroll to position [127, 0]
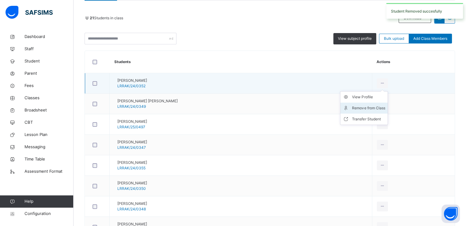
click at [368, 108] on div "Remove from Class" at bounding box center [368, 108] width 33 height 6
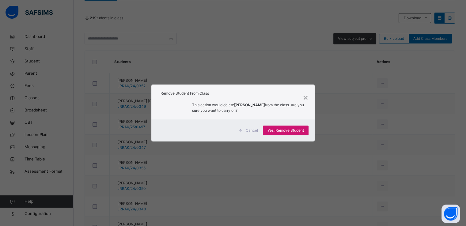
click at [276, 129] on span "Yes, Remove Student" at bounding box center [286, 131] width 36 height 6
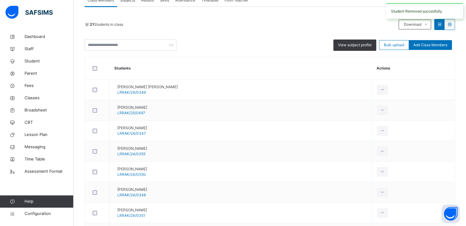
scroll to position [121, 0]
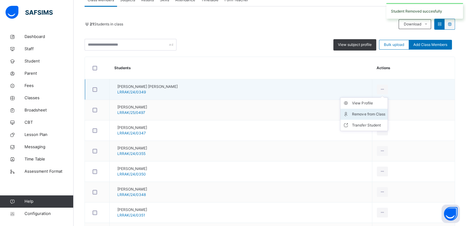
click at [363, 114] on div "Remove from Class" at bounding box center [368, 114] width 33 height 6
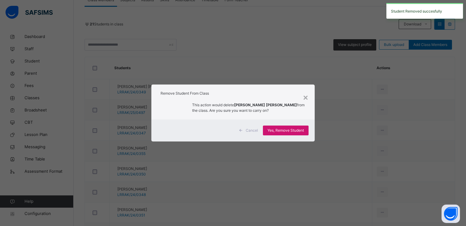
click at [291, 130] on span "Yes, Remove Student" at bounding box center [286, 131] width 36 height 6
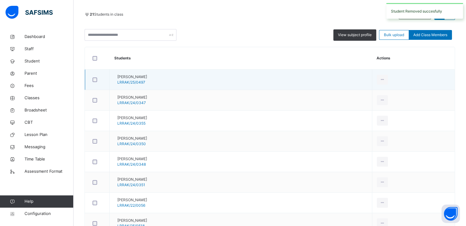
scroll to position [136, 0]
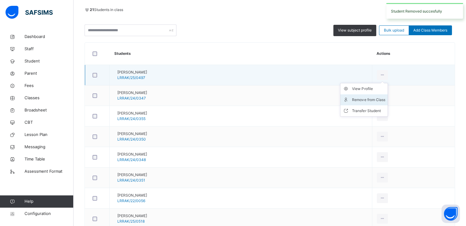
click at [363, 101] on div "Remove from Class" at bounding box center [368, 100] width 33 height 6
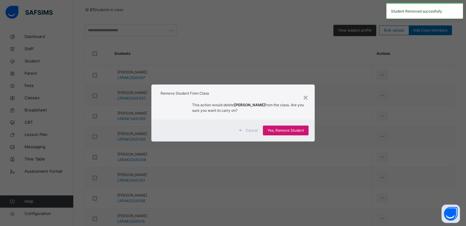
click at [283, 132] on span "Yes, Remove Student" at bounding box center [286, 131] width 36 height 6
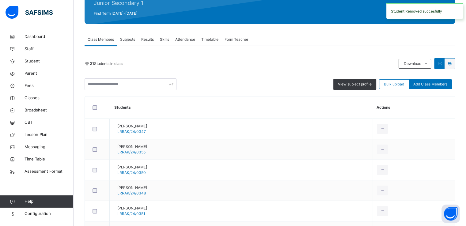
scroll to position [99, 0]
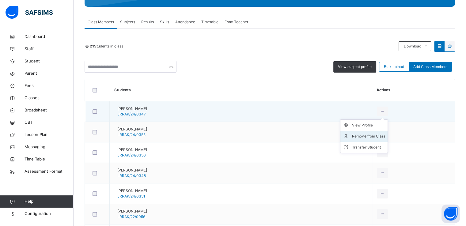
click at [369, 135] on div "Remove from Class" at bounding box center [368, 136] width 33 height 6
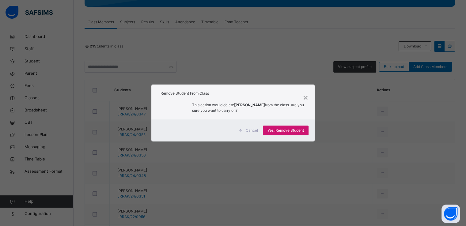
click at [274, 131] on span "Yes, Remove Student" at bounding box center [286, 131] width 36 height 6
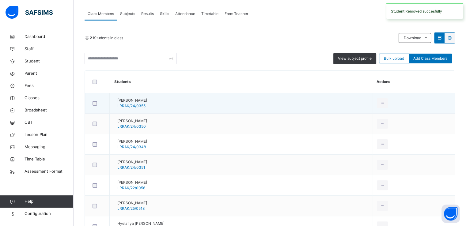
scroll to position [108, 0]
click at [361, 129] on div "Remove from Class" at bounding box center [368, 128] width 33 height 6
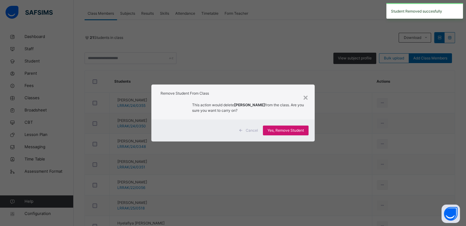
click at [289, 131] on span "Yes, Remove Student" at bounding box center [286, 131] width 36 height 6
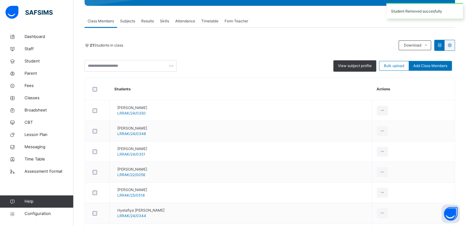
scroll to position [121, 0]
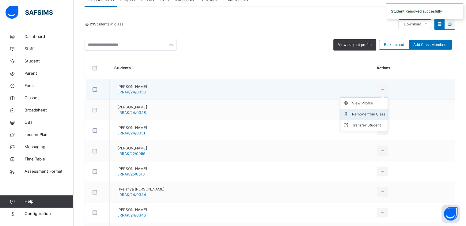
click at [370, 111] on div "Remove from Class" at bounding box center [368, 114] width 33 height 6
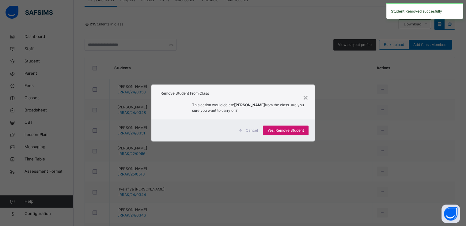
click at [282, 129] on span "Yes, Remove Student" at bounding box center [286, 131] width 36 height 6
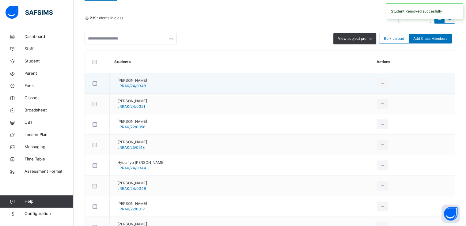
scroll to position [128, 0]
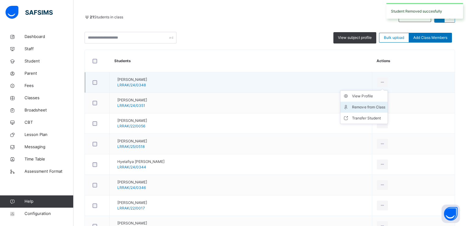
click at [362, 107] on div "Remove from Class" at bounding box center [368, 107] width 33 height 6
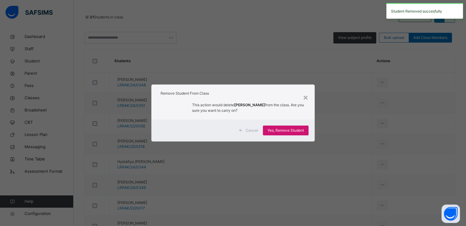
click at [284, 129] on span "Yes, Remove Student" at bounding box center [286, 131] width 36 height 6
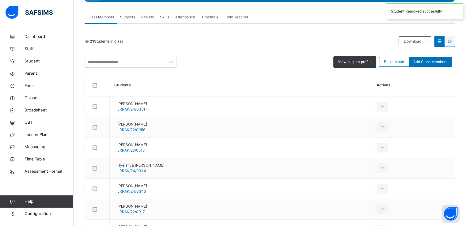
scroll to position [113, 0]
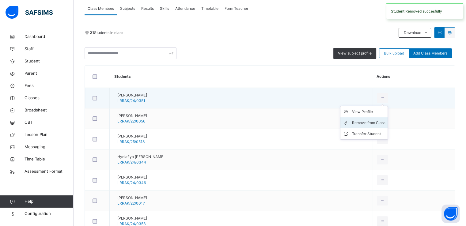
click at [367, 122] on div "Remove from Class" at bounding box center [368, 123] width 33 height 6
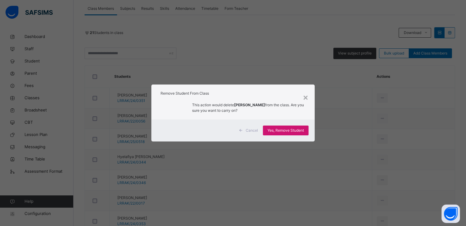
click at [281, 131] on span "Yes, Remove Student" at bounding box center [286, 131] width 36 height 6
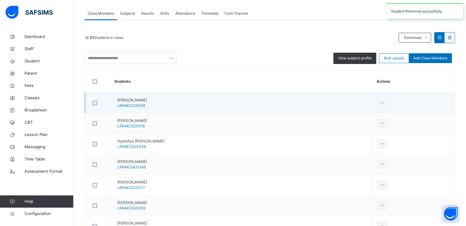
scroll to position [108, 0]
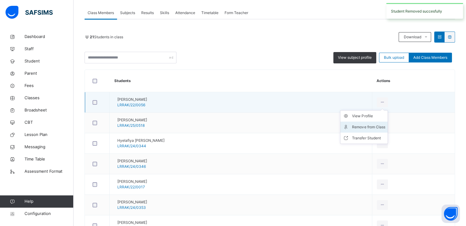
click at [367, 127] on div "Remove from Class" at bounding box center [368, 127] width 33 height 6
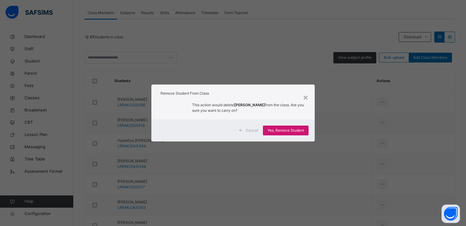
click at [273, 133] on span "Yes, Remove Student" at bounding box center [286, 131] width 36 height 6
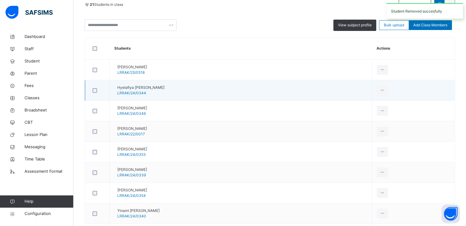
scroll to position [147, 0]
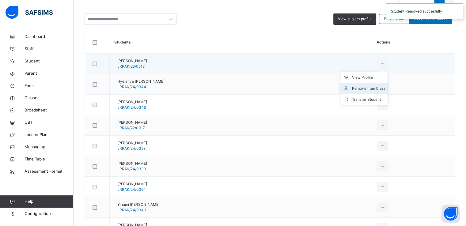
click at [366, 88] on div "Remove from Class" at bounding box center [368, 89] width 33 height 6
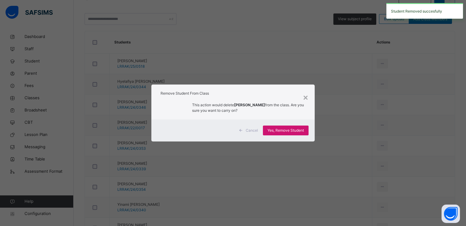
click at [285, 128] on span "Yes, Remove Student" at bounding box center [286, 131] width 36 height 6
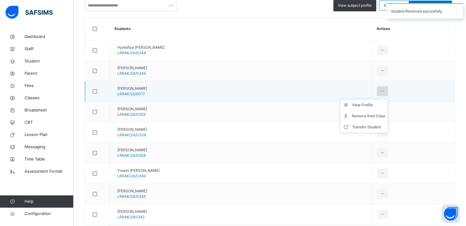
scroll to position [160, 0]
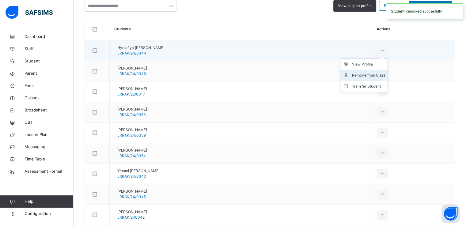
click at [365, 76] on div "Remove from Class" at bounding box center [368, 75] width 33 height 6
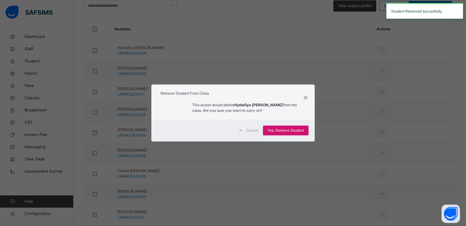
click at [281, 130] on span "Yes, Remove Student" at bounding box center [286, 131] width 36 height 6
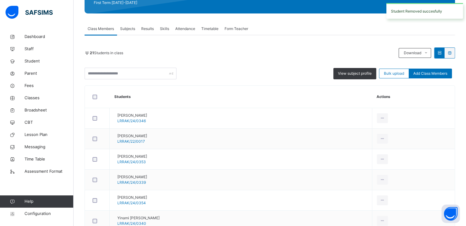
scroll to position [124, 0]
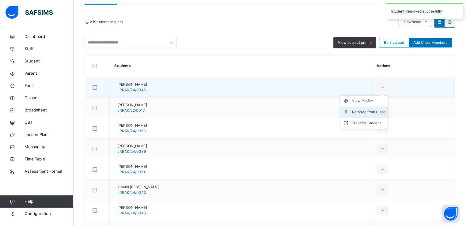
click at [360, 113] on div "Remove from Class" at bounding box center [368, 112] width 33 height 6
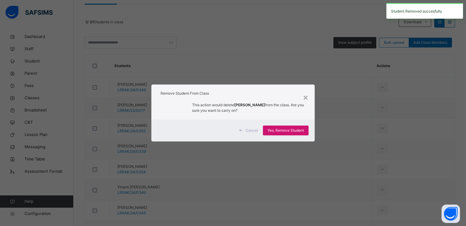
click at [275, 130] on span "Yes, Remove Student" at bounding box center [286, 131] width 36 height 6
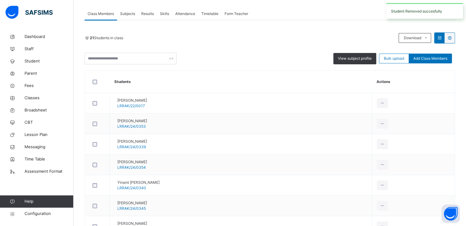
scroll to position [125, 0]
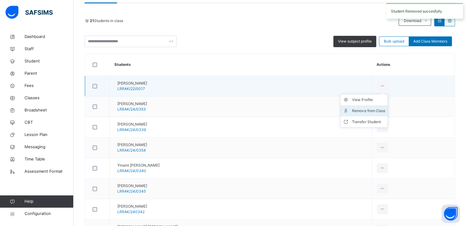
click at [359, 109] on div "Remove from Class" at bounding box center [368, 111] width 33 height 6
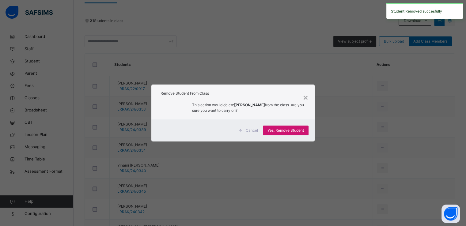
click at [282, 130] on span "Yes, Remove Student" at bounding box center [286, 131] width 36 height 6
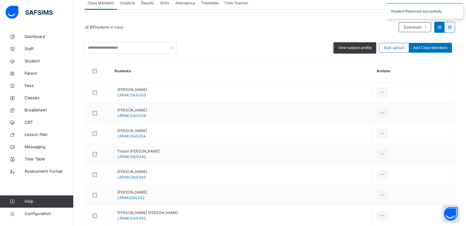
scroll to position [124, 0]
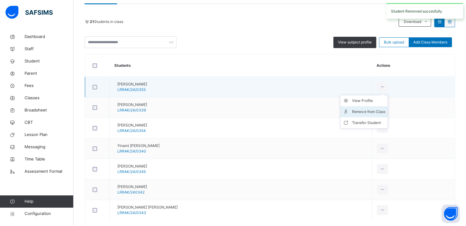
click at [358, 112] on div "Remove from Class" at bounding box center [368, 112] width 33 height 6
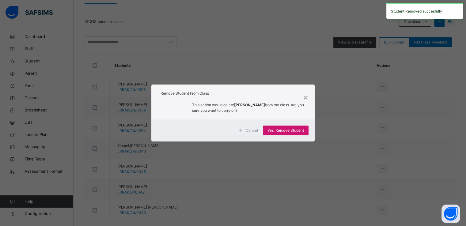
click at [284, 131] on span "Yes, Remove Student" at bounding box center [286, 131] width 36 height 6
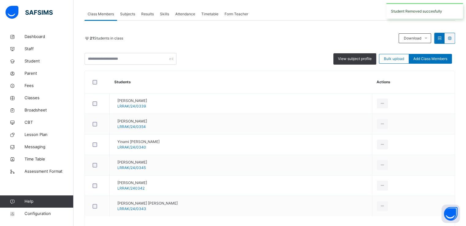
scroll to position [131, 0]
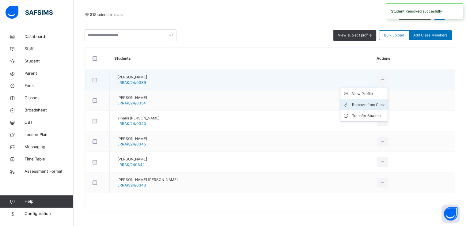
click at [365, 102] on div "Remove from Class" at bounding box center [368, 105] width 33 height 6
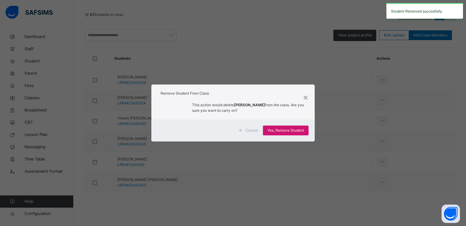
click at [279, 128] on span "Yes, Remove Student" at bounding box center [286, 131] width 36 height 6
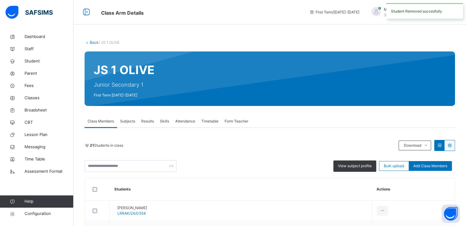
scroll to position [110, 0]
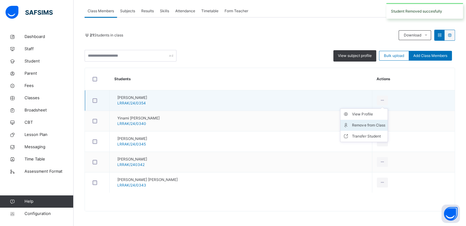
click at [359, 125] on div "Remove from Class" at bounding box center [368, 125] width 33 height 6
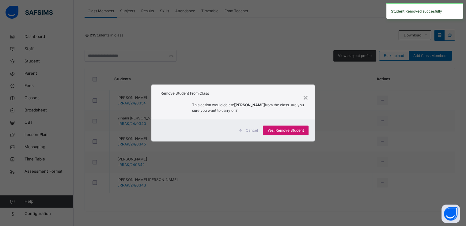
click at [283, 133] on div "Yes, Remove Student" at bounding box center [286, 131] width 46 height 10
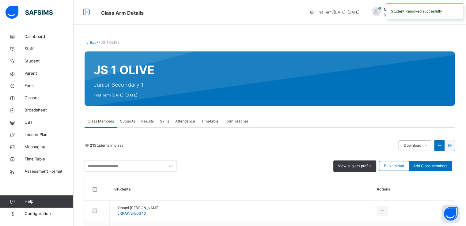
scroll to position [90, 0]
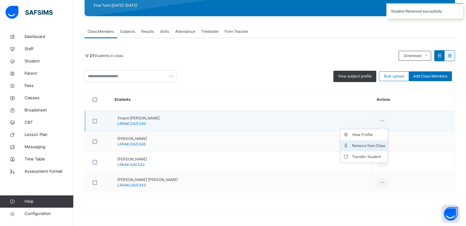
click at [354, 146] on div "Remove from Class" at bounding box center [368, 146] width 33 height 6
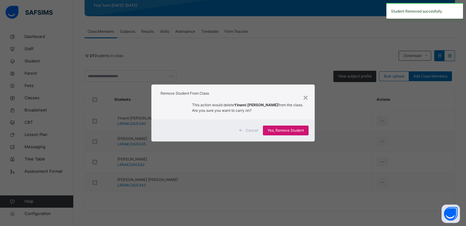
click at [283, 131] on span "Yes, Remove Student" at bounding box center [286, 131] width 36 height 6
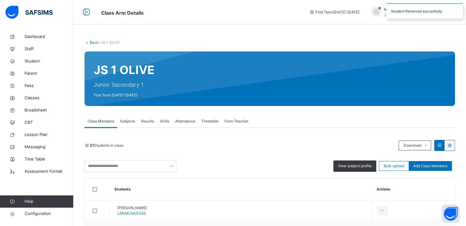
scroll to position [70, 0]
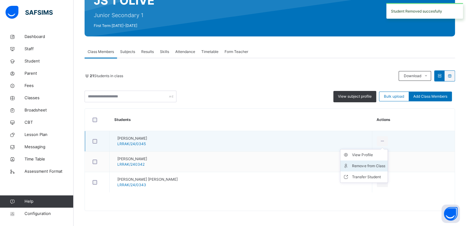
click at [358, 166] on div "Remove from Class" at bounding box center [368, 166] width 33 height 6
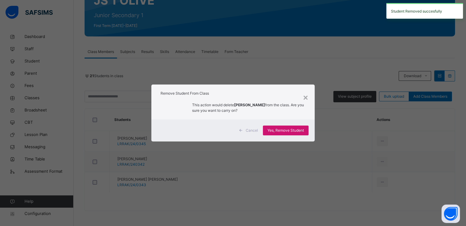
click at [286, 129] on span "Yes, Remove Student" at bounding box center [286, 131] width 36 height 6
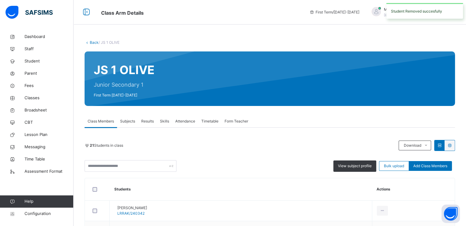
scroll to position [49, 0]
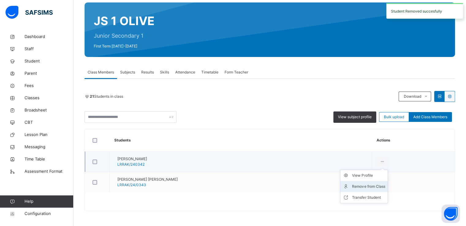
click at [359, 187] on div "Remove from Class" at bounding box center [368, 187] width 33 height 6
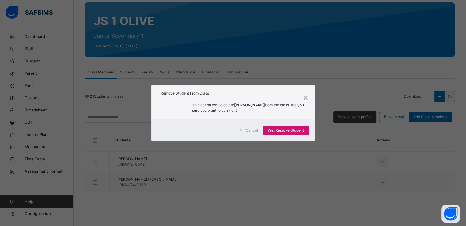
click at [286, 130] on span "Yes, Remove Student" at bounding box center [286, 131] width 36 height 6
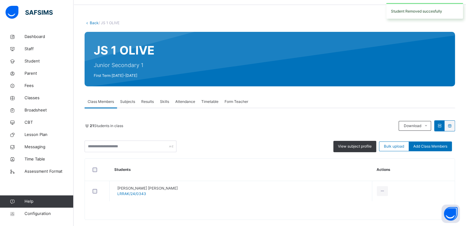
scroll to position [29, 0]
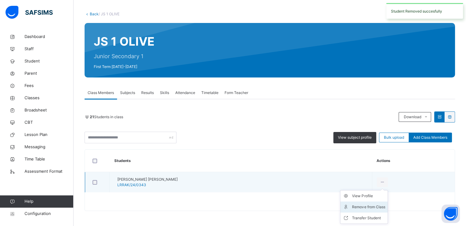
click at [352, 207] on div "Remove from Class" at bounding box center [368, 207] width 33 height 6
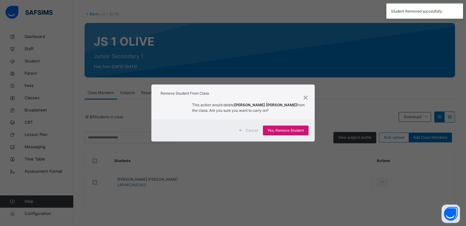
click at [277, 130] on span "Yes, Remove Student" at bounding box center [286, 131] width 36 height 6
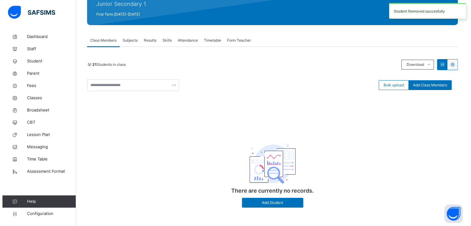
scroll to position [0, 0]
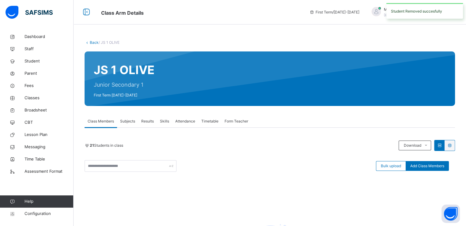
click at [92, 43] on link "Back" at bounding box center [94, 42] width 9 height 5
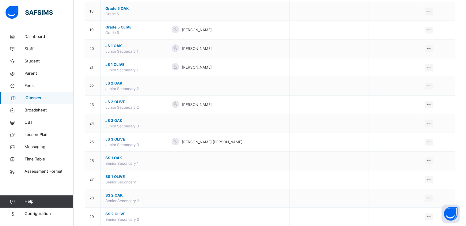
scroll to position [389, 0]
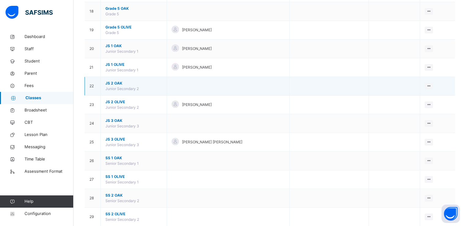
click at [112, 81] on span "JS 2 OAK" at bounding box center [133, 84] width 57 height 6
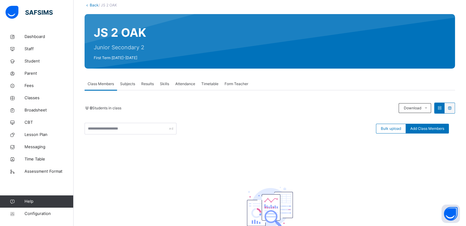
scroll to position [45, 0]
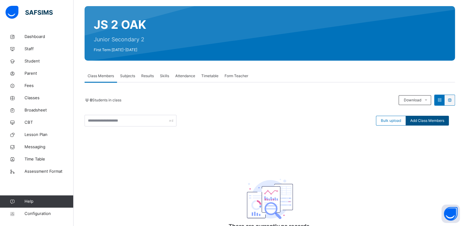
click at [422, 121] on span "Add Class Members" at bounding box center [427, 121] width 34 height 6
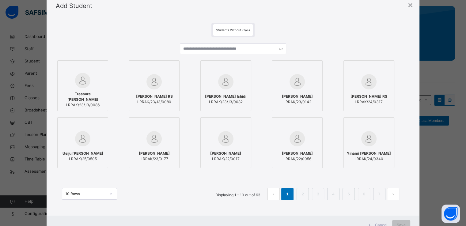
scroll to position [47, 0]
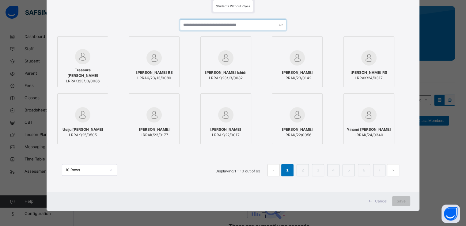
click at [202, 25] on input "text" at bounding box center [233, 25] width 106 height 11
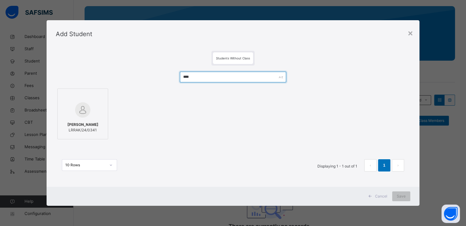
scroll to position [0, 0]
type input "****"
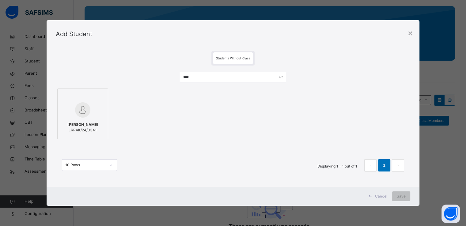
click at [84, 106] on img at bounding box center [82, 109] width 15 height 15
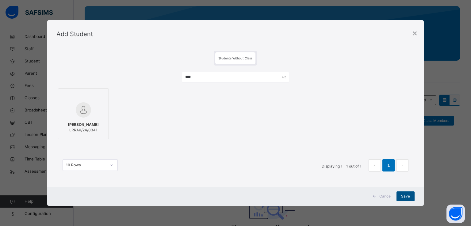
click at [398, 200] on div "Save" at bounding box center [405, 197] width 18 height 10
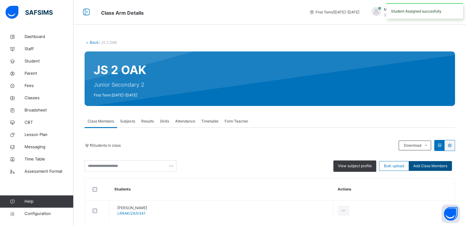
click at [427, 164] on span "Add Class Members" at bounding box center [430, 166] width 34 height 6
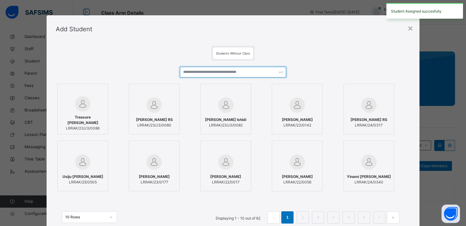
click at [230, 69] on input "text" at bounding box center [233, 72] width 106 height 11
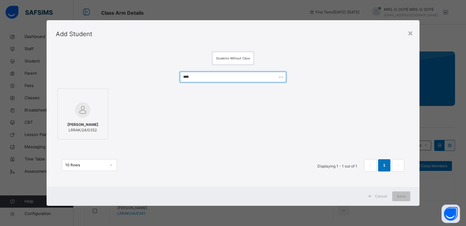
type input "****"
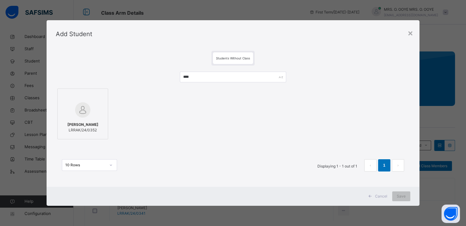
click at [92, 114] on div at bounding box center [83, 110] width 44 height 18
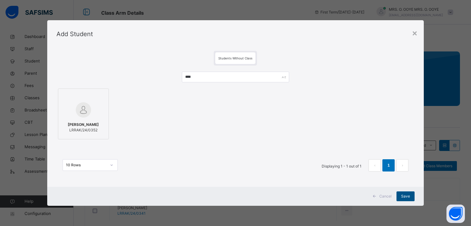
click at [406, 199] on span "Save" at bounding box center [405, 197] width 9 height 6
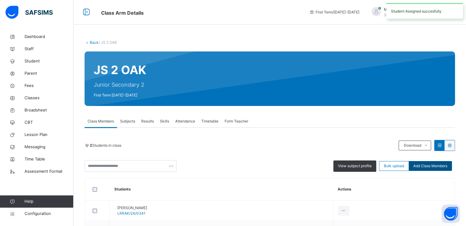
click at [435, 167] on span "Add Class Members" at bounding box center [430, 166] width 34 height 6
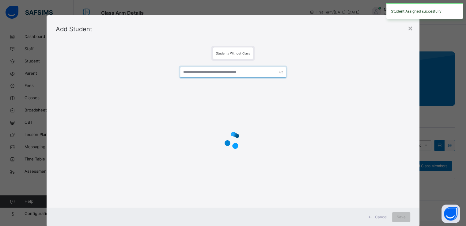
click at [189, 70] on input "text" at bounding box center [233, 72] width 106 height 11
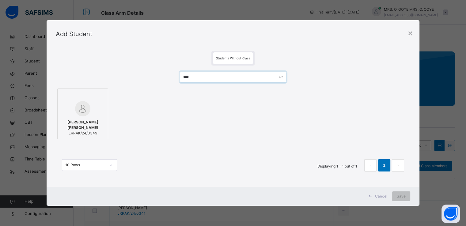
type input "****"
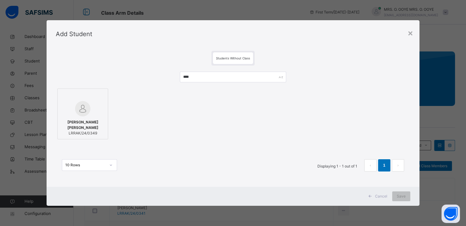
click at [92, 107] on div at bounding box center [83, 108] width 44 height 15
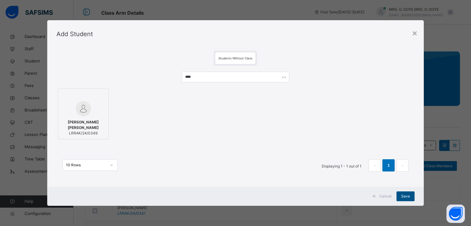
click at [404, 197] on span "Save" at bounding box center [405, 197] width 9 height 6
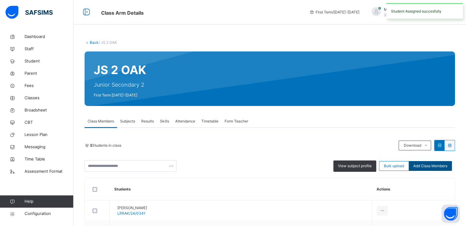
click at [434, 168] on span "Add Class Members" at bounding box center [430, 166] width 34 height 6
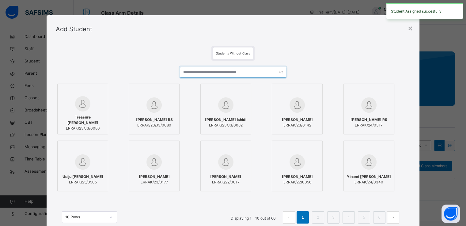
click at [240, 70] on input "text" at bounding box center [233, 72] width 106 height 11
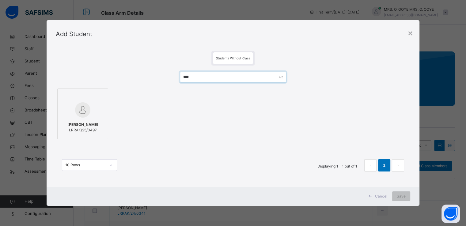
type input "****"
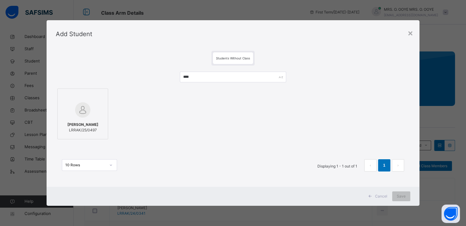
click at [97, 118] on div at bounding box center [83, 110] width 44 height 18
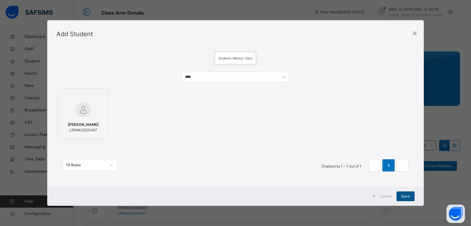
click at [404, 197] on span "Save" at bounding box center [405, 197] width 9 height 6
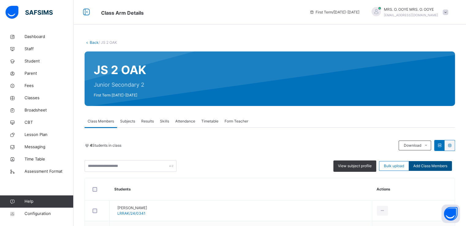
click at [428, 165] on span "Add Class Members" at bounding box center [430, 166] width 34 height 6
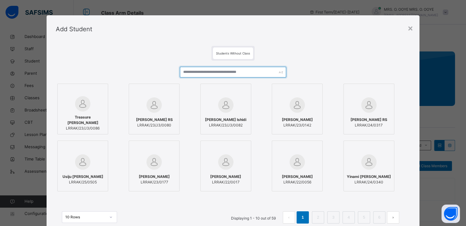
click at [243, 76] on input "text" at bounding box center [233, 72] width 106 height 11
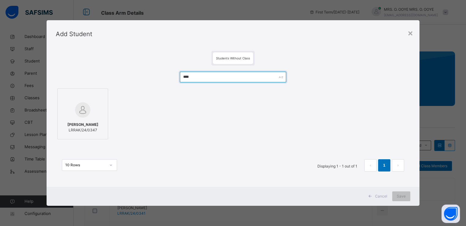
type input "****"
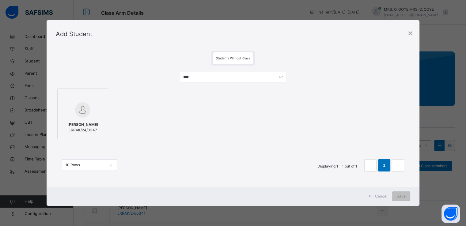
click at [79, 103] on img at bounding box center [82, 109] width 15 height 15
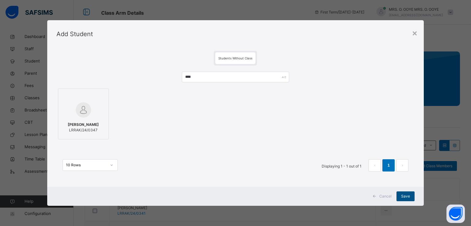
click at [406, 196] on span "Save" at bounding box center [405, 197] width 9 height 6
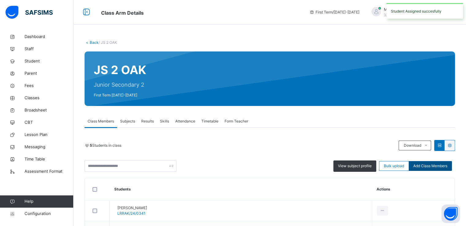
click at [437, 167] on span "Add Class Members" at bounding box center [430, 166] width 34 height 6
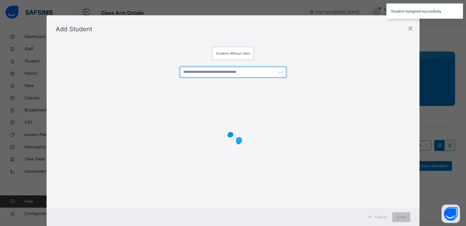
click at [249, 74] on input "text" at bounding box center [233, 72] width 106 height 11
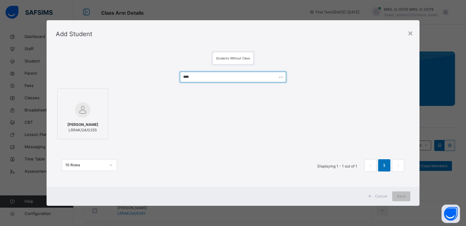
type input "****"
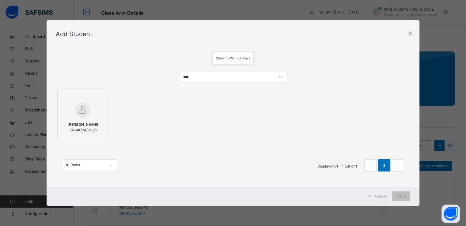
click at [78, 105] on img at bounding box center [82, 109] width 15 height 15
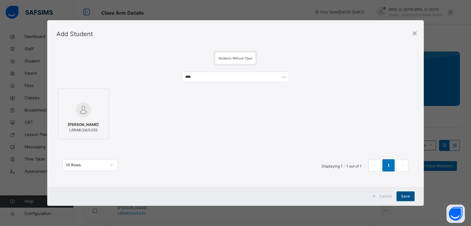
click at [405, 195] on span "Save" at bounding box center [405, 197] width 9 height 6
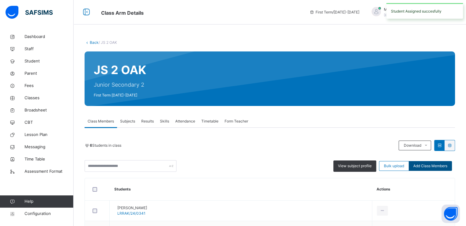
click at [440, 168] on span "Add Class Members" at bounding box center [430, 166] width 34 height 6
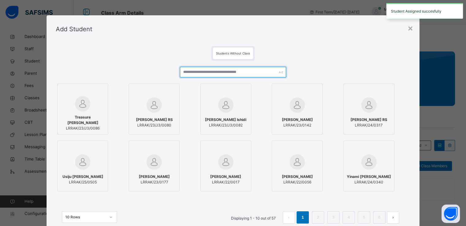
click at [240, 72] on input "text" at bounding box center [233, 72] width 106 height 11
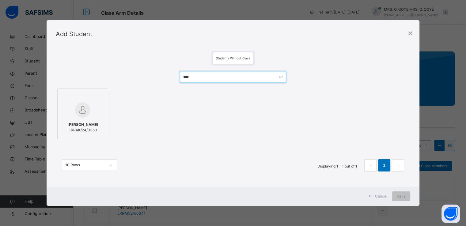
type input "****"
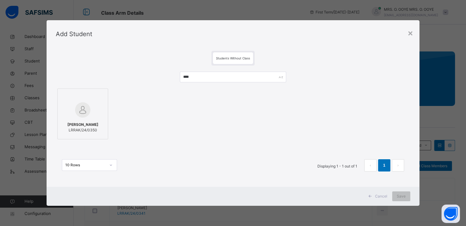
click at [83, 102] on img at bounding box center [82, 109] width 15 height 15
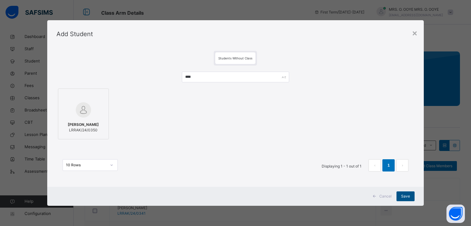
click at [408, 196] on span "Save" at bounding box center [405, 197] width 9 height 6
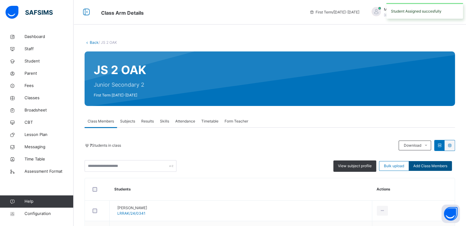
click at [424, 163] on span "Add Class Members" at bounding box center [430, 166] width 34 height 6
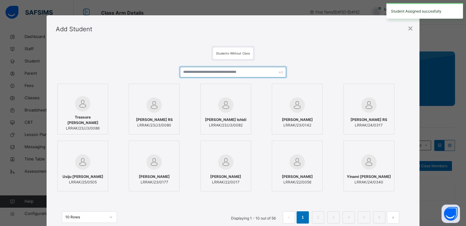
click at [213, 71] on input "text" at bounding box center [233, 72] width 106 height 11
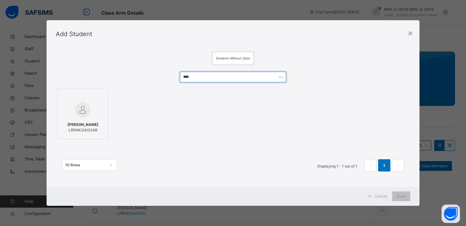
type input "****"
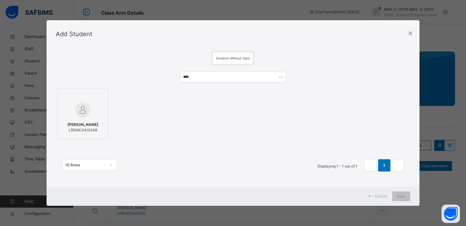
click at [79, 112] on img at bounding box center [82, 109] width 15 height 15
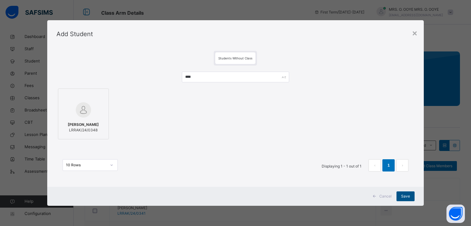
click at [407, 196] on span "Save" at bounding box center [405, 197] width 9 height 6
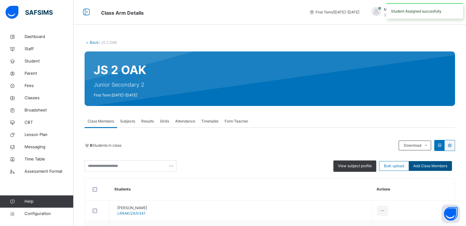
click at [421, 166] on span "Add Class Members" at bounding box center [430, 166] width 34 height 6
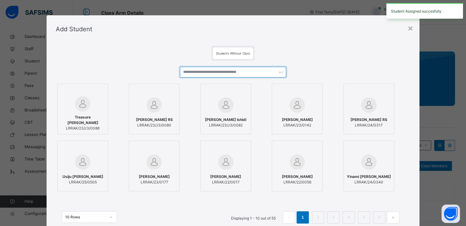
click at [219, 73] on input "text" at bounding box center [233, 72] width 106 height 11
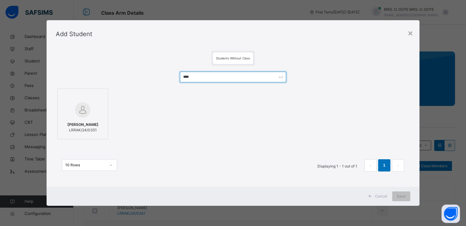
type input "****"
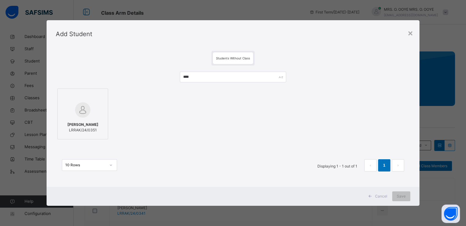
click at [82, 107] on img at bounding box center [82, 109] width 15 height 15
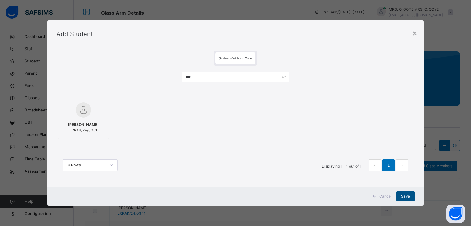
click at [412, 198] on div "Save" at bounding box center [405, 197] width 18 height 10
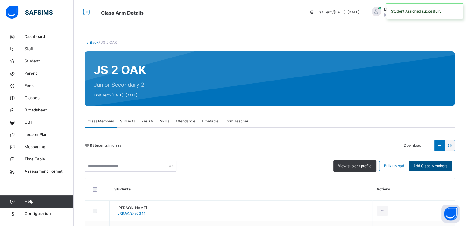
click at [435, 170] on div "Add Class Members" at bounding box center [430, 166] width 43 height 10
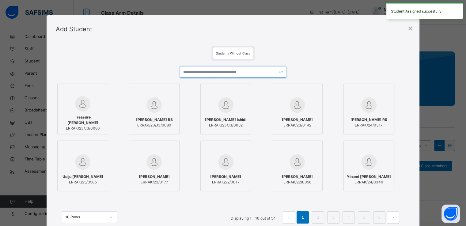
click at [264, 74] on input "text" at bounding box center [233, 72] width 106 height 11
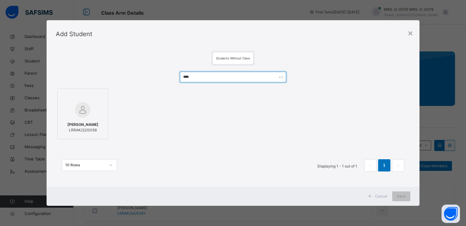
type input "****"
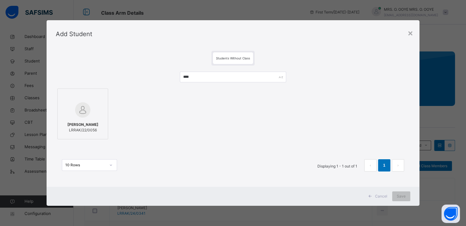
click at [94, 106] on div at bounding box center [83, 110] width 44 height 18
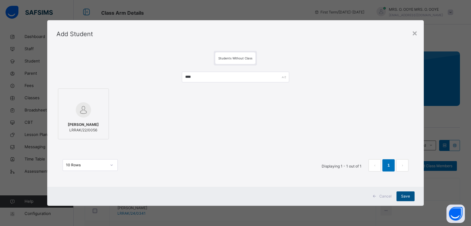
click at [402, 198] on span "Save" at bounding box center [405, 197] width 9 height 6
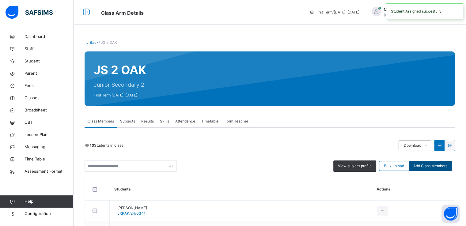
click at [437, 167] on span "Add Class Members" at bounding box center [430, 166] width 34 height 6
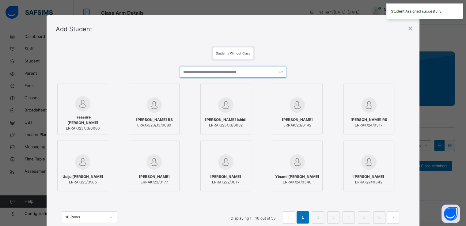
click at [242, 71] on input "text" at bounding box center [233, 72] width 106 height 11
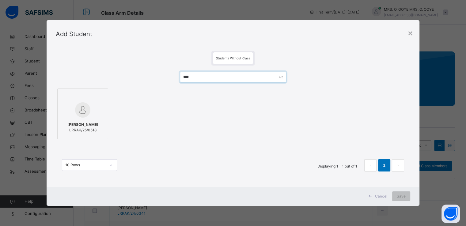
type input "****"
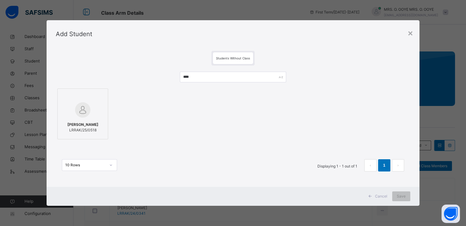
click at [92, 109] on div at bounding box center [83, 110] width 44 height 18
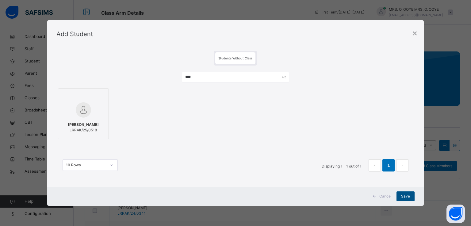
click at [407, 196] on span "Save" at bounding box center [405, 197] width 9 height 6
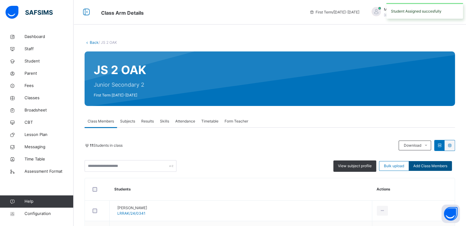
click at [433, 168] on span "Add Class Members" at bounding box center [430, 166] width 34 height 6
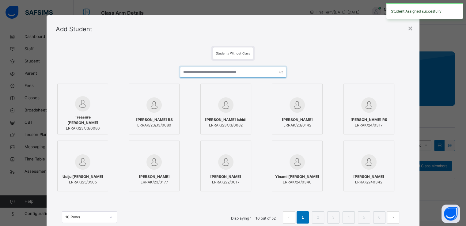
click at [237, 73] on input "text" at bounding box center [233, 72] width 106 height 11
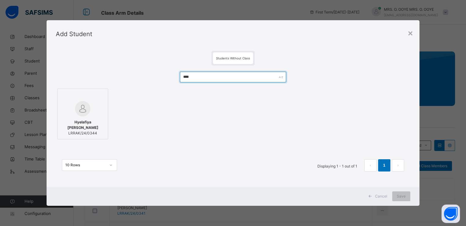
type input "****"
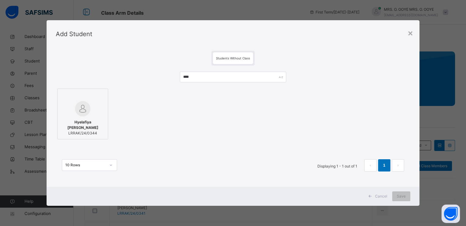
click at [83, 102] on img at bounding box center [82, 108] width 15 height 15
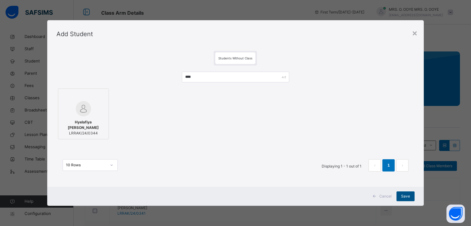
click at [405, 195] on span "Save" at bounding box center [405, 197] width 9 height 6
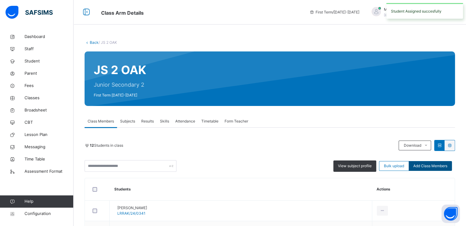
click at [428, 168] on span "Add Class Members" at bounding box center [430, 166] width 34 height 6
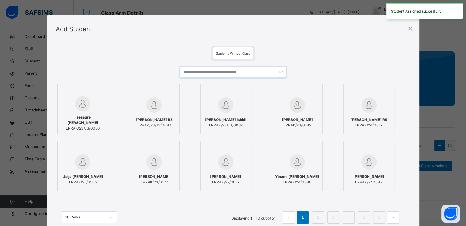
click at [246, 70] on input "text" at bounding box center [233, 72] width 106 height 11
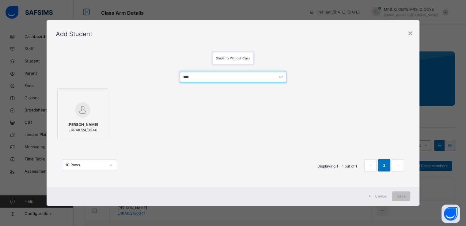
type input "****"
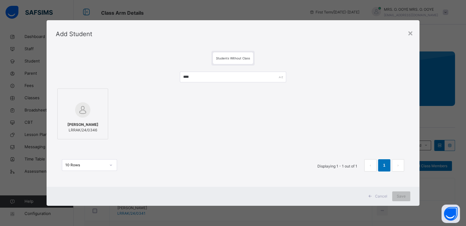
click at [73, 105] on div at bounding box center [83, 110] width 44 height 18
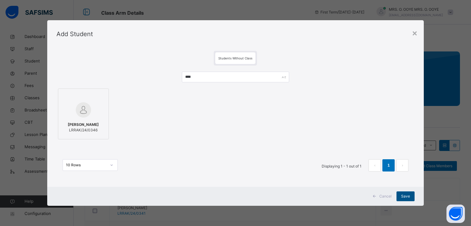
click at [409, 195] on span "Save" at bounding box center [405, 197] width 9 height 6
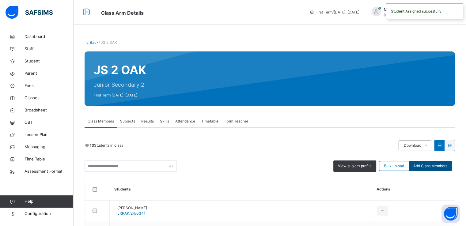
click at [444, 166] on span "Add Class Members" at bounding box center [430, 166] width 34 height 6
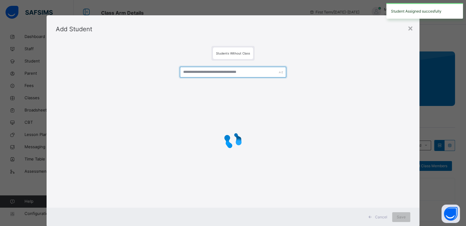
click at [255, 73] on input "text" at bounding box center [233, 72] width 106 height 11
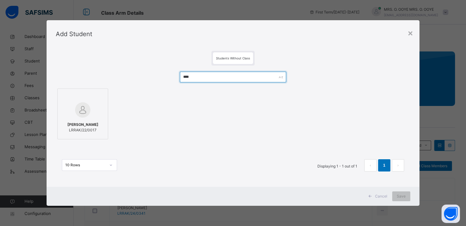
type input "****"
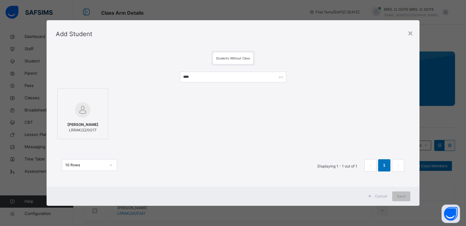
click at [86, 106] on img at bounding box center [82, 109] width 15 height 15
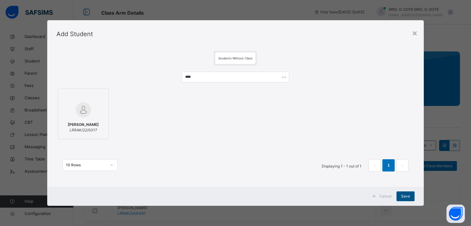
click at [407, 196] on span "Save" at bounding box center [405, 197] width 9 height 6
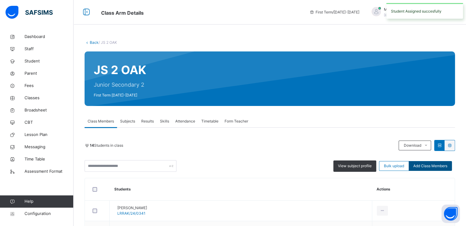
click at [444, 167] on span "Add Class Members" at bounding box center [430, 166] width 34 height 6
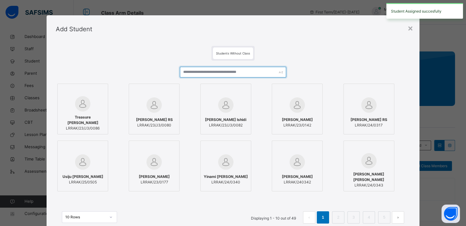
click at [259, 71] on input "text" at bounding box center [233, 72] width 106 height 11
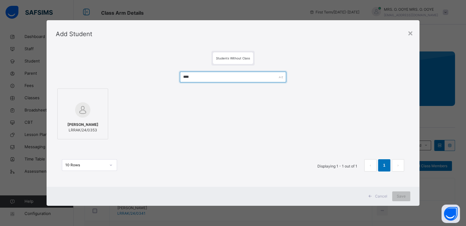
type input "****"
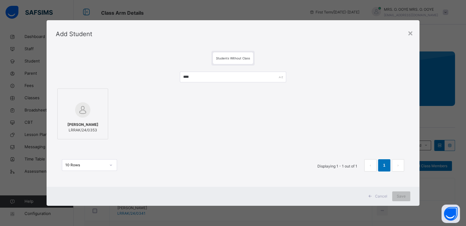
click at [103, 99] on div at bounding box center [83, 96] width 44 height 9
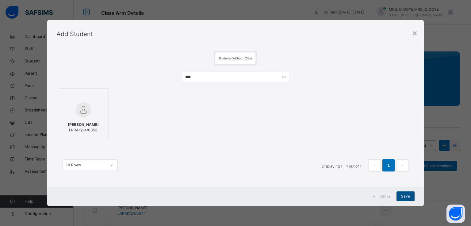
click at [405, 197] on span "Save" at bounding box center [405, 197] width 9 height 6
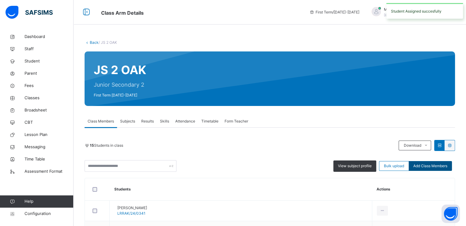
click at [434, 163] on span "Add Class Members" at bounding box center [430, 166] width 34 height 6
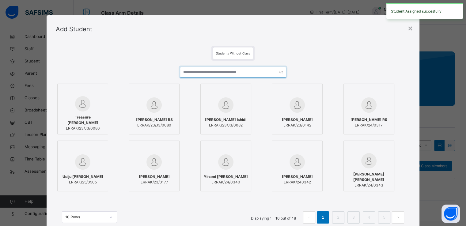
click at [239, 74] on input "text" at bounding box center [233, 72] width 106 height 11
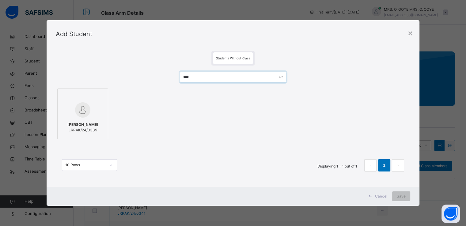
type input "****"
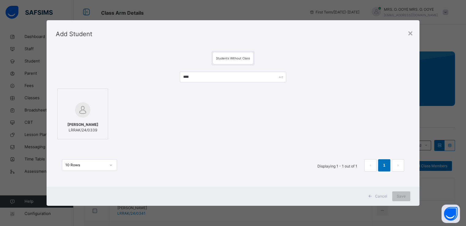
click at [80, 107] on img at bounding box center [82, 109] width 15 height 15
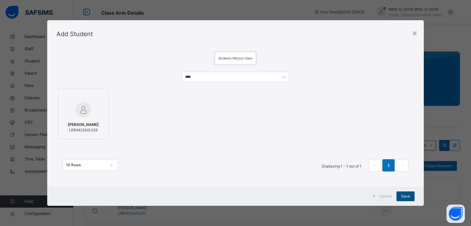
click at [403, 196] on span "Save" at bounding box center [405, 197] width 9 height 6
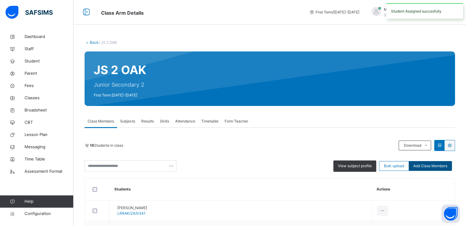
click at [434, 166] on span "Add Class Members" at bounding box center [430, 166] width 34 height 6
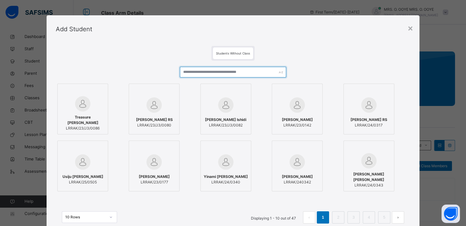
click at [239, 70] on input "text" at bounding box center [233, 72] width 106 height 11
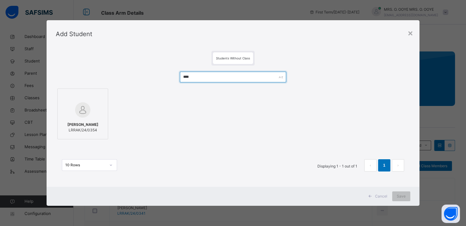
type input "****"
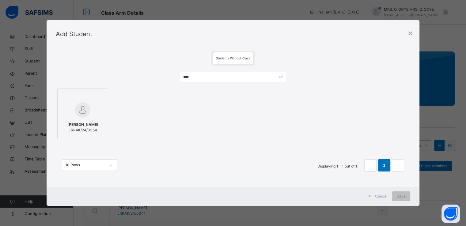
click at [89, 110] on div at bounding box center [83, 110] width 44 height 18
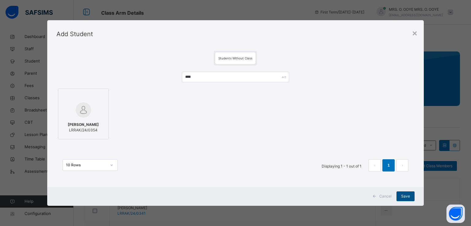
click at [407, 196] on span "Save" at bounding box center [405, 197] width 9 height 6
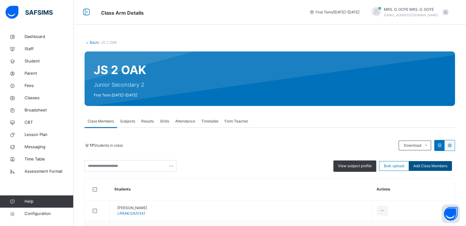
click at [440, 166] on span "Add Class Members" at bounding box center [430, 166] width 34 height 6
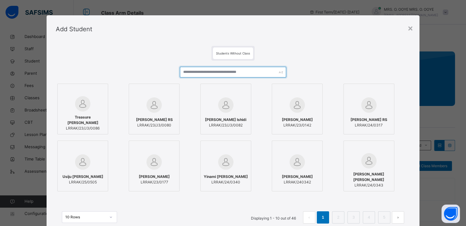
click at [231, 69] on input "text" at bounding box center [233, 72] width 106 height 11
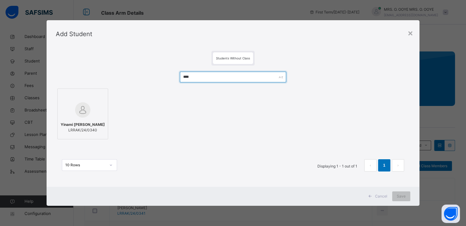
type input "****"
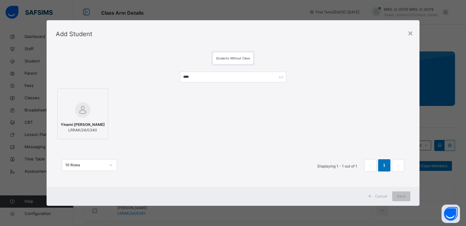
click at [66, 105] on div at bounding box center [83, 110] width 44 height 18
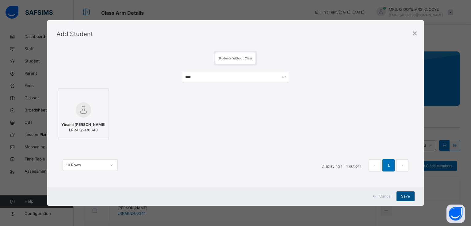
click at [406, 199] on span "Save" at bounding box center [405, 197] width 9 height 6
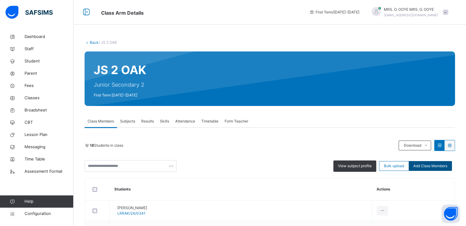
click at [429, 166] on span "Add Class Members" at bounding box center [430, 166] width 34 height 6
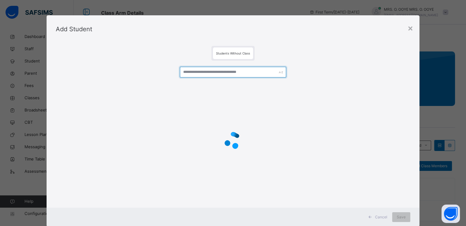
click at [239, 74] on input "text" at bounding box center [233, 72] width 106 height 11
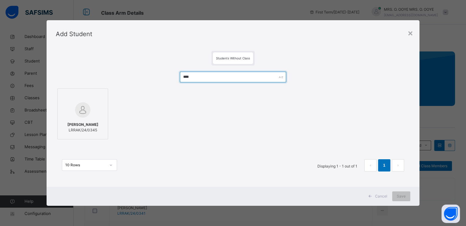
type input "****"
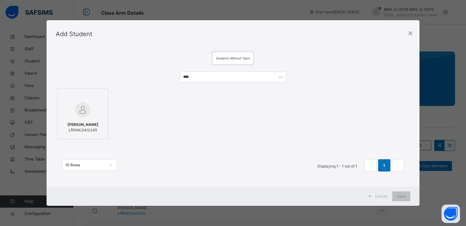
click at [75, 104] on img at bounding box center [82, 109] width 15 height 15
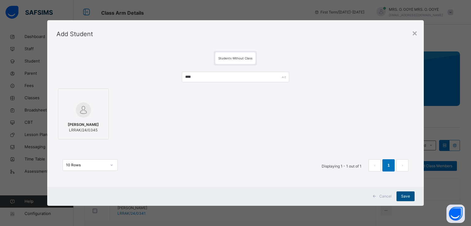
click at [403, 196] on span "Save" at bounding box center [405, 197] width 9 height 6
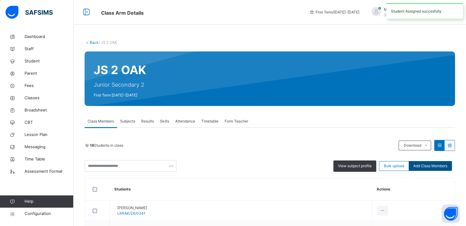
click at [432, 166] on span "Add Class Members" at bounding box center [430, 166] width 34 height 6
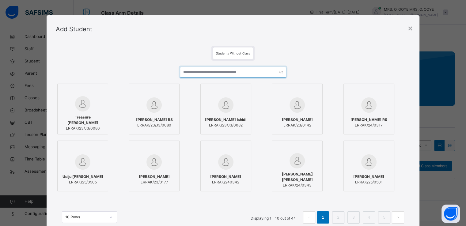
click at [228, 70] on input "text" at bounding box center [233, 72] width 106 height 11
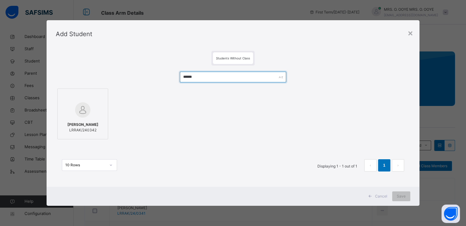
type input "******"
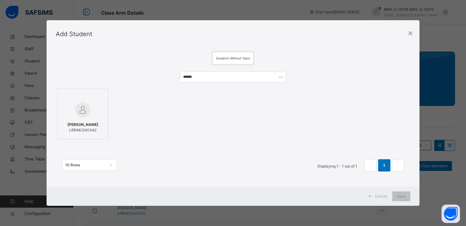
click at [57, 108] on label "Zainab Mohammed Jarengol LRRAK/240342" at bounding box center [82, 114] width 51 height 51
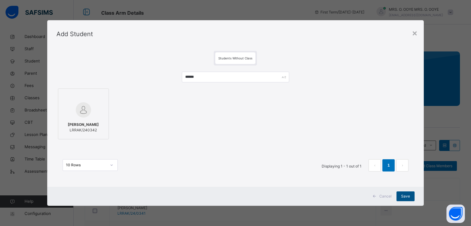
click at [402, 195] on span "Save" at bounding box center [405, 197] width 9 height 6
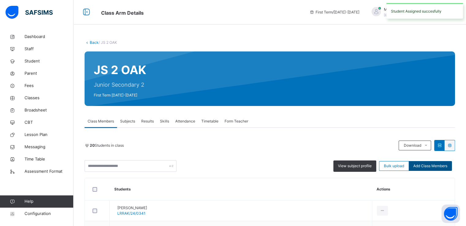
click at [429, 166] on span "Add Class Members" at bounding box center [430, 166] width 34 height 6
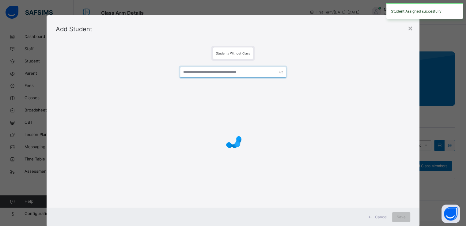
click at [197, 74] on input "text" at bounding box center [233, 72] width 106 height 11
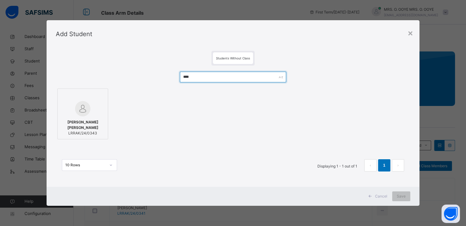
type input "****"
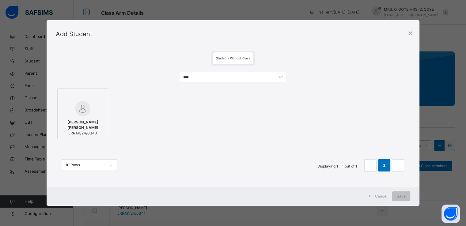
click at [63, 89] on label "Zainab Yusuf Hamma LRRAK/24/0343" at bounding box center [82, 114] width 51 height 51
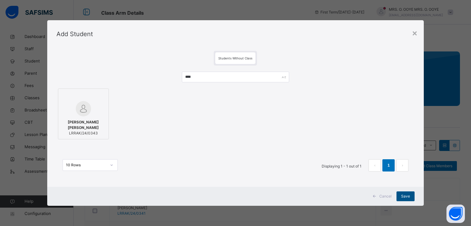
click at [403, 195] on span "Save" at bounding box center [405, 197] width 9 height 6
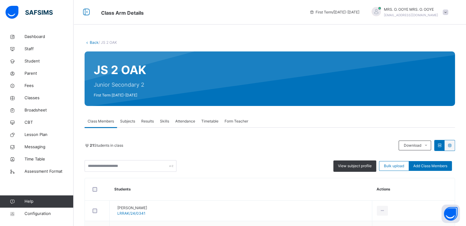
click at [92, 42] on link "Back" at bounding box center [94, 42] width 9 height 5
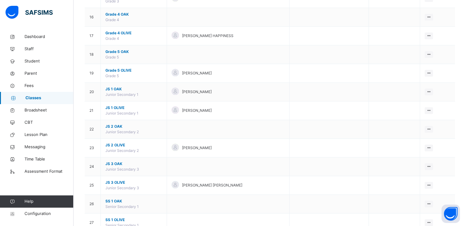
scroll to position [440, 0]
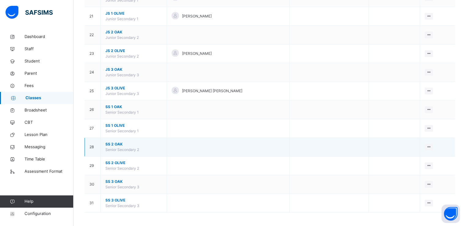
click at [113, 143] on span "SS 2 OAK" at bounding box center [133, 145] width 57 height 6
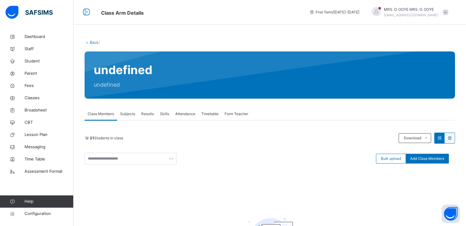
click at [351, 107] on div "Back / undefined undefined Class Members Subjects Results Skills Attendance Tim…" at bounding box center [270, 167] width 393 height 272
click at [316, 150] on div "21 Students in class Download Pdf Report Excel Report Bulk upload Add Class Mem…" at bounding box center [270, 149] width 371 height 32
click at [327, 133] on div "21 Students in class Download Pdf Report Excel Report" at bounding box center [270, 138] width 371 height 11
click at [91, 41] on link "Back" at bounding box center [94, 42] width 9 height 5
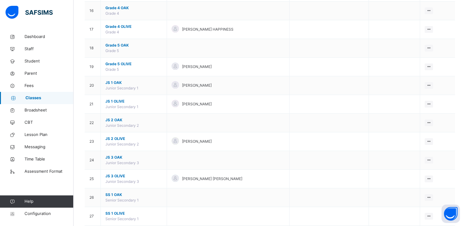
scroll to position [440, 0]
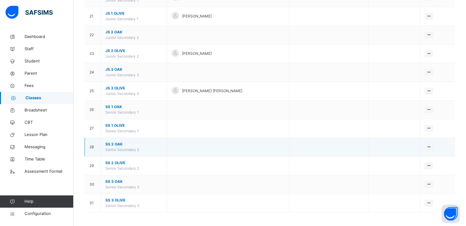
click at [114, 142] on span "SS 2 OAK" at bounding box center [133, 145] width 57 height 6
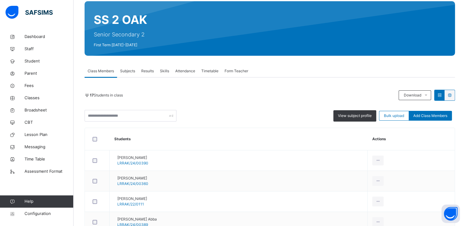
scroll to position [44, 0]
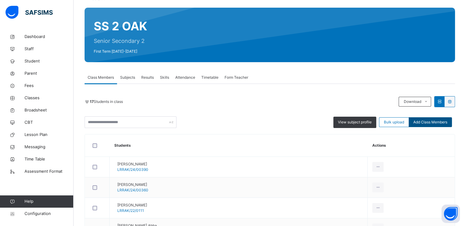
click at [435, 121] on span "Add Class Members" at bounding box center [430, 123] width 34 height 6
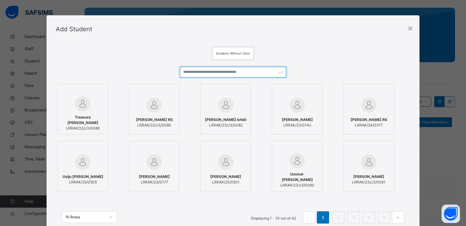
click at [254, 74] on input "text" at bounding box center [233, 72] width 106 height 11
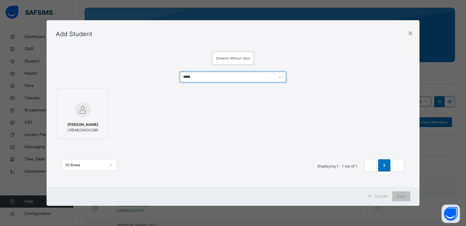
type input "*****"
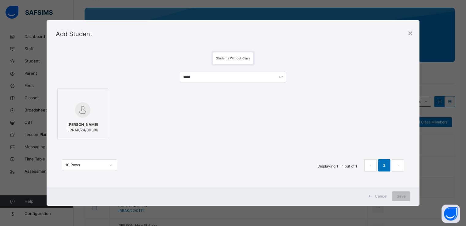
click at [70, 107] on div at bounding box center [83, 110] width 44 height 18
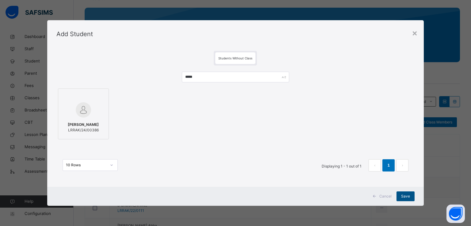
click at [403, 195] on span "Save" at bounding box center [405, 197] width 9 height 6
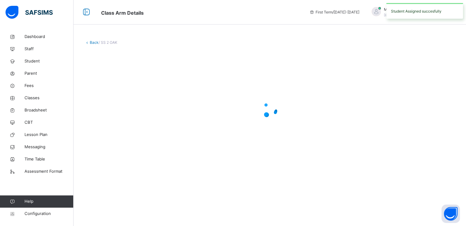
scroll to position [0, 0]
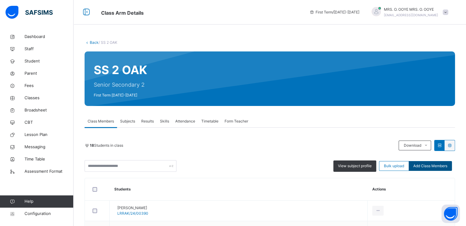
click at [436, 167] on span "Add Class Members" at bounding box center [430, 166] width 34 height 6
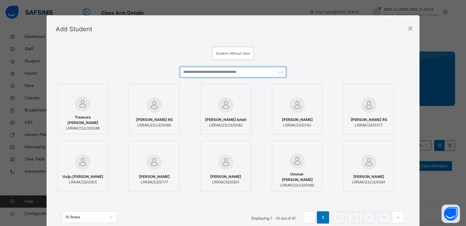
click at [246, 69] on input "text" at bounding box center [233, 72] width 106 height 11
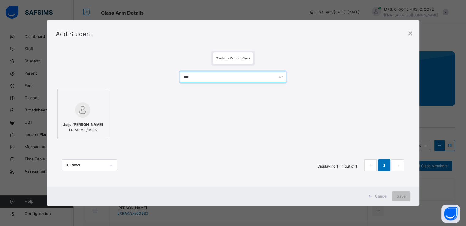
type input "****"
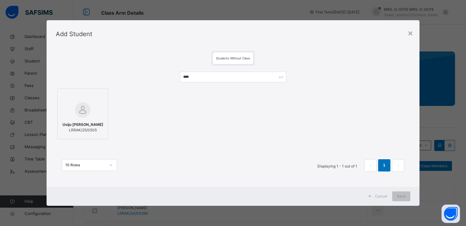
click at [90, 102] on div at bounding box center [83, 110] width 44 height 18
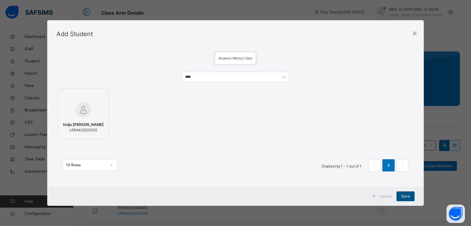
click at [403, 200] on div "Save" at bounding box center [405, 197] width 18 height 10
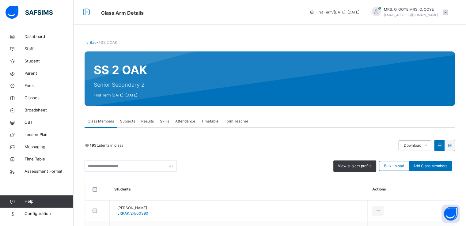
click at [92, 42] on link "Back" at bounding box center [94, 42] width 9 height 5
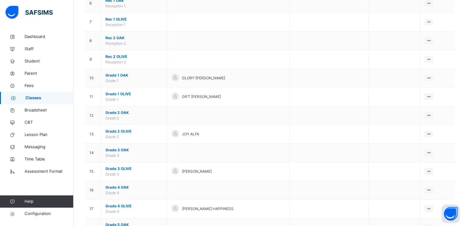
scroll to position [172, 0]
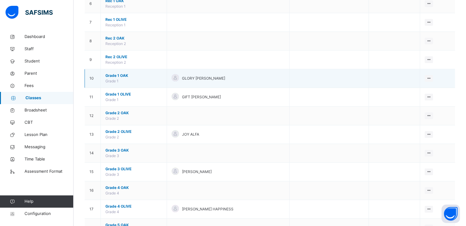
click at [119, 73] on span "Grade 1 OAK" at bounding box center [133, 76] width 57 height 6
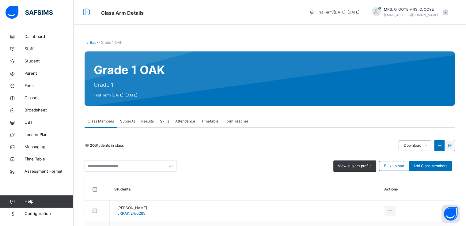
click at [92, 42] on link "Back" at bounding box center [94, 42] width 9 height 5
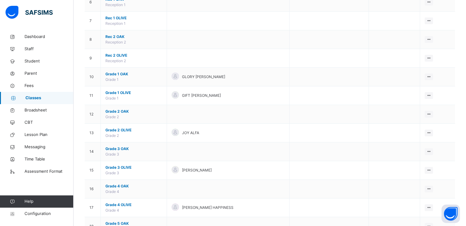
scroll to position [174, 0]
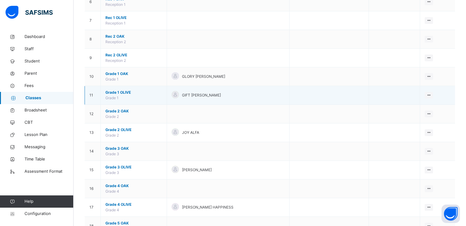
click at [117, 91] on span "Grade 1 OLIVE" at bounding box center [133, 93] width 57 height 6
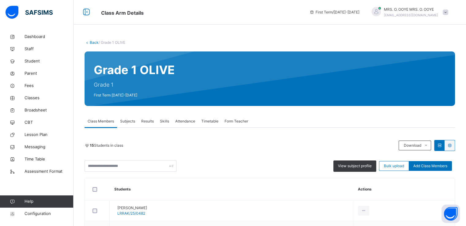
click at [93, 42] on link "Back" at bounding box center [94, 42] width 9 height 5
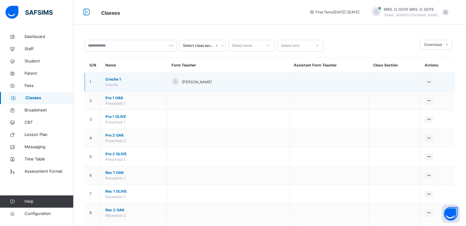
click at [114, 79] on span "Creche 1" at bounding box center [133, 80] width 57 height 6
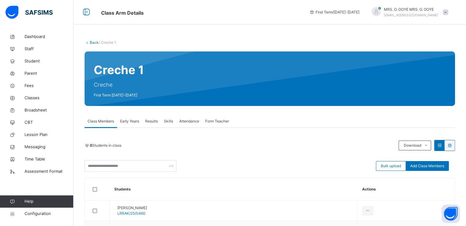
click at [93, 43] on link "Back" at bounding box center [94, 42] width 9 height 5
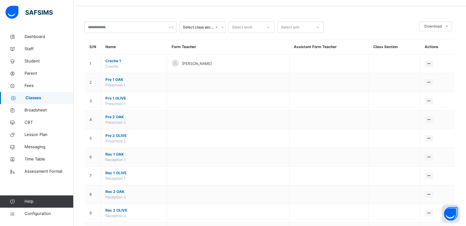
scroll to position [20, 0]
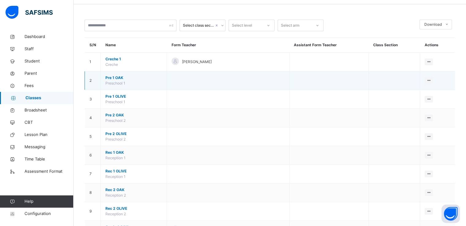
click at [120, 79] on span "Pre 1 OAK" at bounding box center [133, 78] width 57 height 6
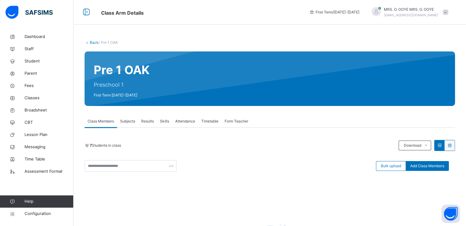
click at [92, 42] on link "Back" at bounding box center [94, 42] width 9 height 5
